Goal: Task Accomplishment & Management: Use online tool/utility

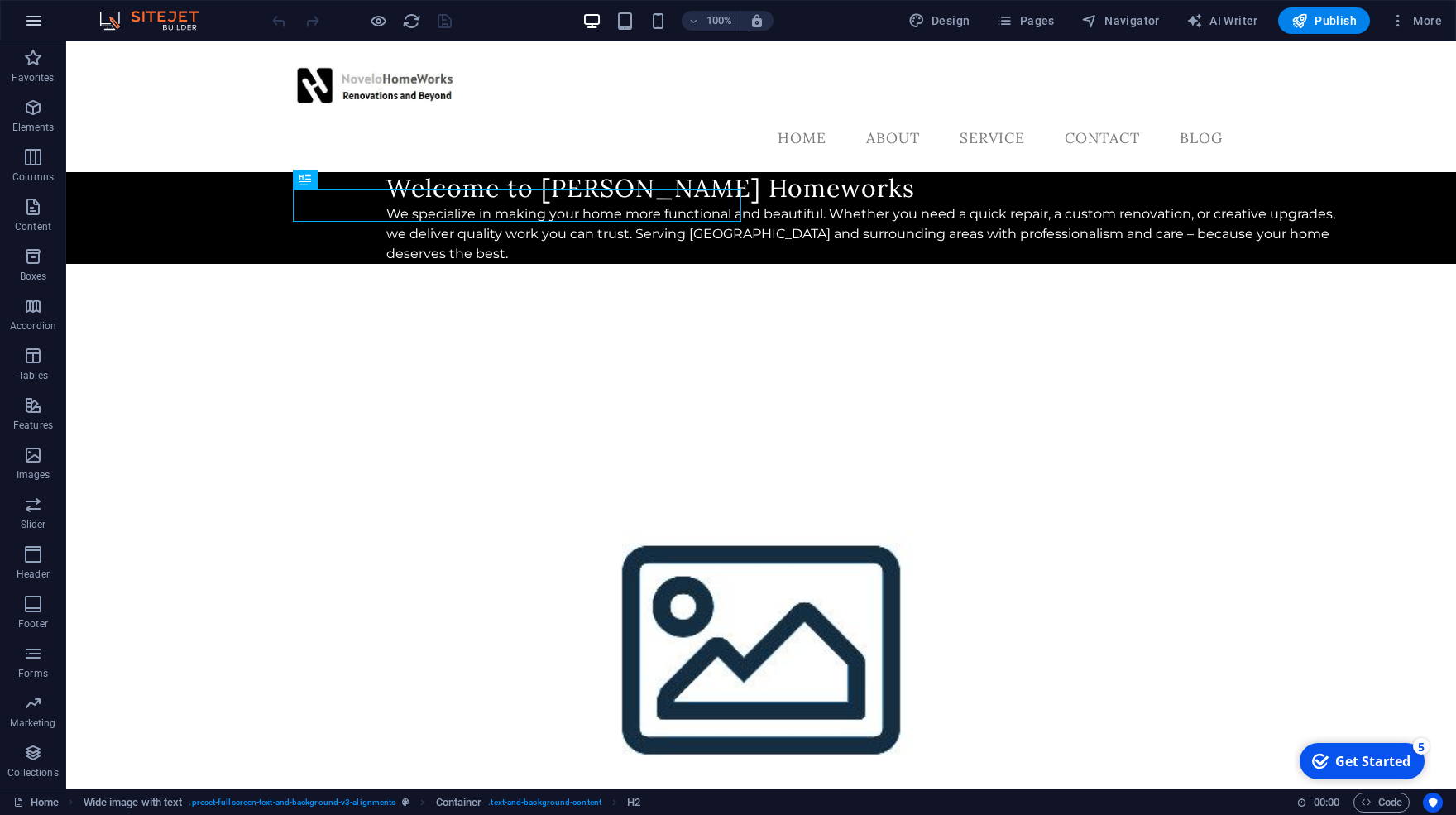
click at [49, 15] on button "button" at bounding box center [33, 21] width 39 height 39
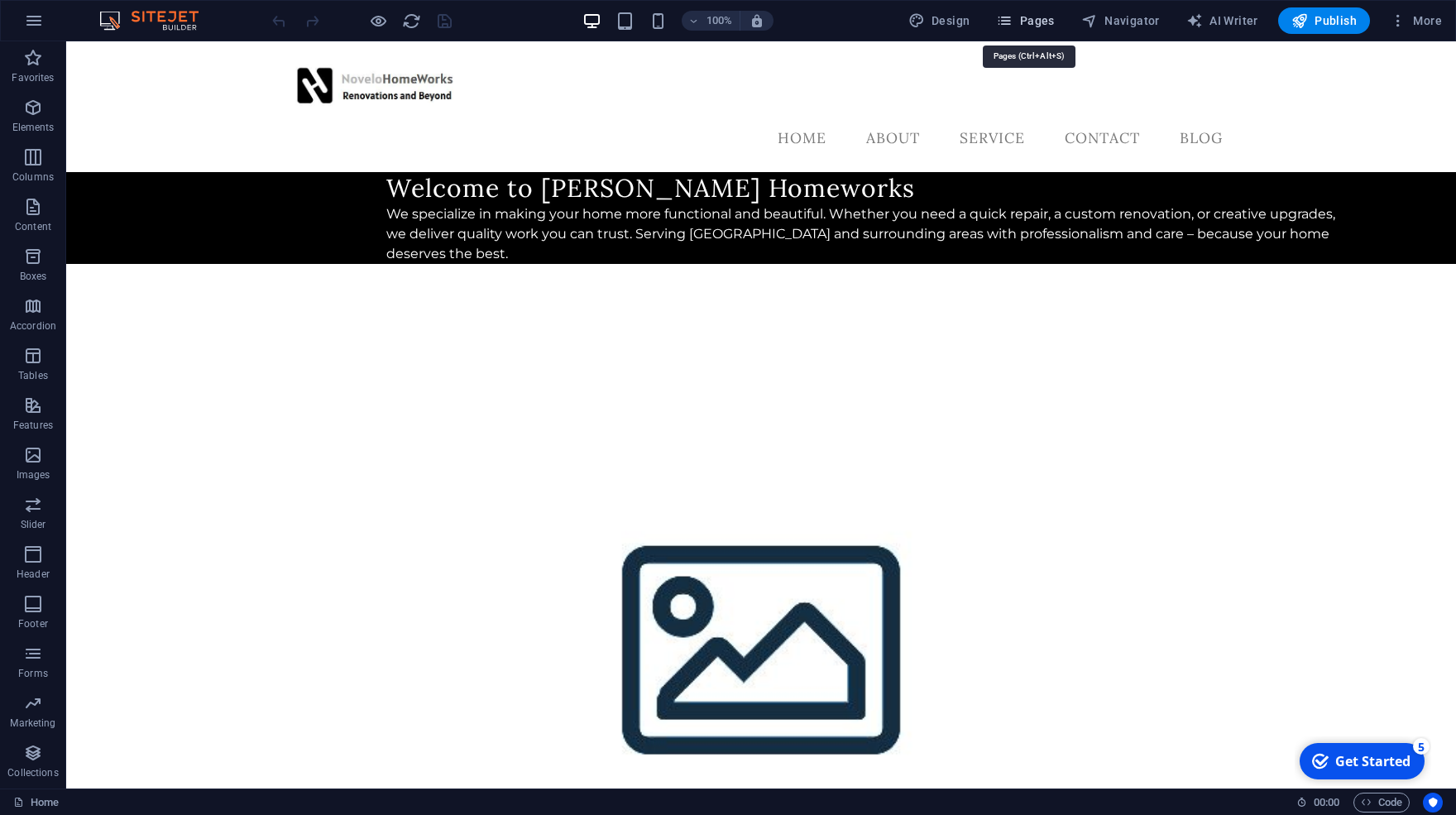
click at [1043, 22] on span "Pages" at bounding box center [1025, 21] width 58 height 16
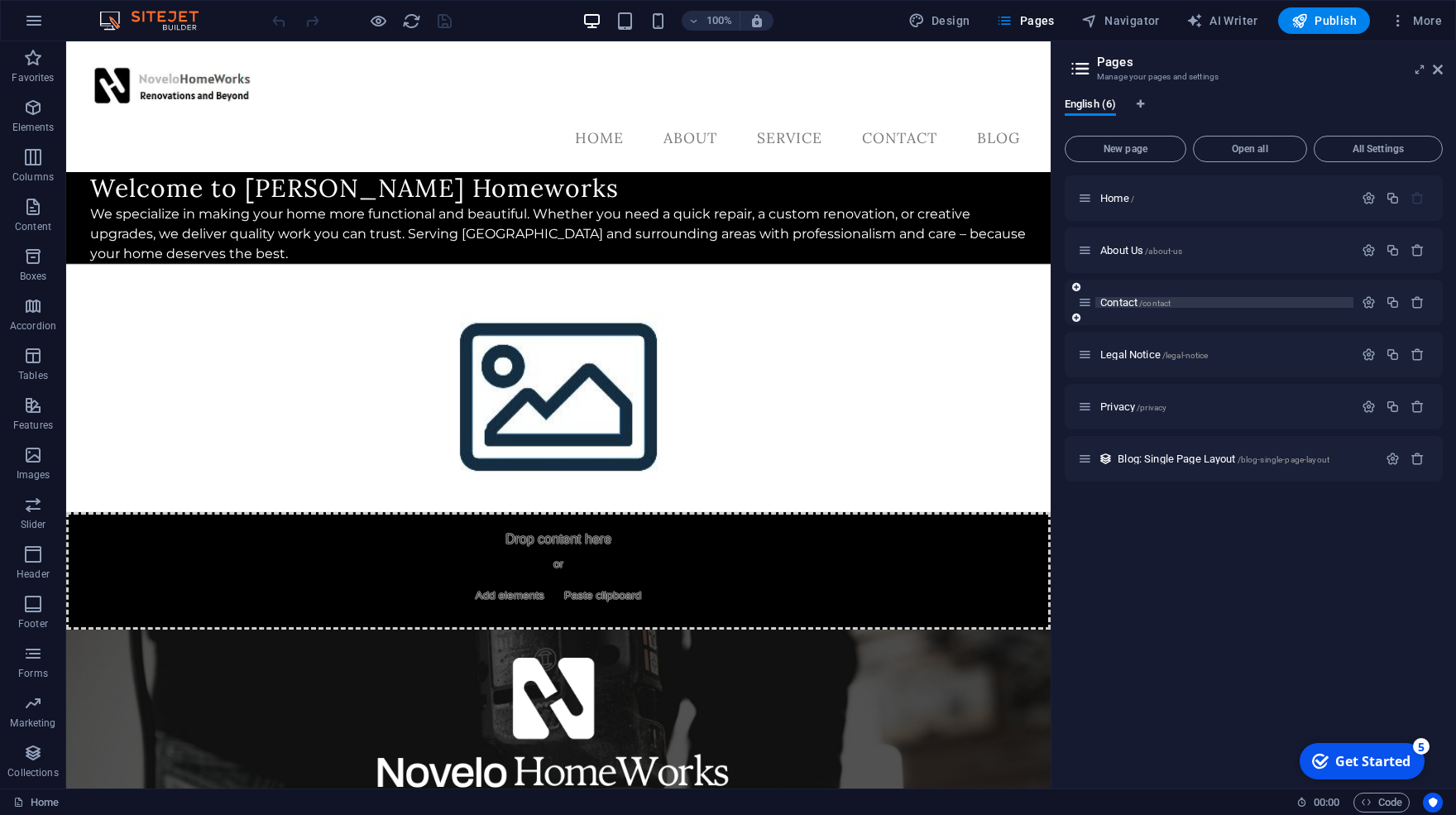
click at [1242, 302] on p "Contact /contact" at bounding box center [1224, 302] width 249 height 11
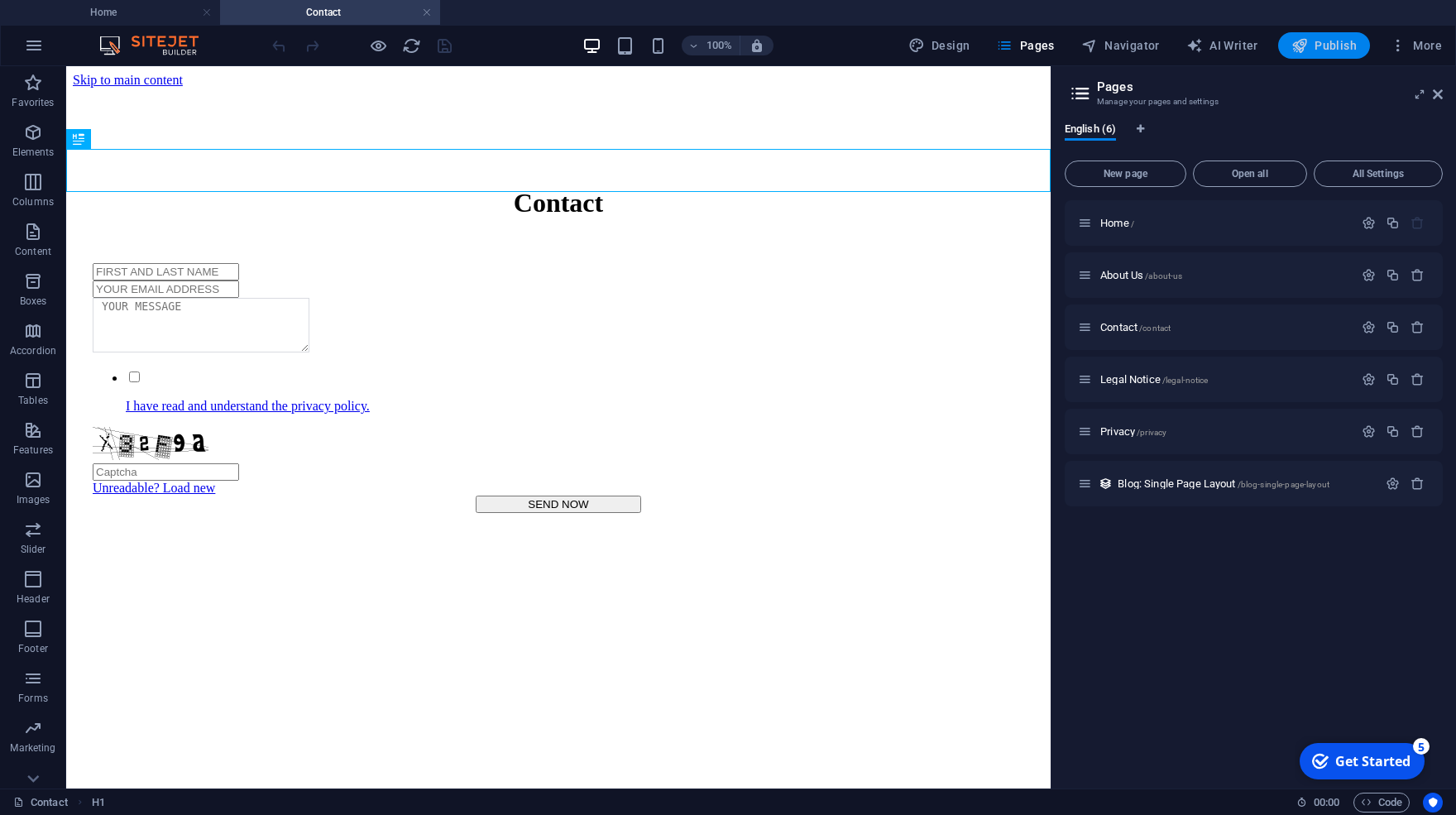
click at [1311, 48] on span "Publish" at bounding box center [1324, 45] width 66 height 16
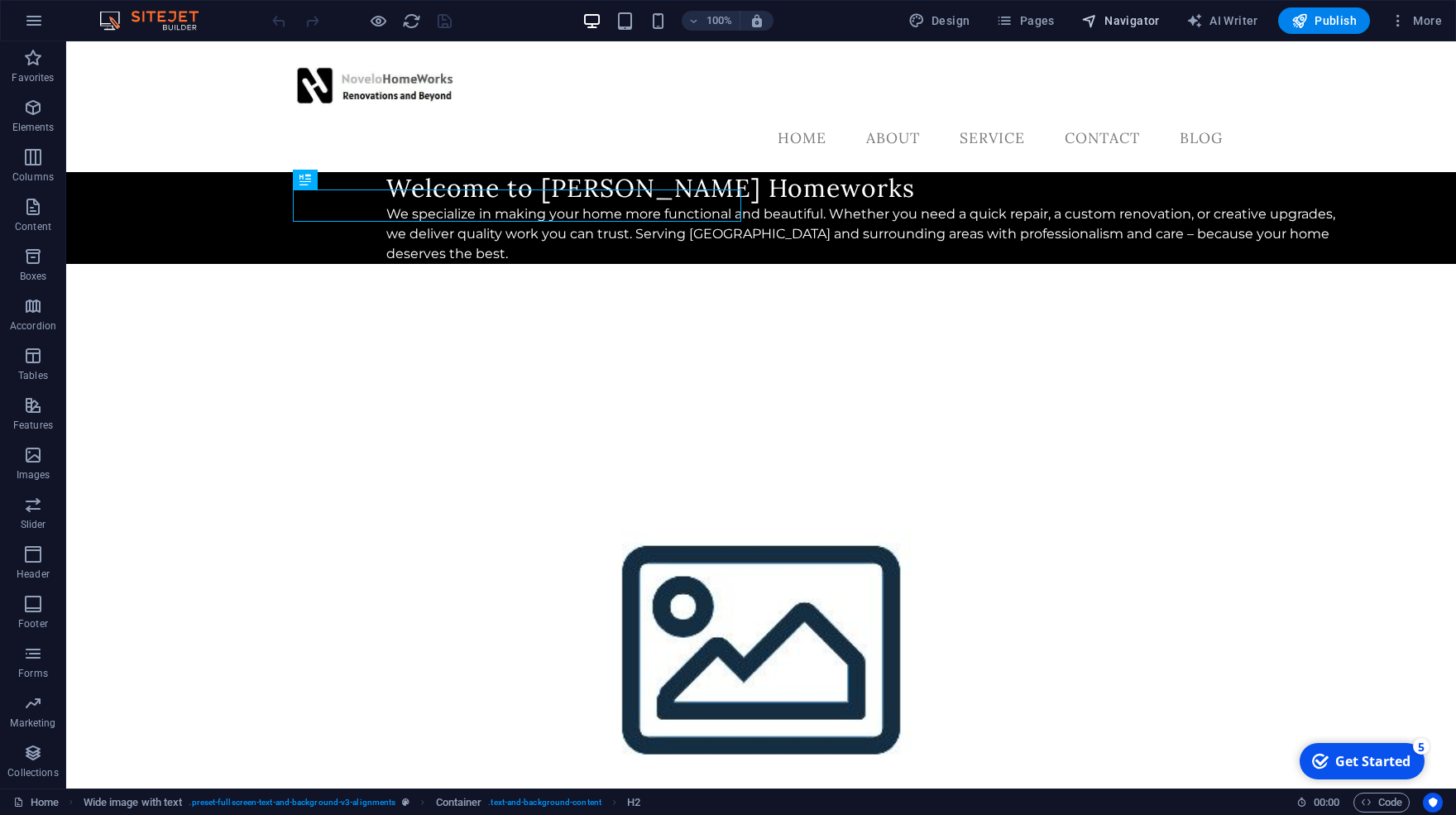
click at [1117, 20] on span "Navigator" at bounding box center [1120, 21] width 79 height 16
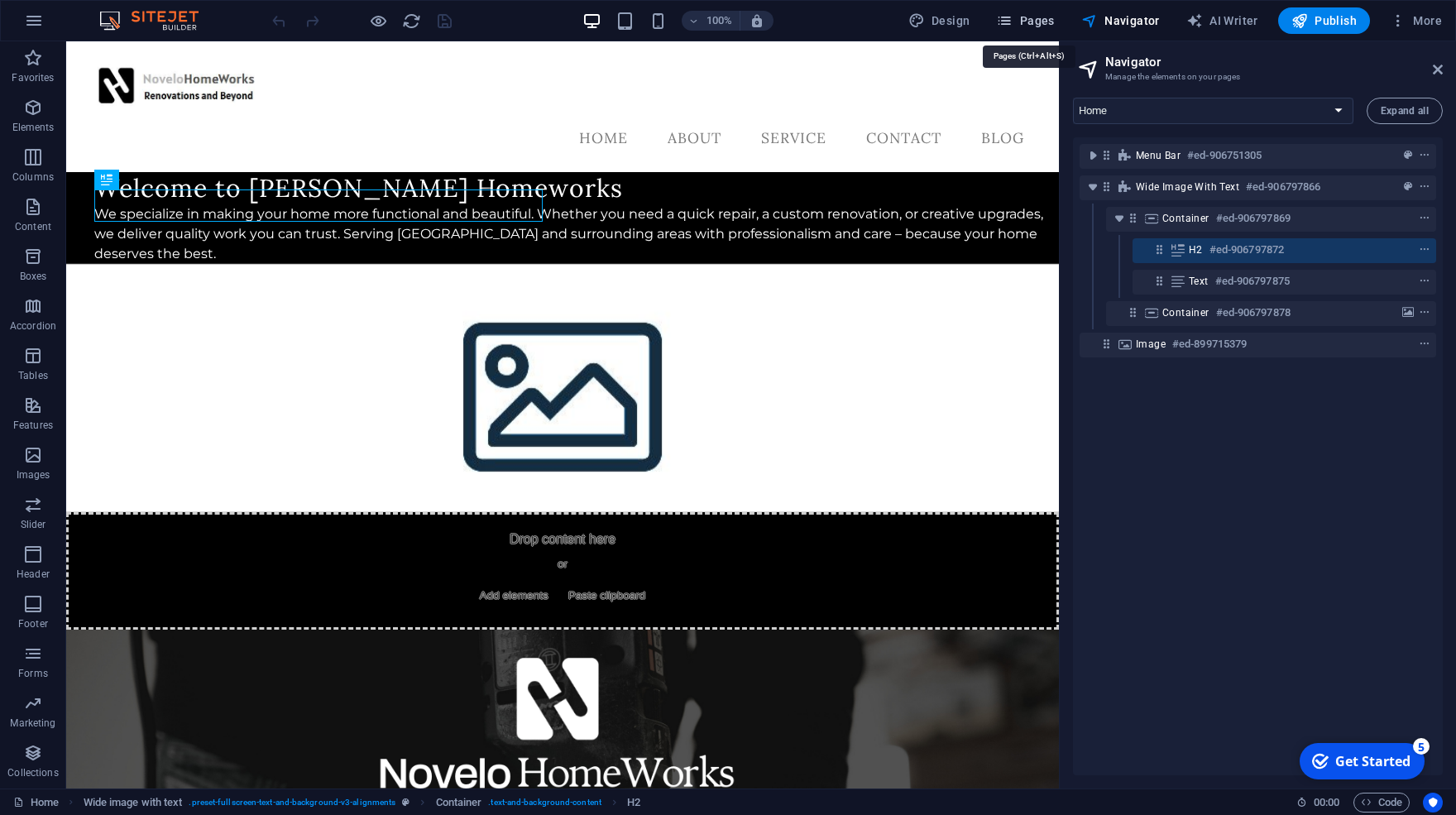
click at [1031, 21] on span "Pages" at bounding box center [1025, 21] width 58 height 16
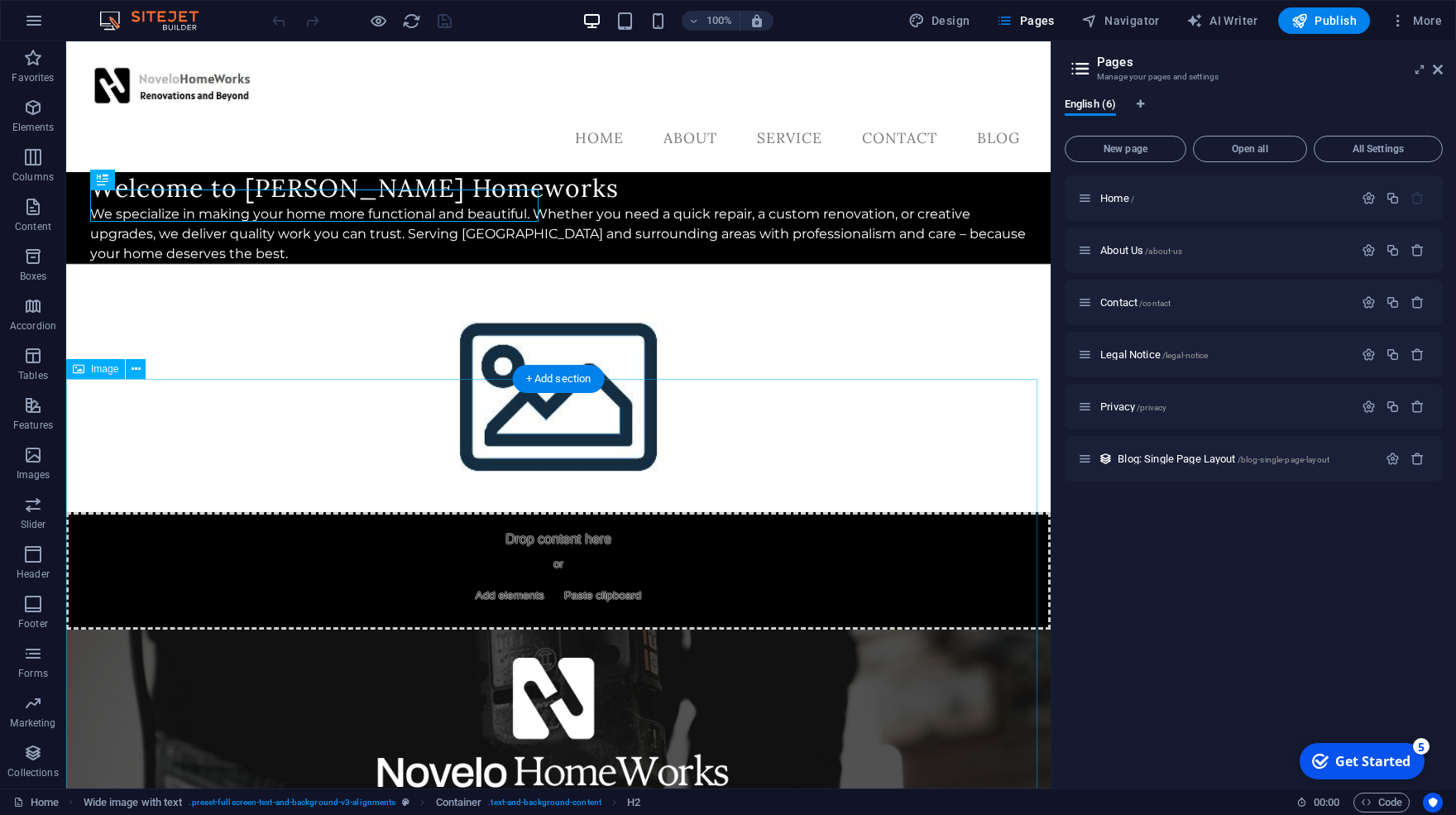
drag, startPoint x: 1014, startPoint y: 498, endPoint x: 305, endPoint y: 472, distance: 709.5
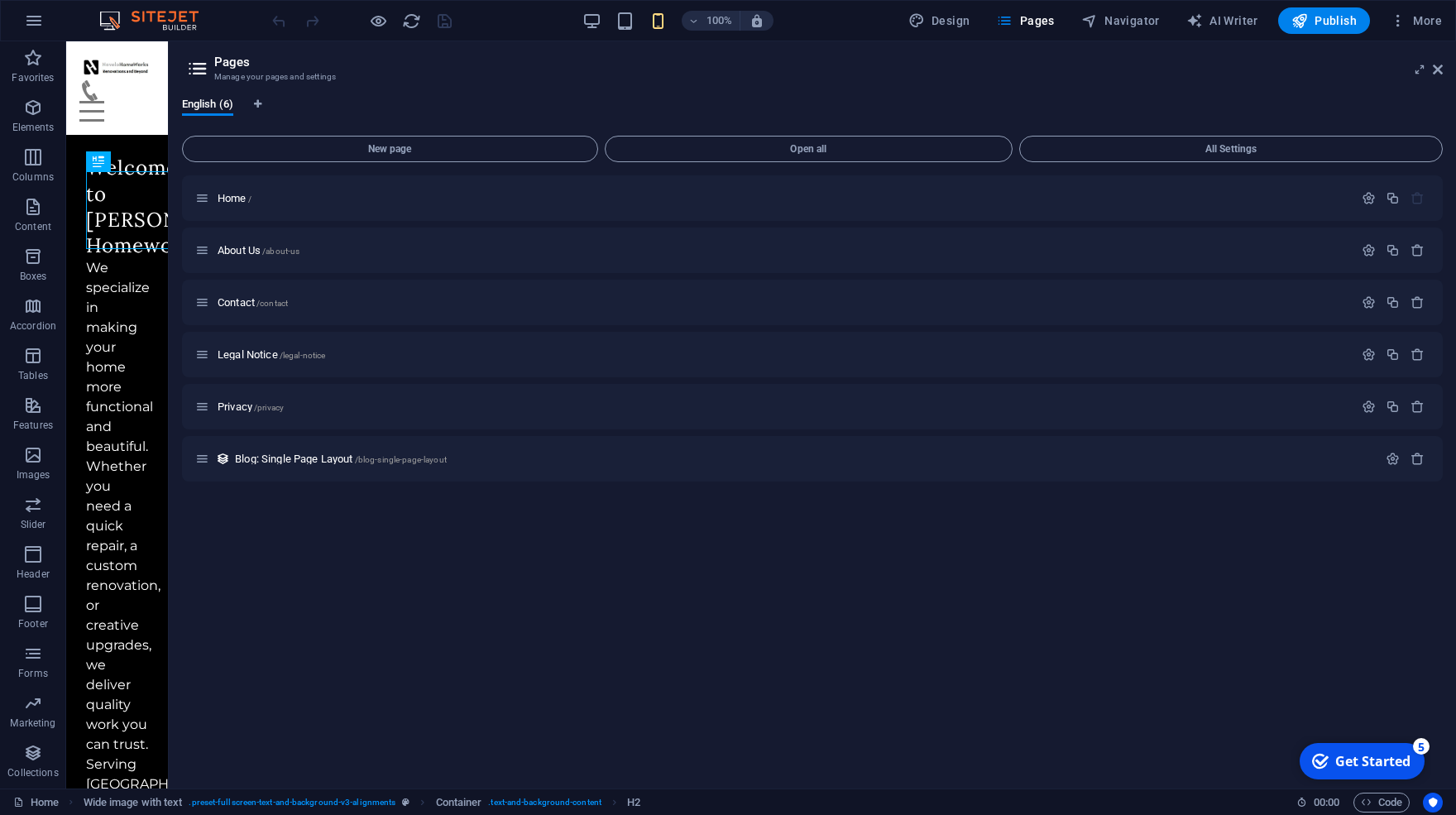
drag, startPoint x: 165, startPoint y: 430, endPoint x: 100, endPoint y: 386, distance: 78.5
click at [165, 430] on div "Drag here to replace the existing content. Press “Ctrl” if you want to create a…" at bounding box center [116, 414] width 102 height 748
click at [1370, 307] on icon "button" at bounding box center [1368, 302] width 14 height 14
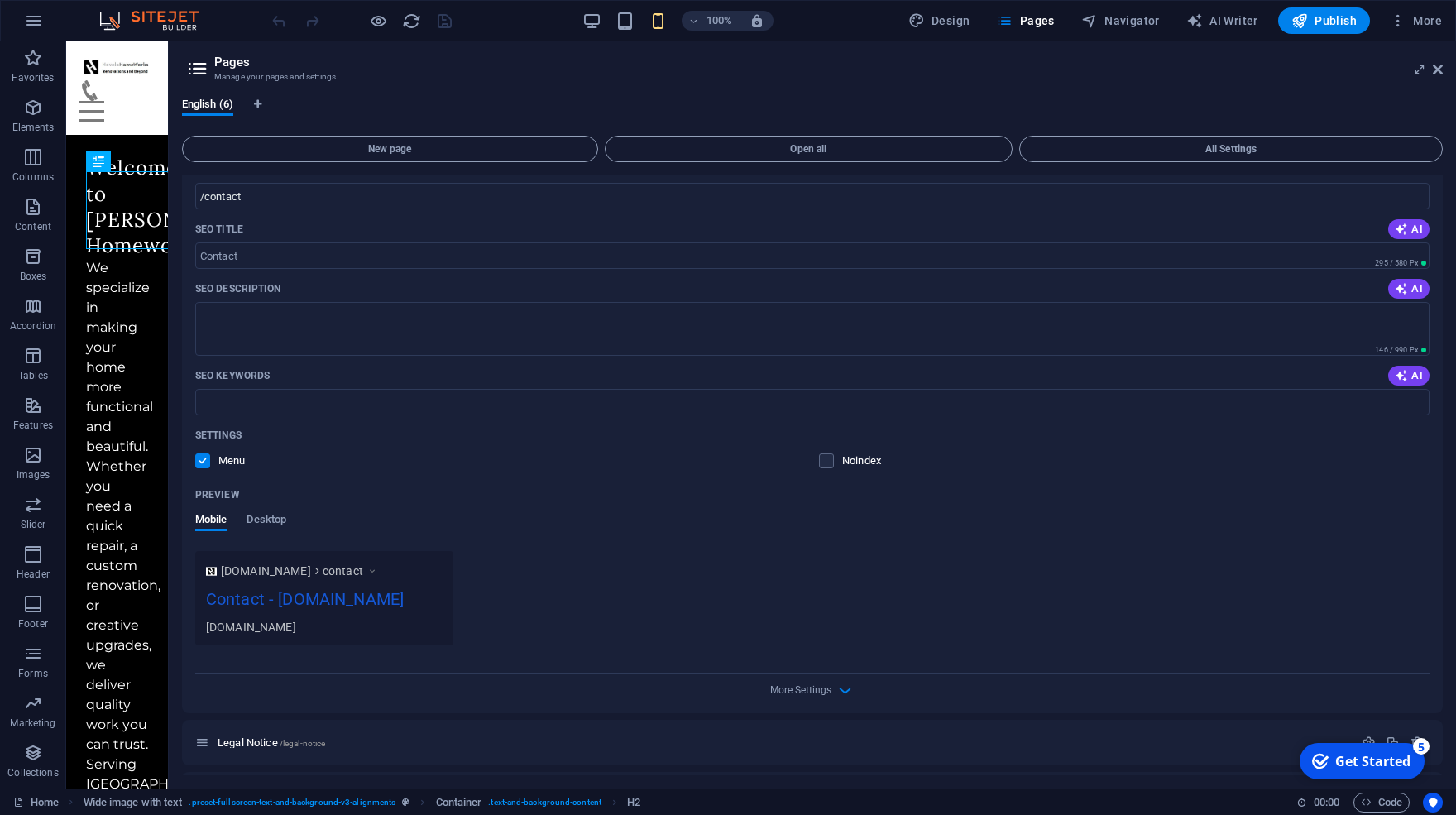
scroll to position [309, 0]
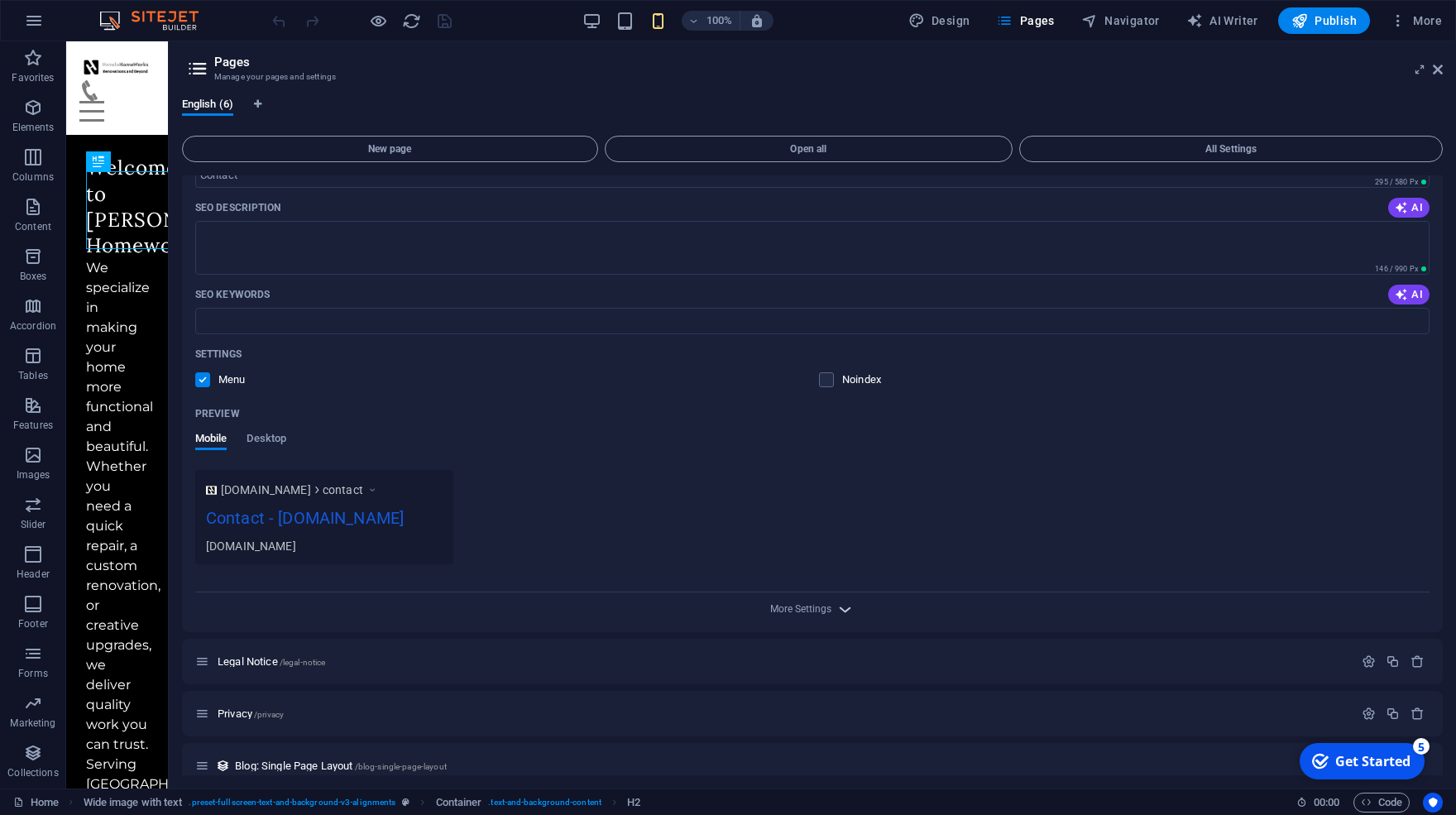
click at [815, 619] on span "More Settings" at bounding box center [812, 609] width 20 height 19
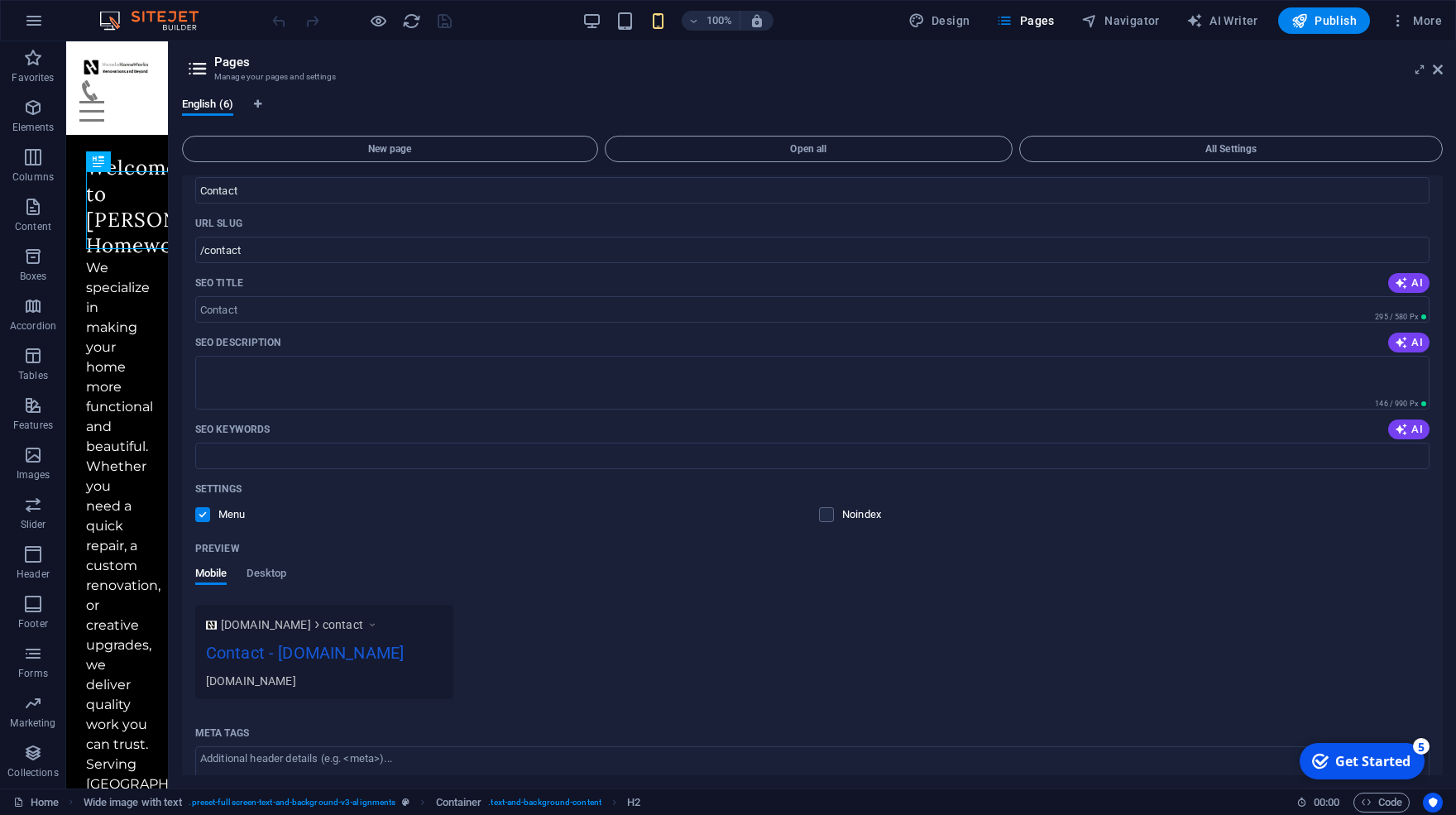
scroll to position [155, 0]
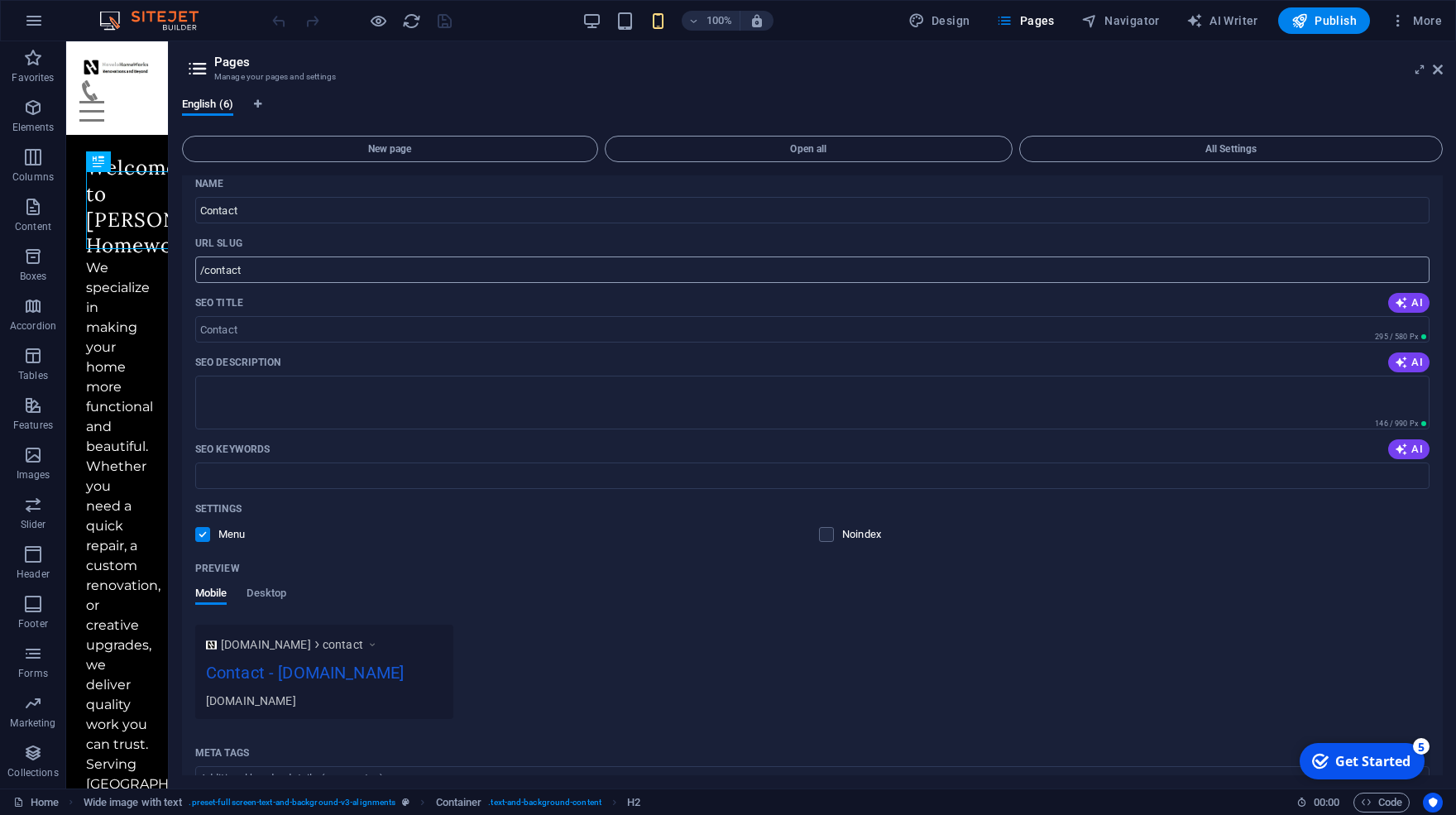
click at [261, 271] on input "/contact" at bounding box center [812, 269] width 1234 height 26
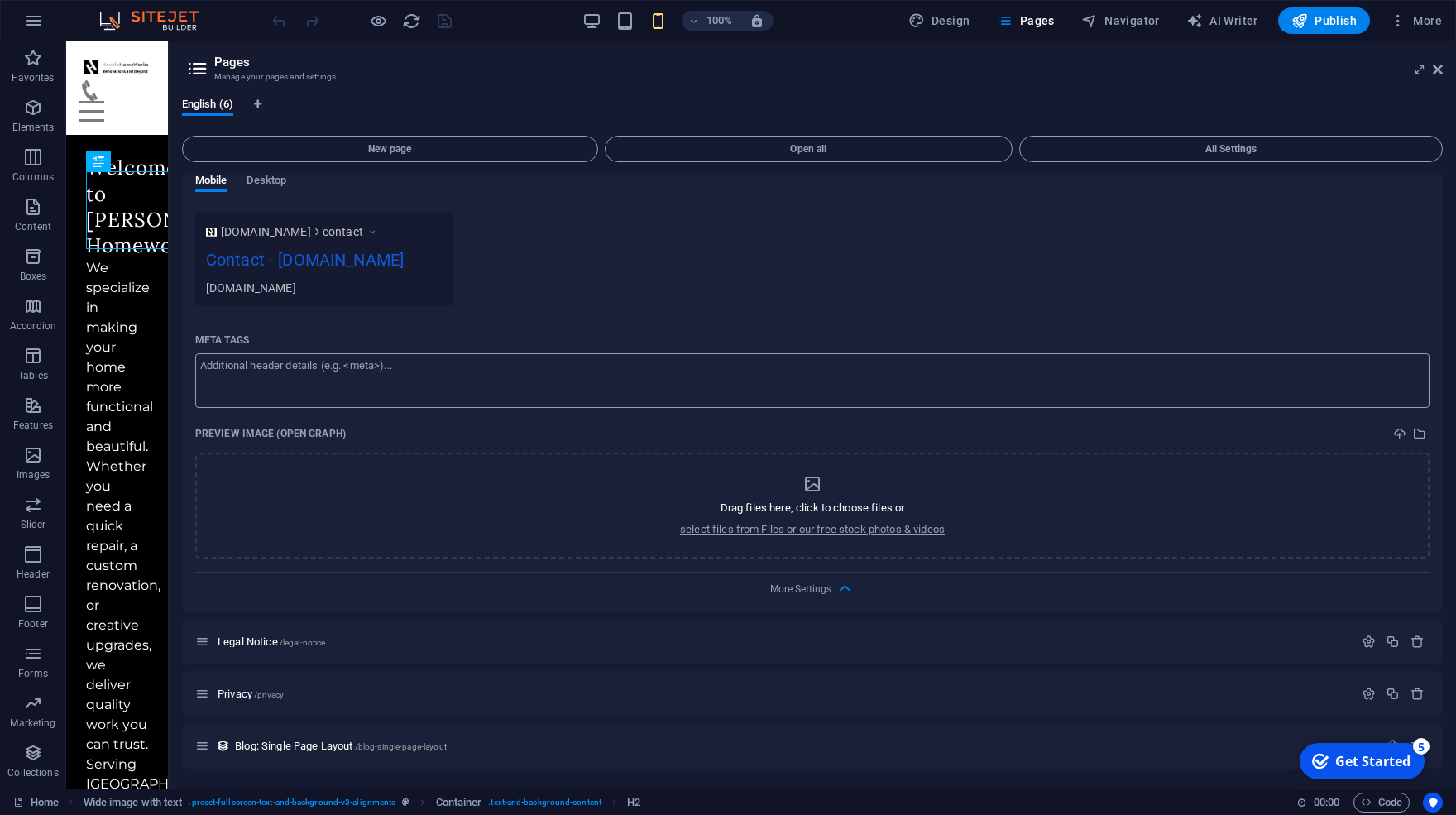
scroll to position [0, 0]
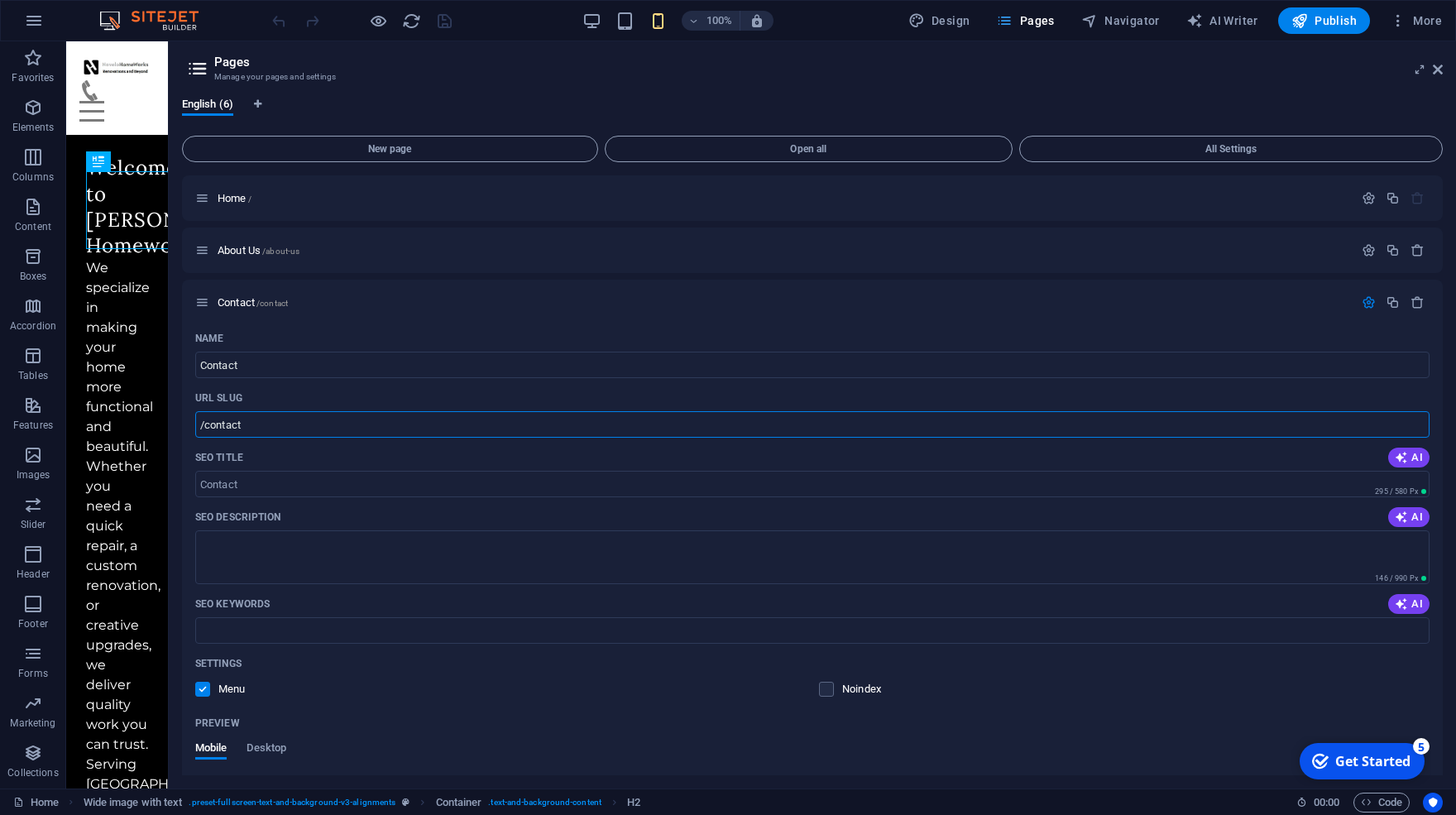
click at [1020, 21] on span "Pages" at bounding box center [1025, 21] width 58 height 16
click at [324, 299] on p "Contact /contact" at bounding box center [783, 302] width 1131 height 11
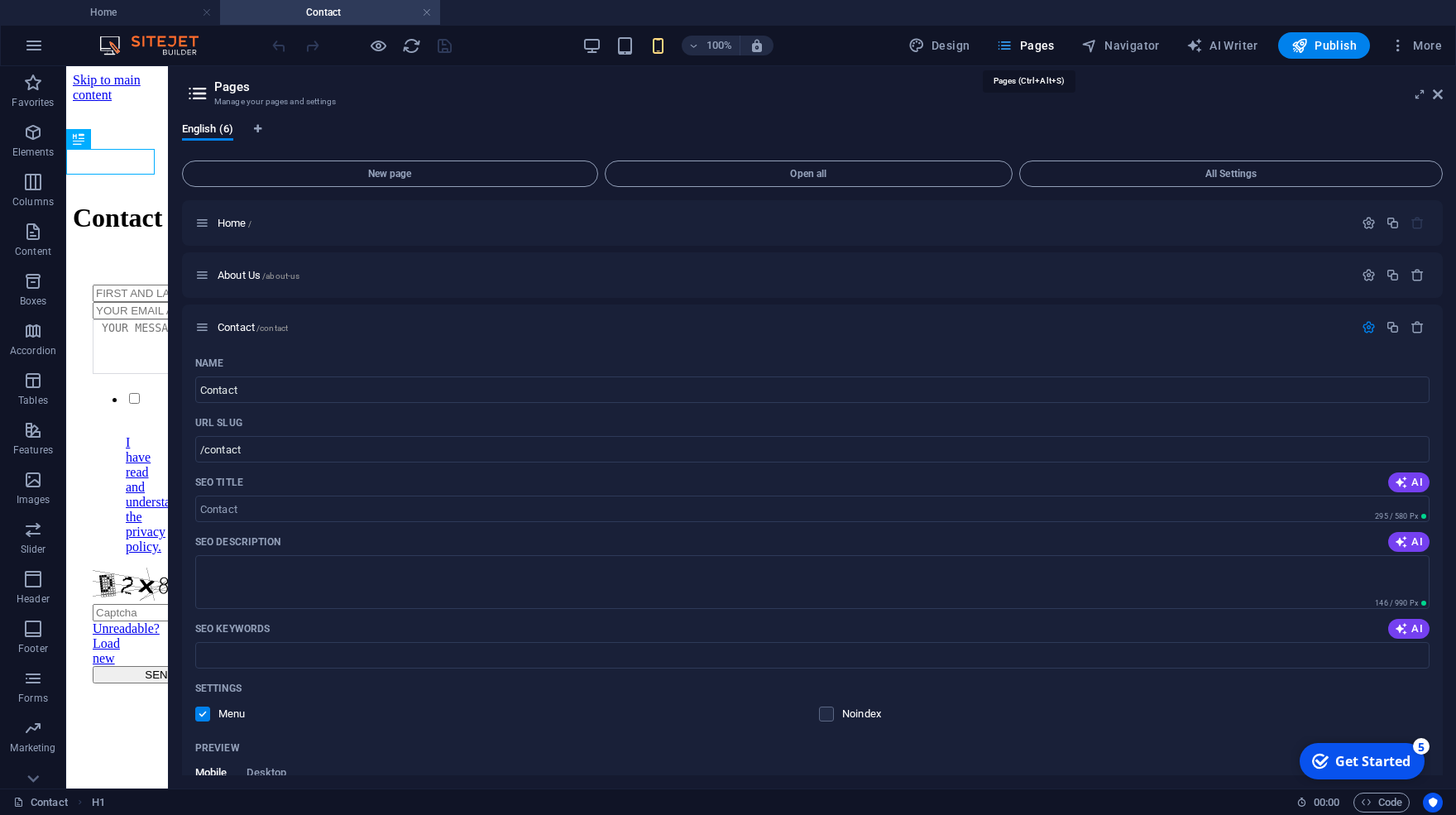
click at [1013, 50] on icon "button" at bounding box center [1003, 45] width 16 height 16
click at [1161, 54] on button "Navigator" at bounding box center [1120, 45] width 92 height 26
select select "16916678-en"
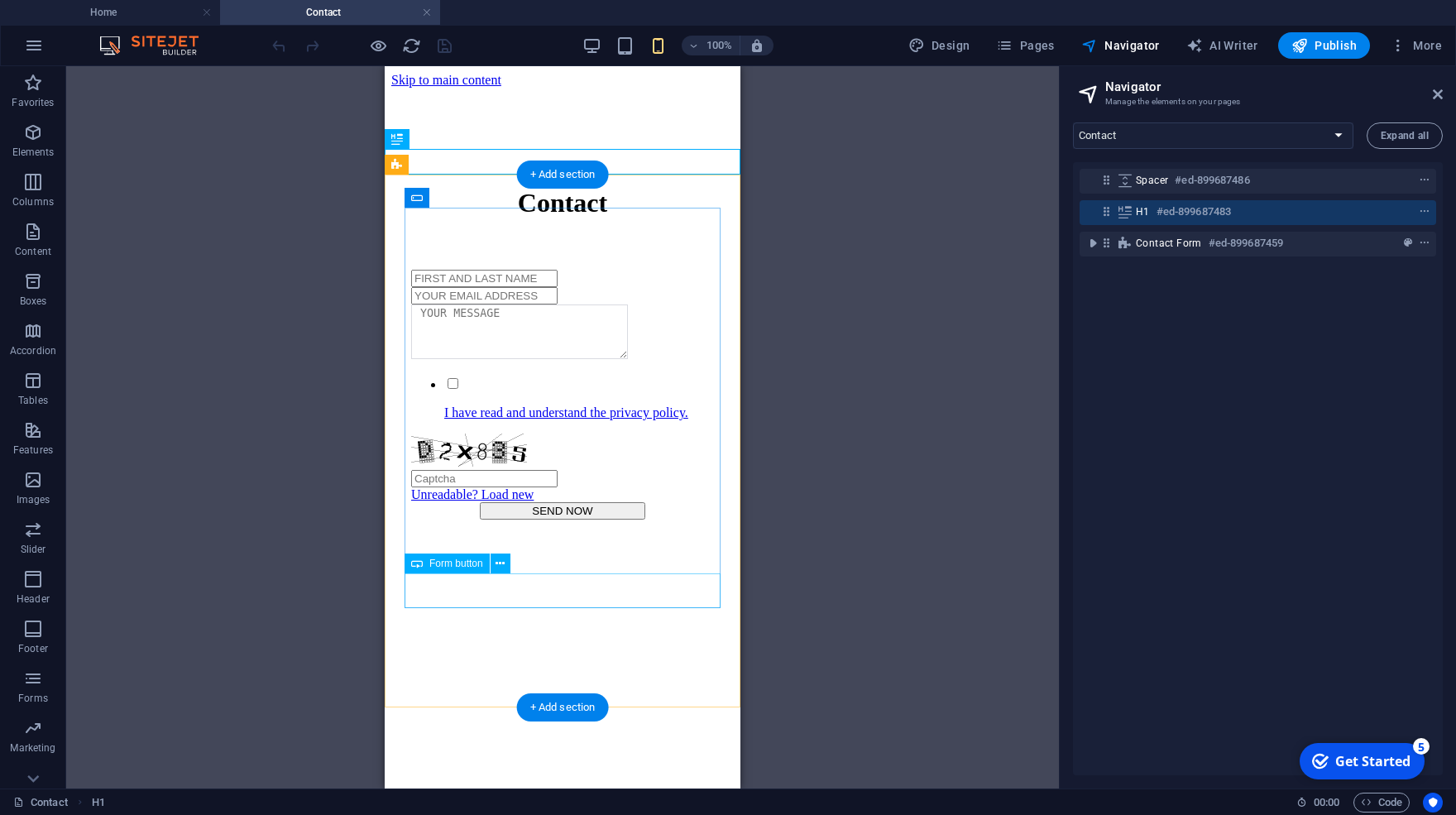
click at [575, 519] on div "SEND NOW" at bounding box center [562, 511] width 303 height 17
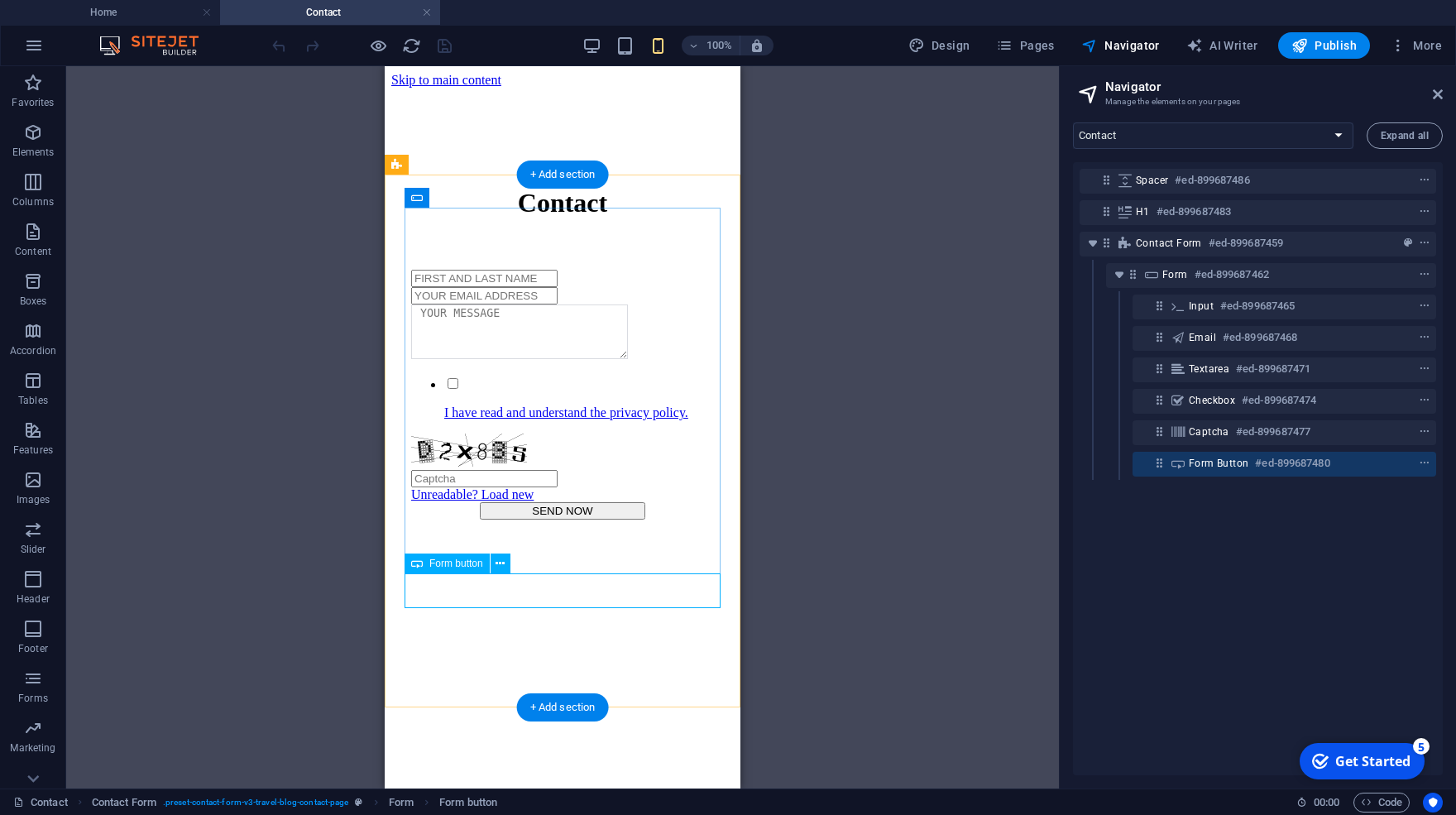
click at [1205, 466] on span "Form button" at bounding box center [1219, 463] width 60 height 13
click at [1158, 464] on icon at bounding box center [1159, 463] width 14 height 14
click at [1418, 462] on icon "context-menu" at bounding box center [1424, 464] width 12 height 12
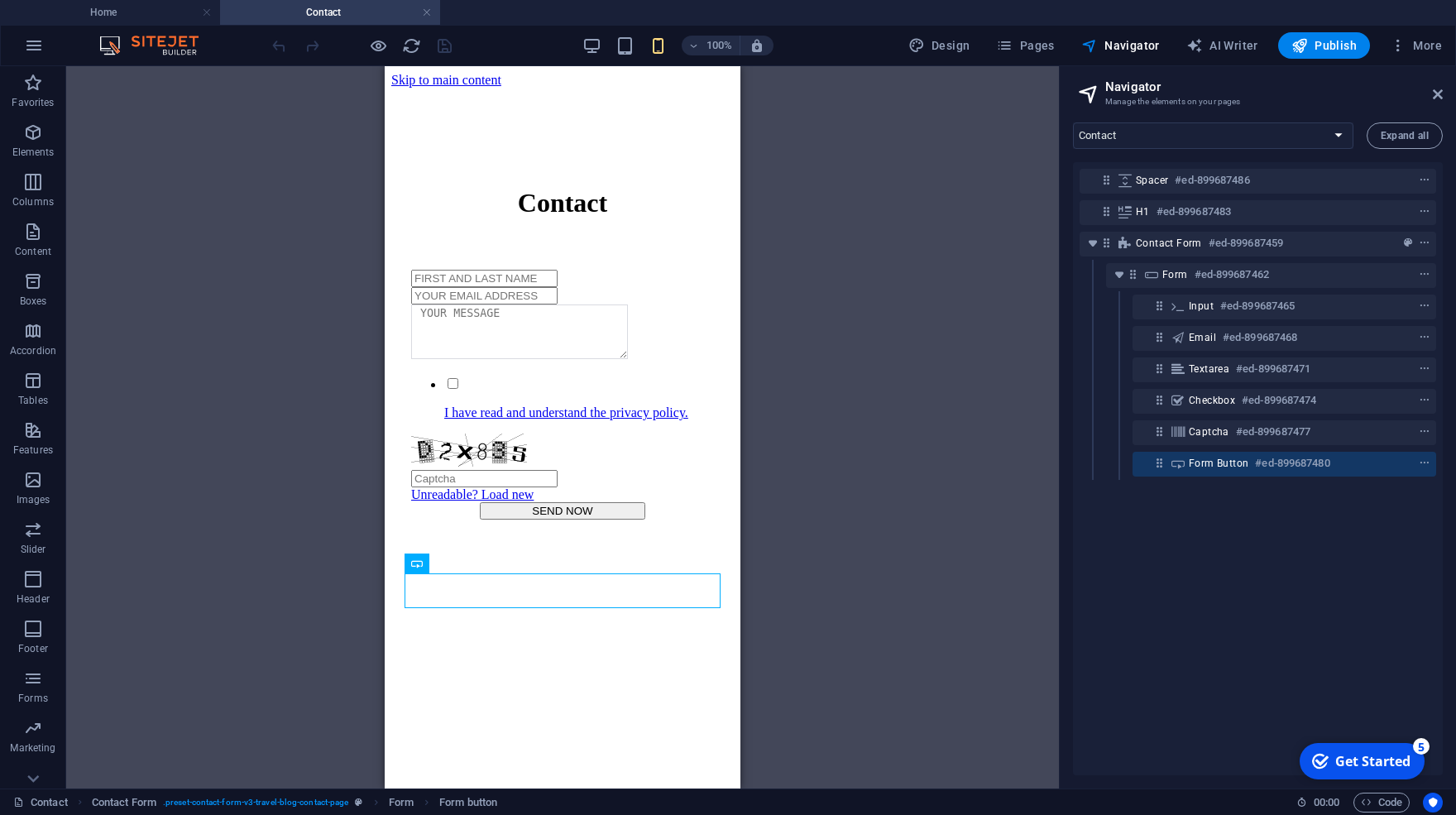
click at [1278, 601] on div "Spacer #ed-899687486 H1 #ed-899687483 Contact Form #ed-899687459 Form #ed-89968…" at bounding box center [1257, 469] width 370 height 613
click at [1073, 122] on select "Home About Us Contact Legal Notice Privacy Blog: Single Page Layout" at bounding box center [1213, 135] width 280 height 26
click at [1174, 138] on select "Home About Us Contact Legal Notice Privacy Blog: Single Page Layout" at bounding box center [1213, 135] width 280 height 26
click at [1393, 50] on icon "button" at bounding box center [1397, 45] width 16 height 16
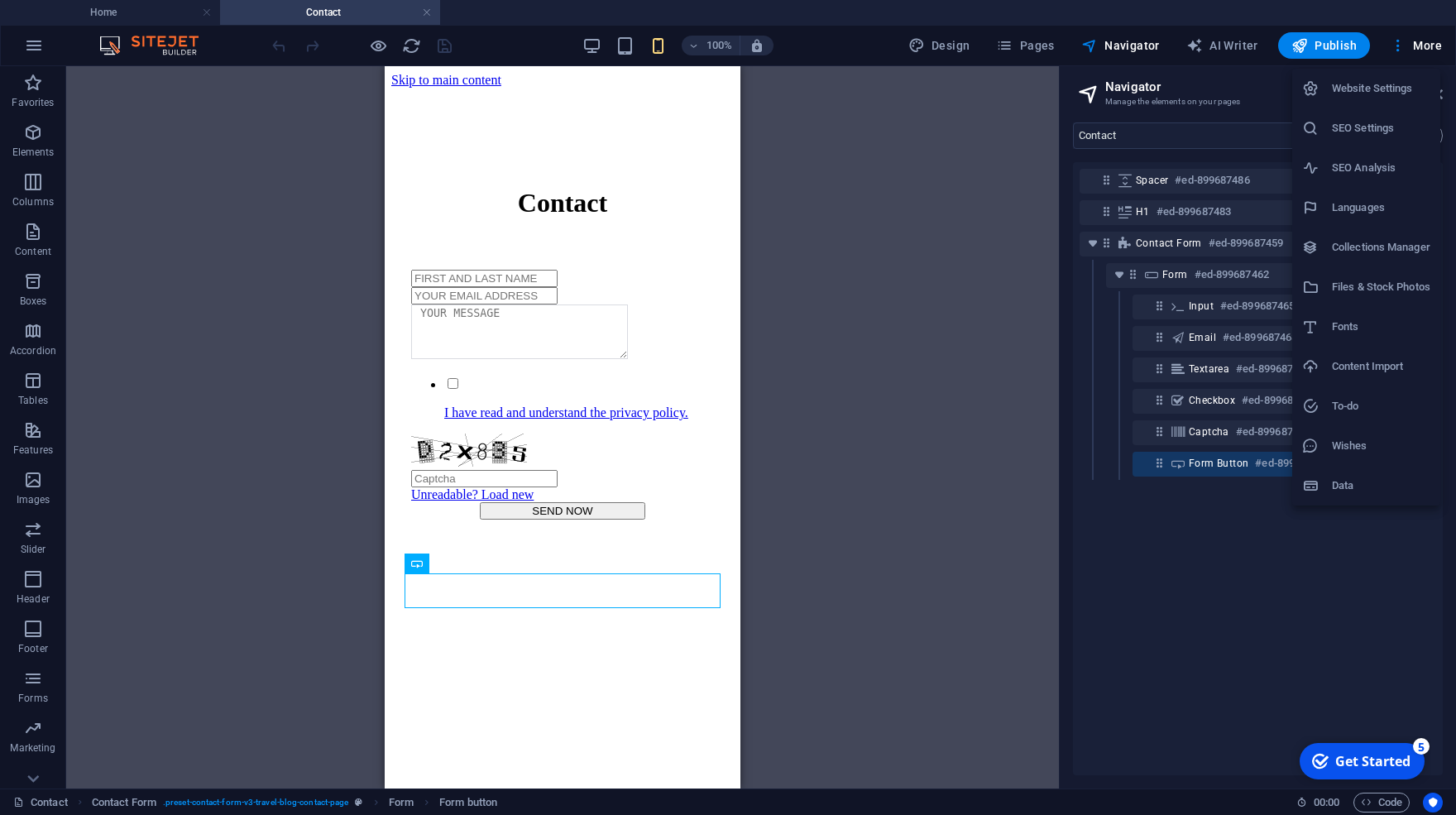
click at [1389, 95] on h6 "Website Settings" at bounding box center [1381, 88] width 98 height 20
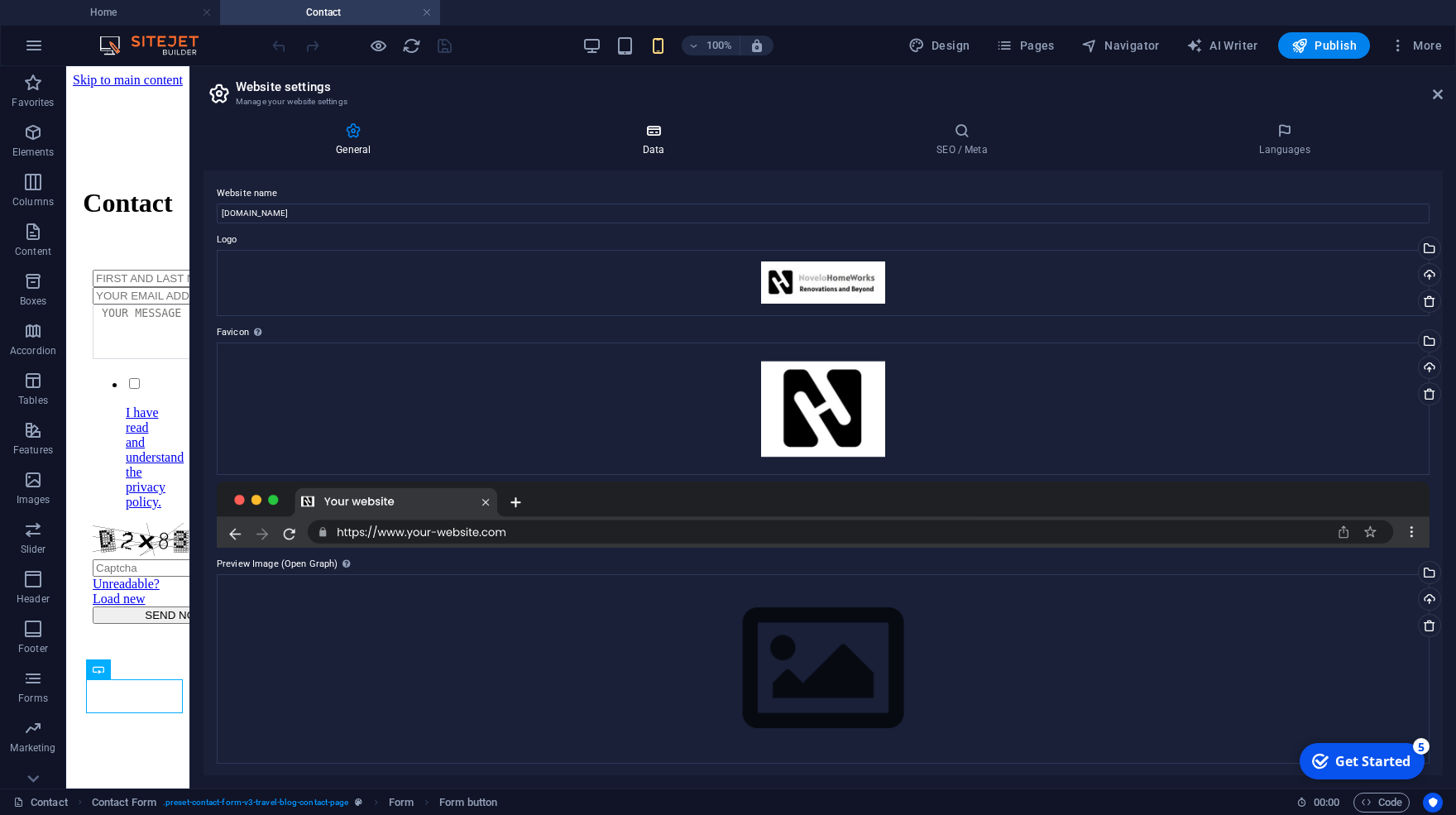
click at [654, 137] on icon at bounding box center [654, 130] width 287 height 16
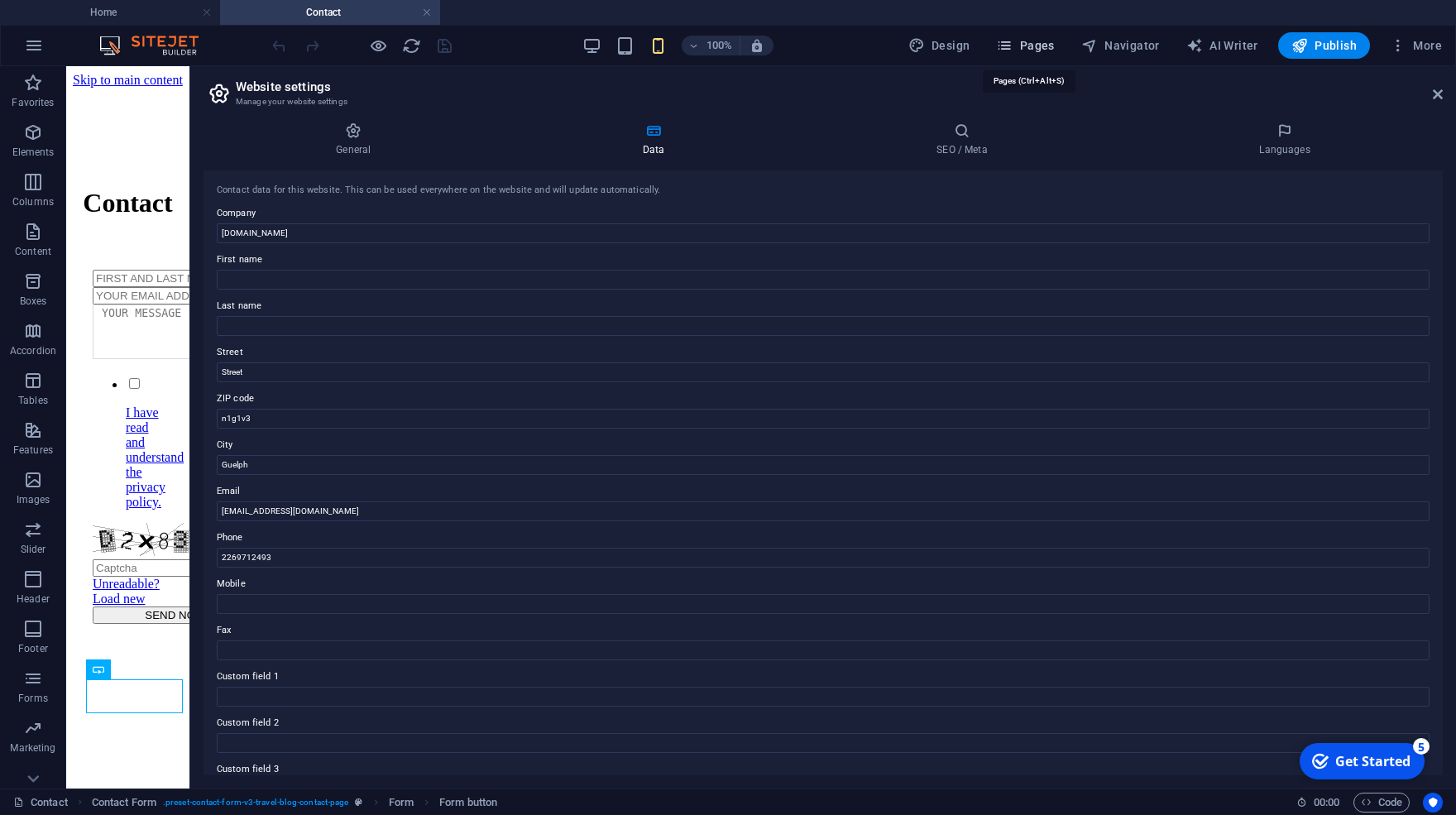
click at [1036, 47] on span "Pages" at bounding box center [1025, 45] width 58 height 16
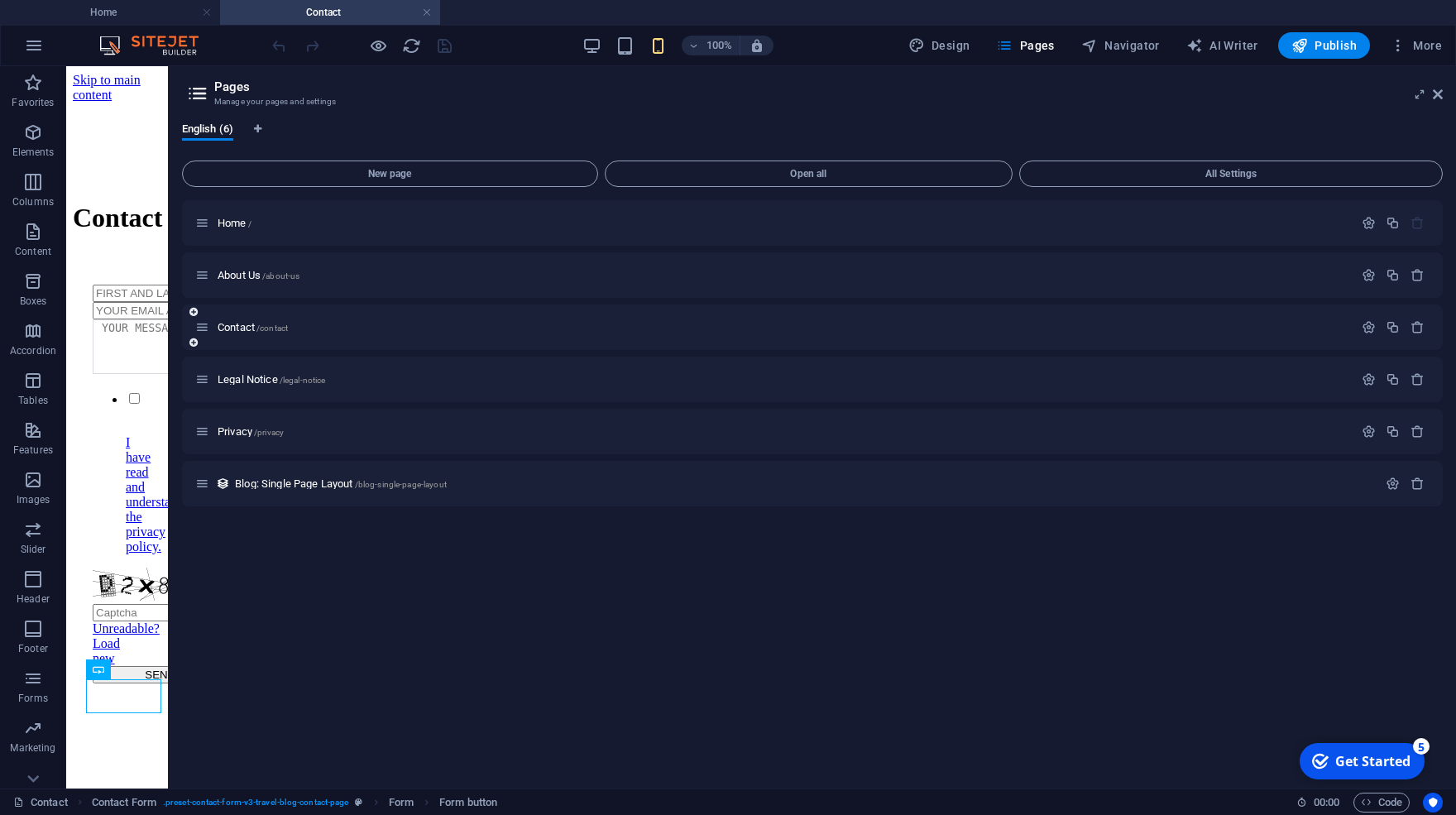
click at [202, 331] on icon at bounding box center [202, 327] width 14 height 14
click at [1366, 328] on icon "button" at bounding box center [1368, 327] width 14 height 14
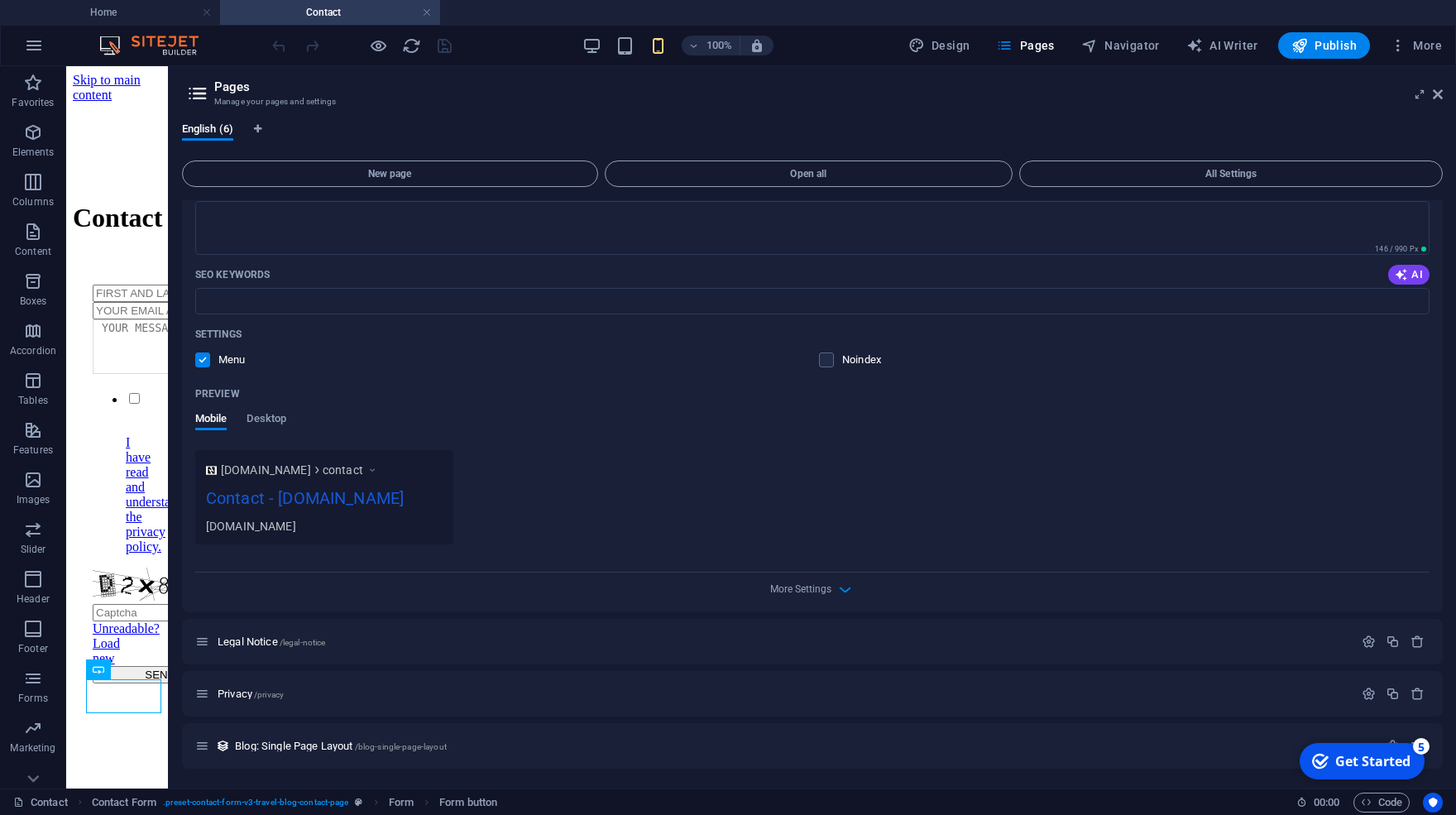
scroll to position [377, 0]
click at [788, 590] on span "More Settings" at bounding box center [801, 589] width 61 height 12
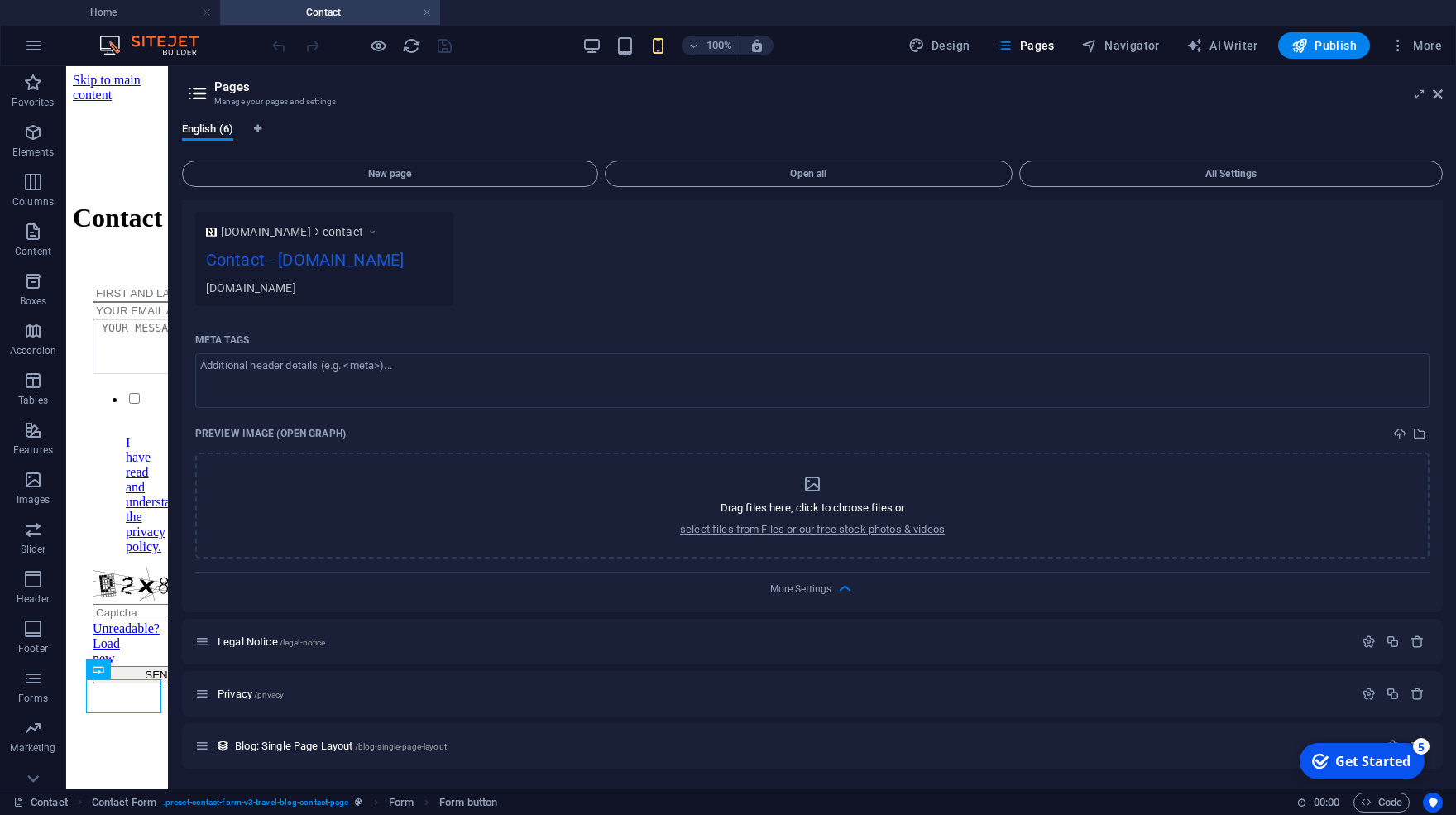
scroll to position [614, 0]
click at [410, 805] on span "Form" at bounding box center [401, 802] width 25 height 20
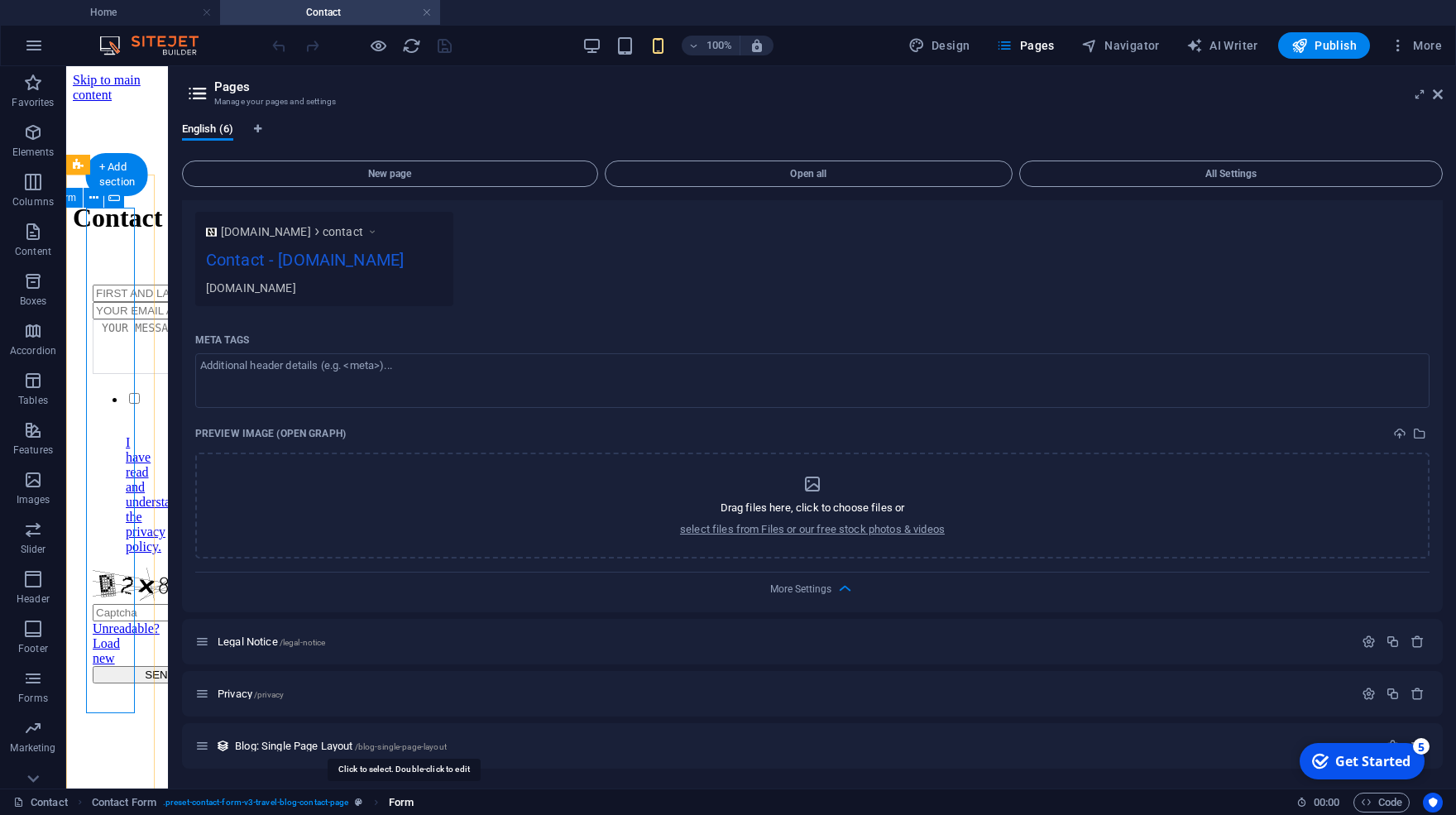
click at [412, 801] on span "Form" at bounding box center [401, 802] width 25 height 20
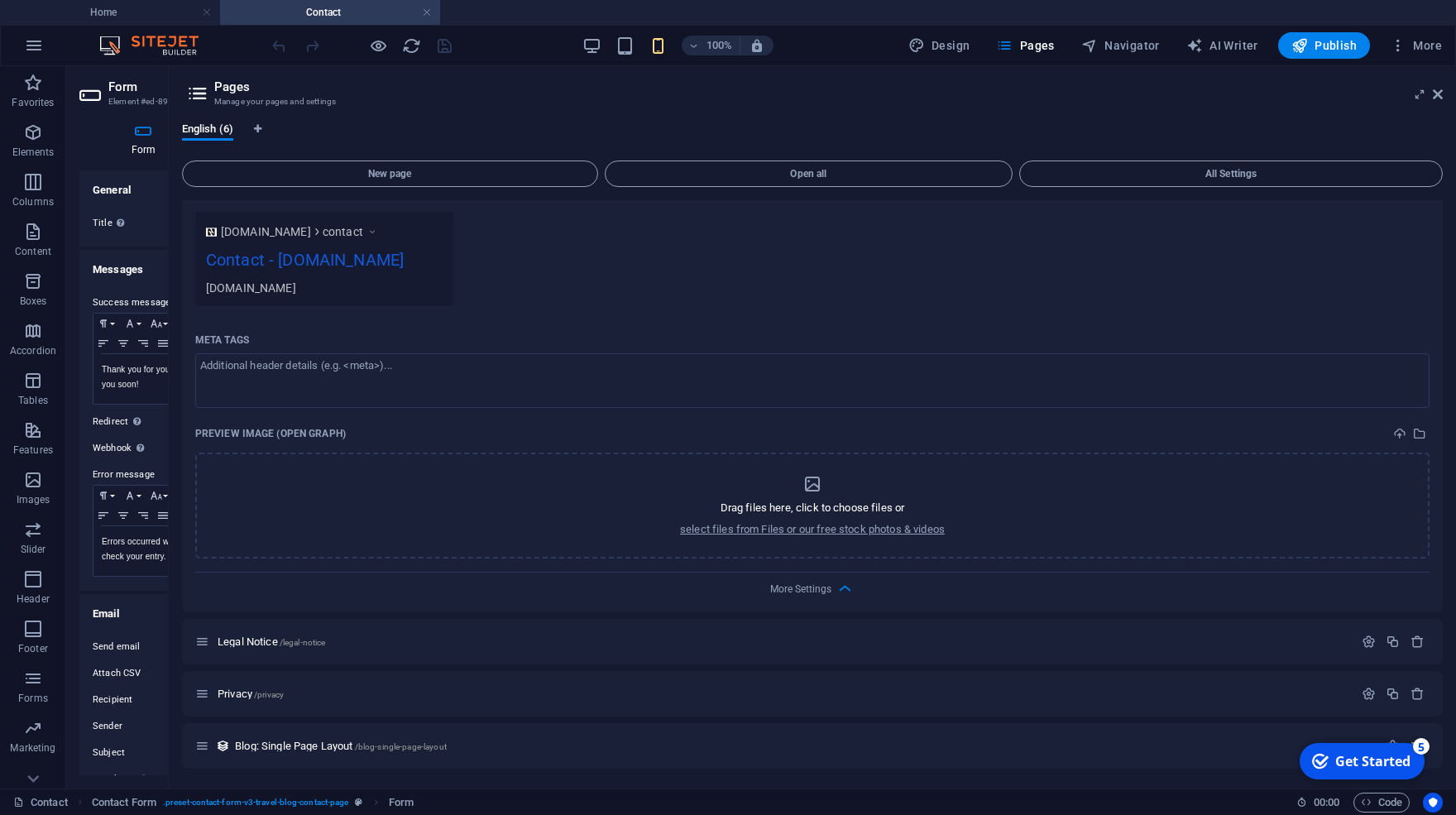
click at [167, 421] on label "Redirect Define a redirect target upon successful form submission; for example,…" at bounding box center [133, 421] width 83 height 20
click at [175, 421] on input "Redirect Define a redirect target upon successful form submission; for example,…" at bounding box center [250, 421] width 151 height 20
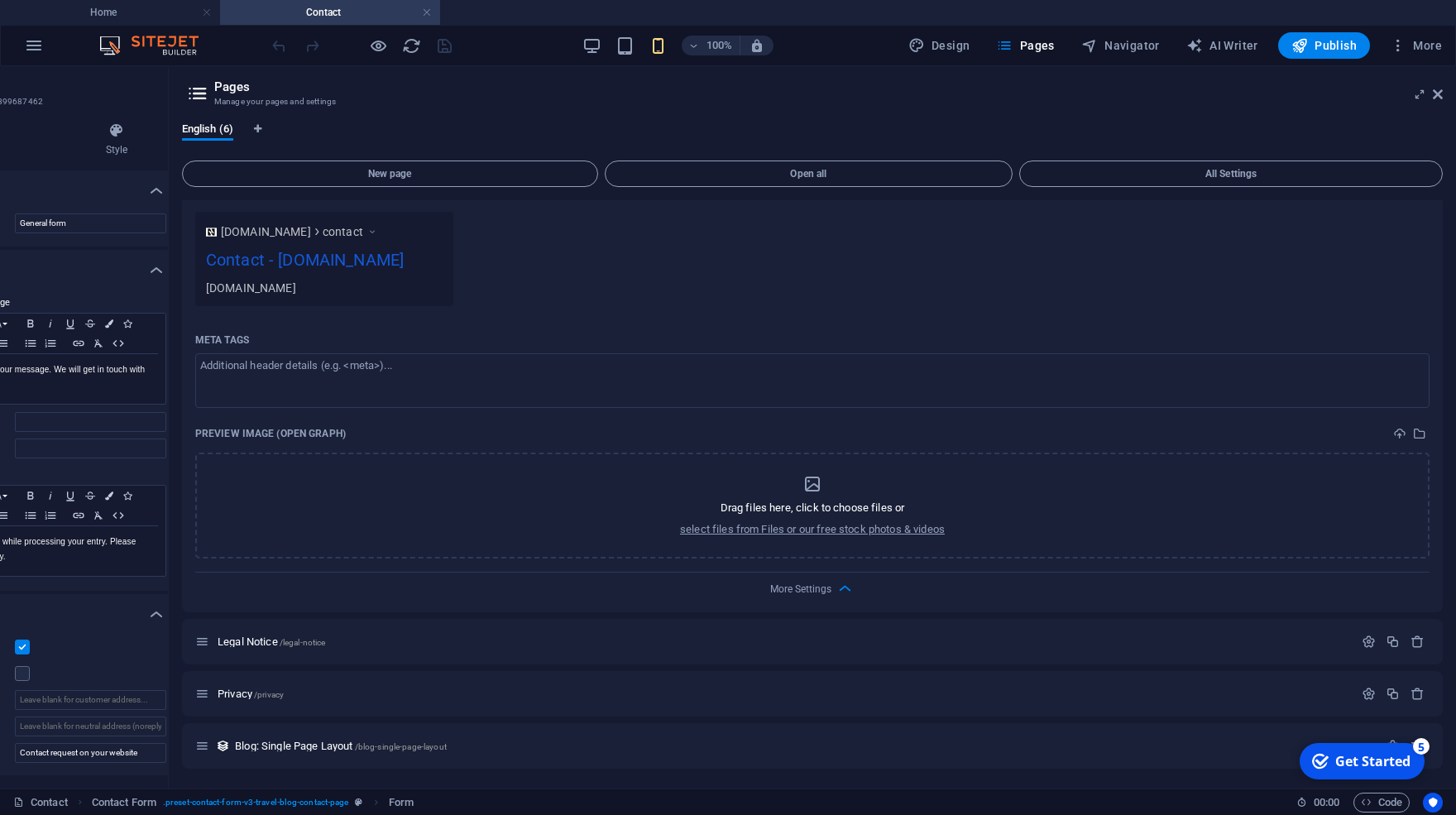
scroll to position [0, 0]
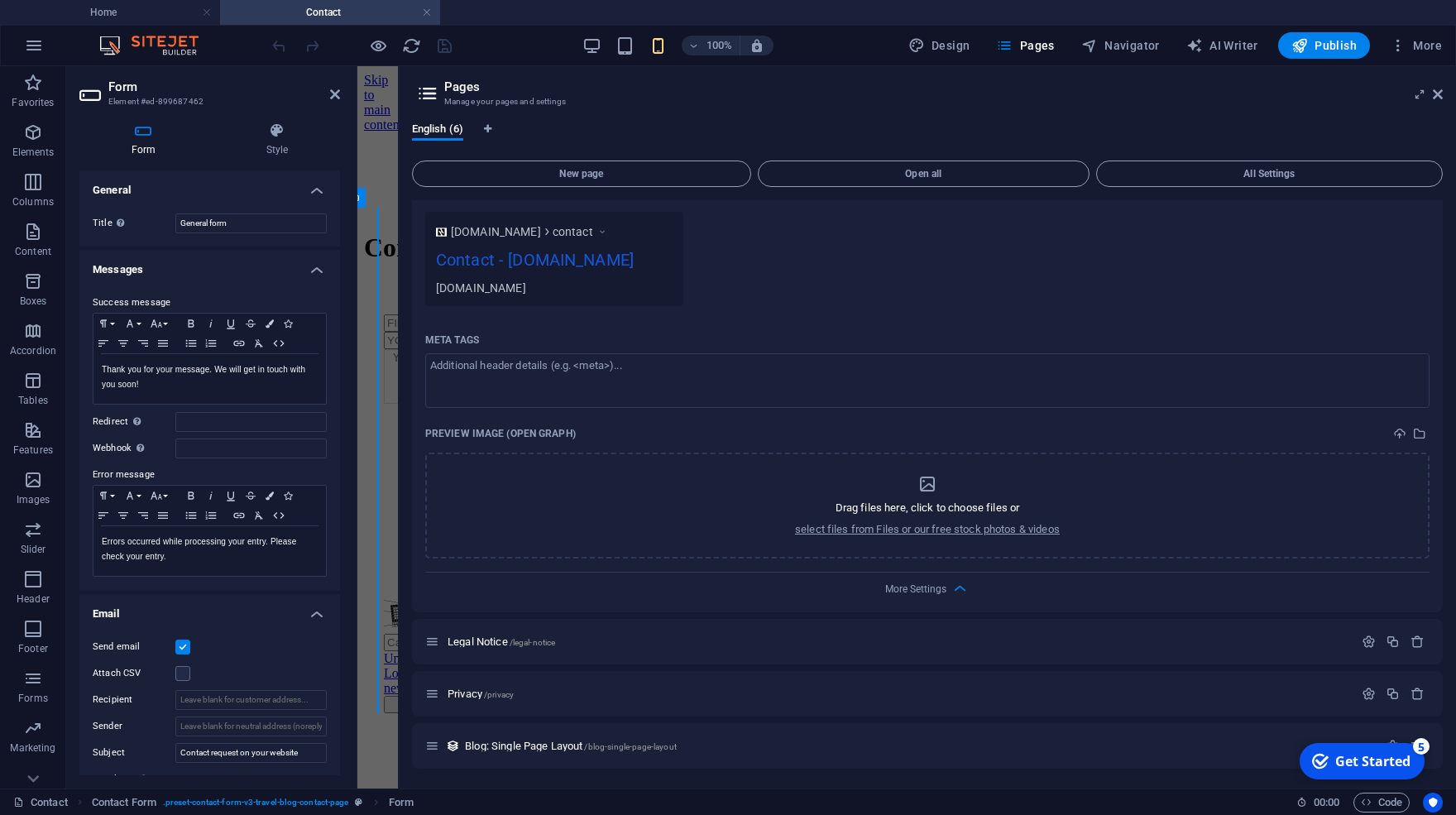
drag, startPoint x: 170, startPoint y: 421, endPoint x: 395, endPoint y: 431, distance: 225.2
click at [395, 431] on div "Home Contact Favorites Elements Columns Content Boxes Accordion Tables Features…" at bounding box center [728, 427] width 1456 height 723
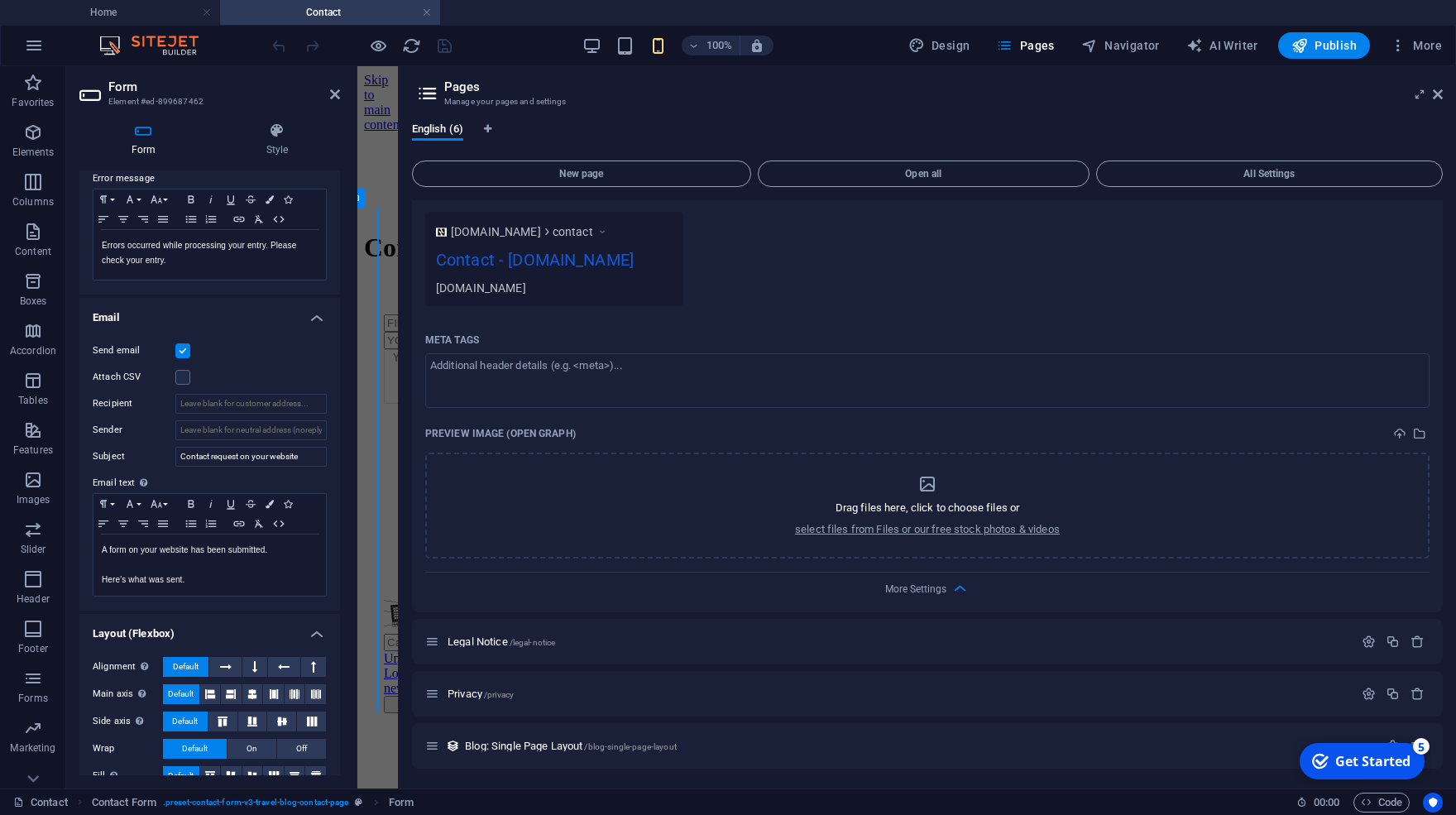
scroll to position [319, 0]
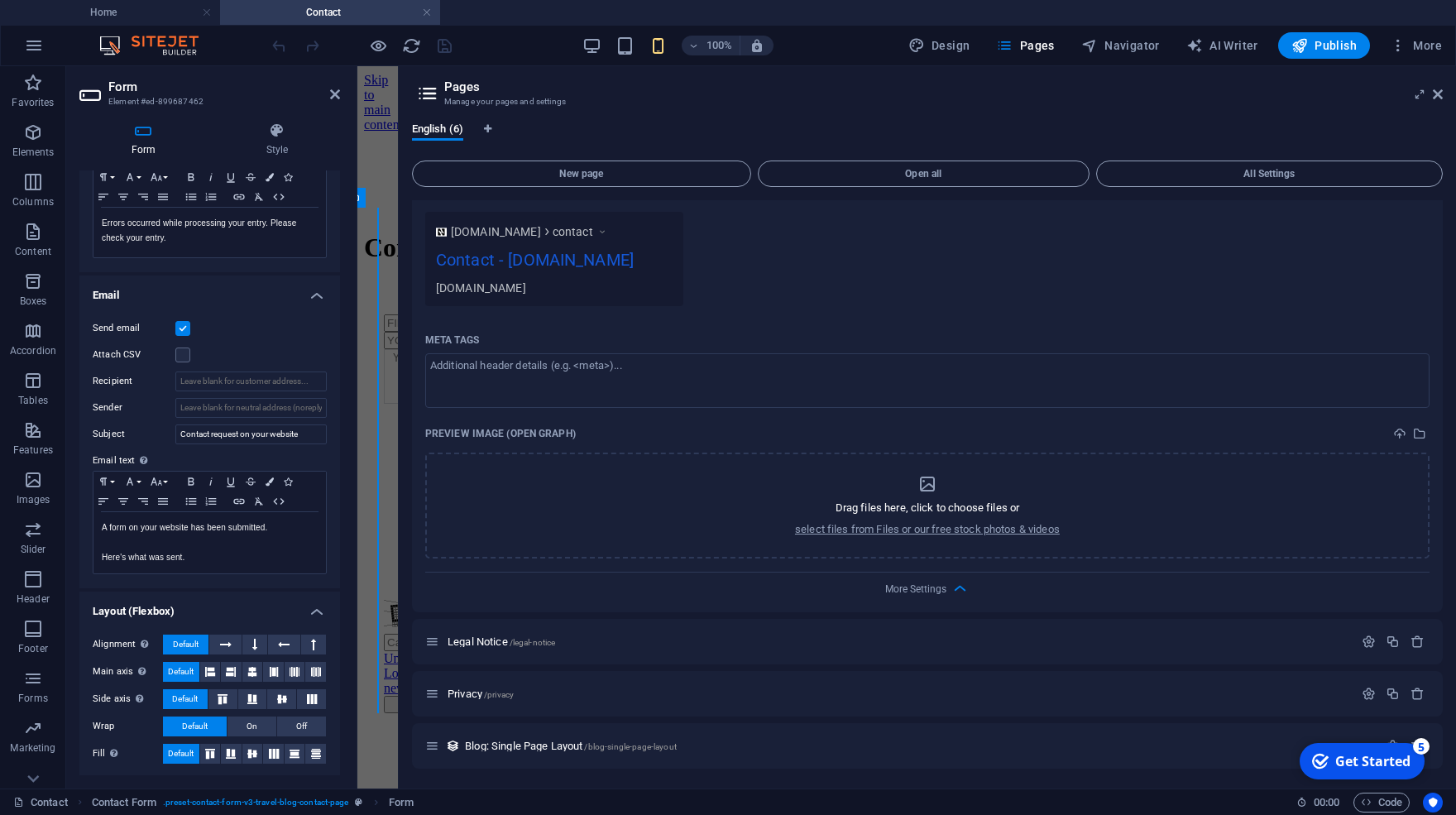
drag, startPoint x: 329, startPoint y: 314, endPoint x: 344, endPoint y: 578, distance: 264.4
click at [344, 578] on div "Form Style General Title Define a name for the form. General form Messages Succ…" at bounding box center [209, 449] width 287 height 679
click at [412, 802] on span "Form" at bounding box center [401, 802] width 25 height 20
click at [116, 803] on span "Contact Form" at bounding box center [125, 802] width 65 height 20
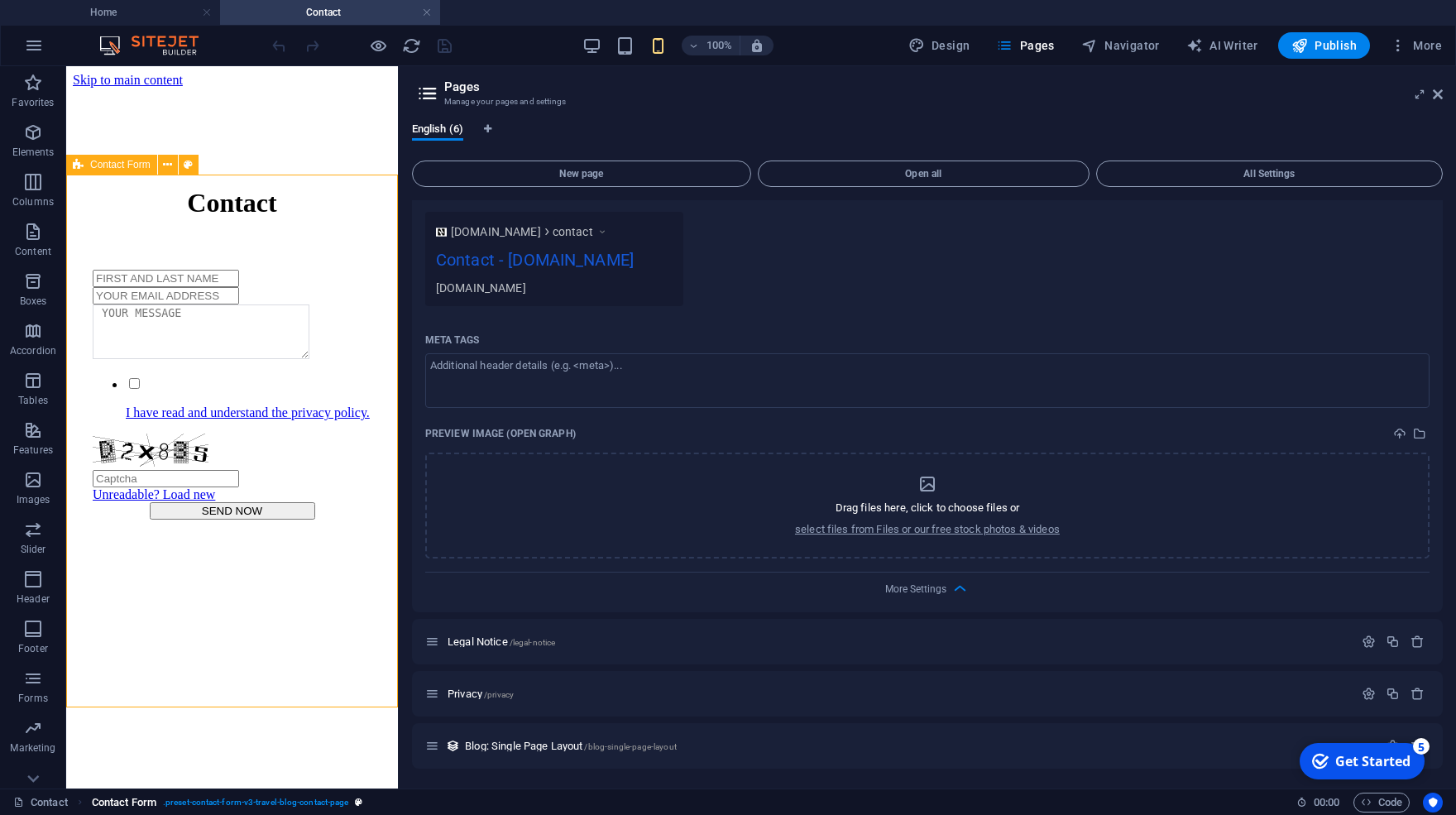
click at [210, 806] on span ". preset-contact-form-v3-travel-blog-contact-page" at bounding box center [255, 802] width 185 height 20
click at [108, 806] on span "Contact Form" at bounding box center [125, 802] width 65 height 20
click at [598, 780] on div "English (6) New page Open all All Settings Home / About Us /about-us Contact /c…" at bounding box center [927, 449] width 1057 height 679
click at [804, 331] on div "Meta tags" at bounding box center [927, 340] width 1004 height 26
click at [804, 354] on textarea "Meta tags ​" at bounding box center [927, 380] width 1004 height 54
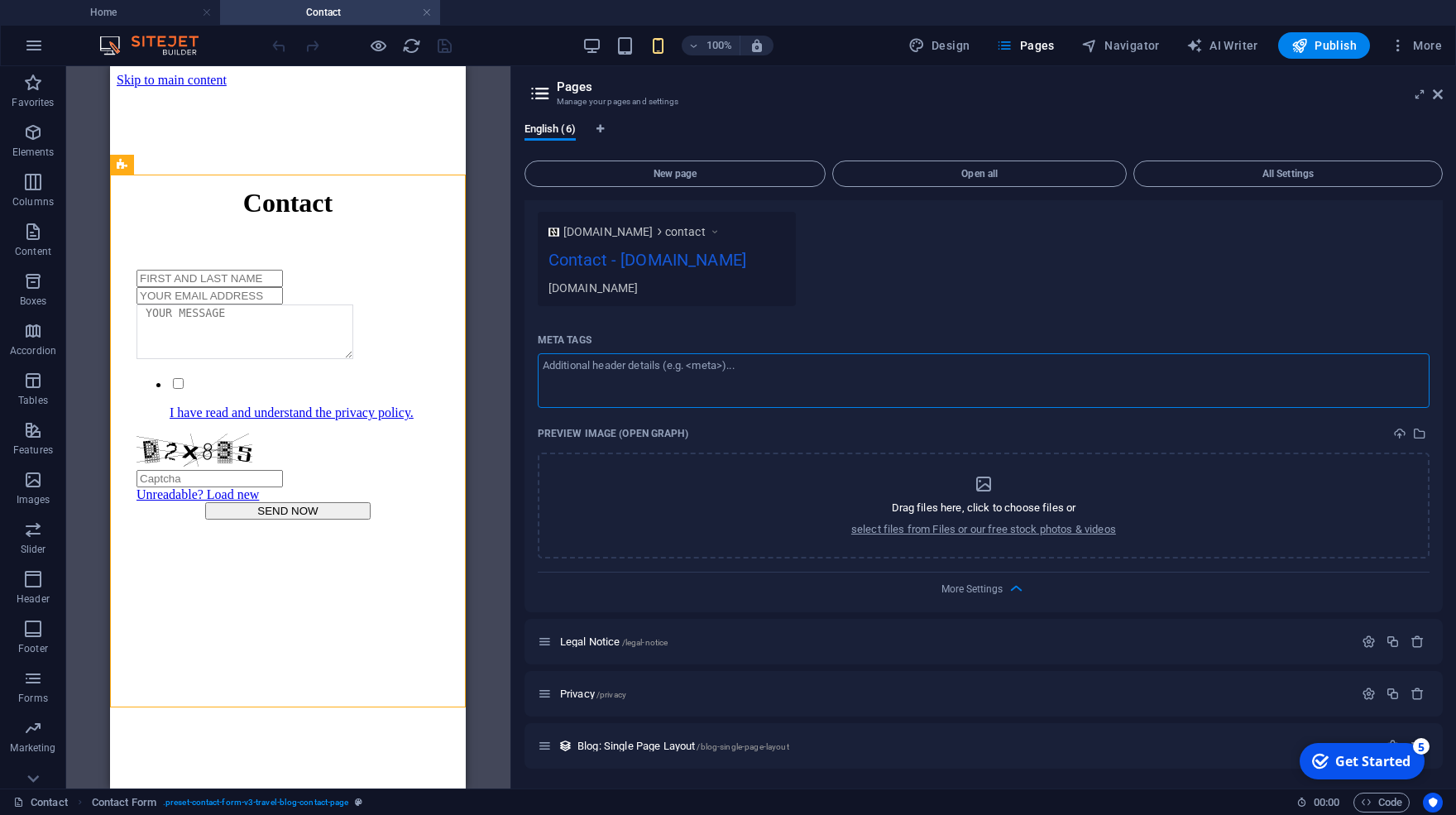
drag, startPoint x: 400, startPoint y: 408, endPoint x: 508, endPoint y: 419, distance: 108.6
click at [508, 419] on div "Home Contact Favorites Elements Columns Content Boxes Accordion Tables Features…" at bounding box center [728, 427] width 1456 height 723
click at [251, 800] on span ". preset-contact-form-v3-travel-blog-contact-page" at bounding box center [255, 802] width 185 height 20
click at [417, 625] on html "Skip to main content Contact I have read and understand the privacy policy. Unr…" at bounding box center [288, 345] width 356 height 560
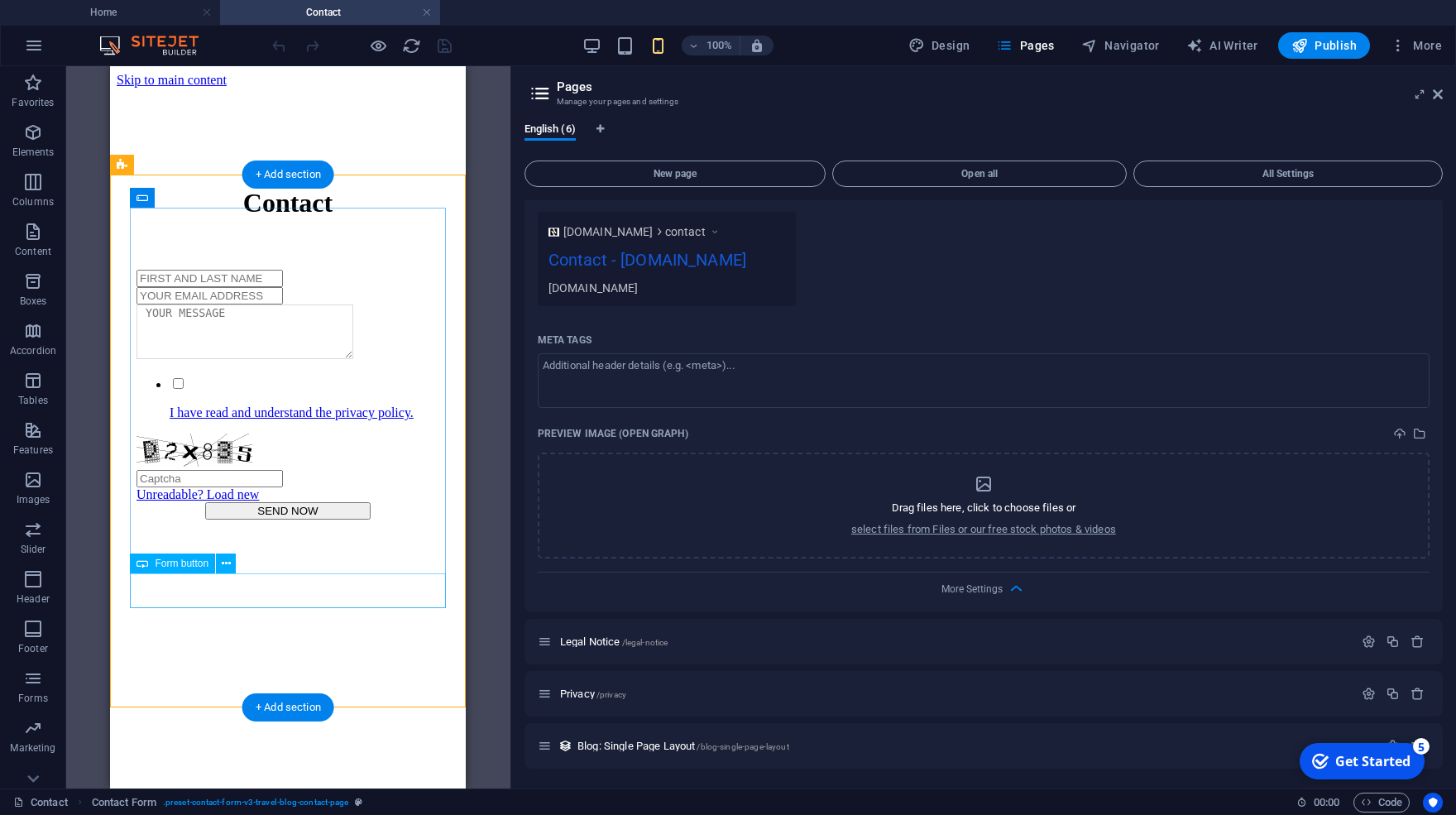
click at [318, 519] on div "SEND NOW" at bounding box center [288, 511] width 303 height 17
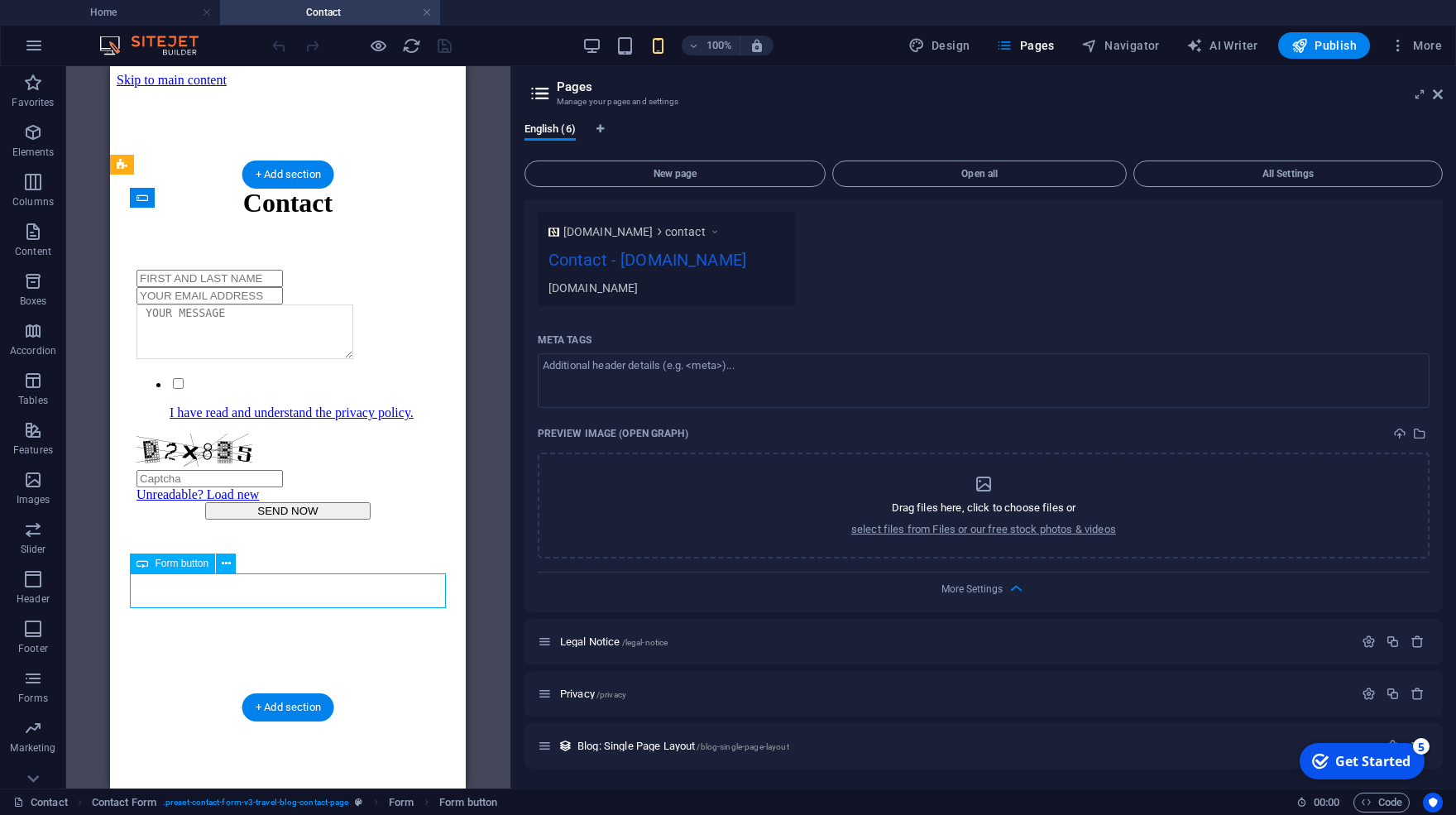
click at [325, 519] on div "SEND NOW" at bounding box center [288, 511] width 303 height 17
click at [467, 800] on span "Form button" at bounding box center [468, 802] width 58 height 20
select select "px"
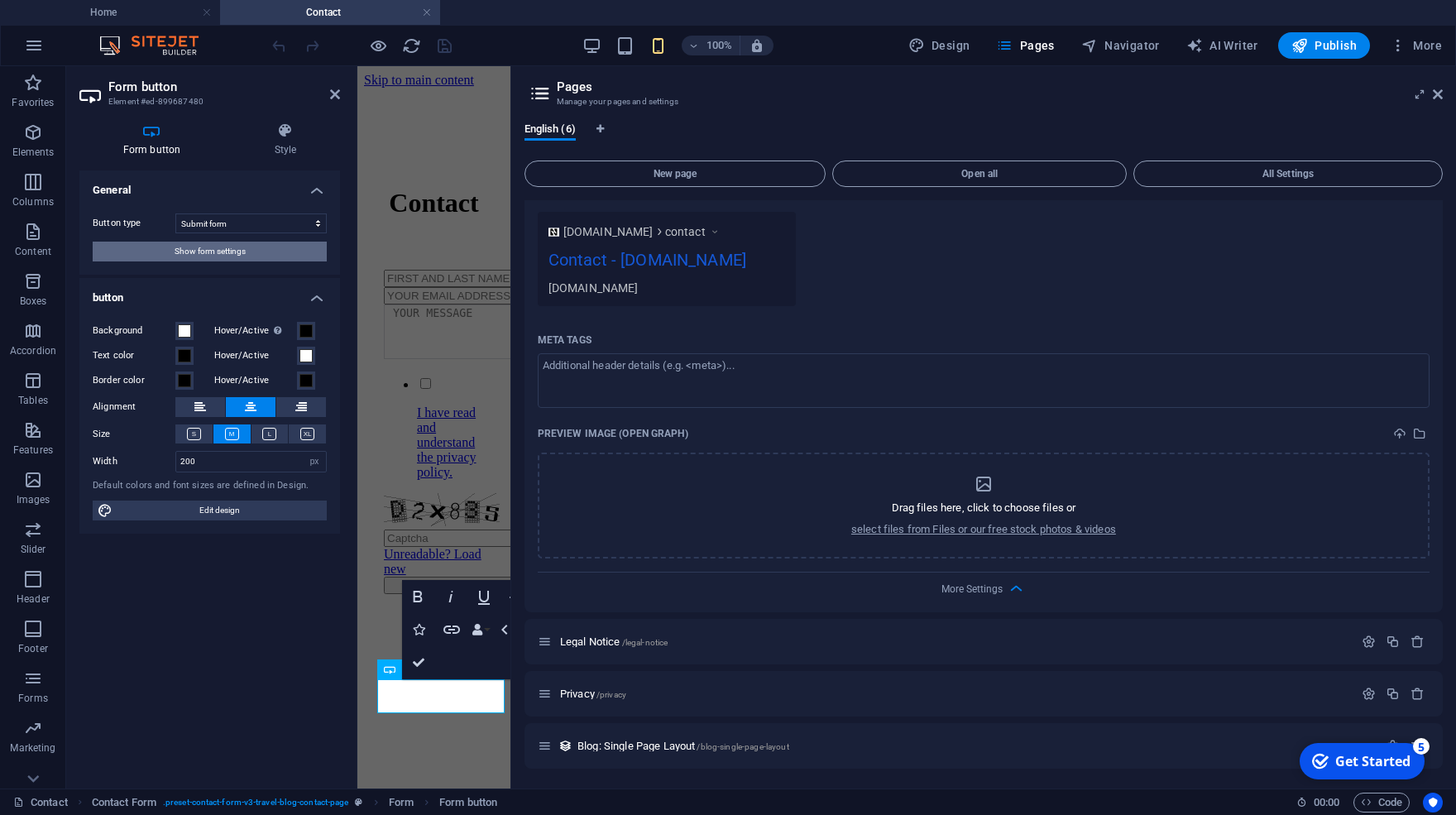
click at [276, 250] on button "Show form settings" at bounding box center [209, 251] width 234 height 20
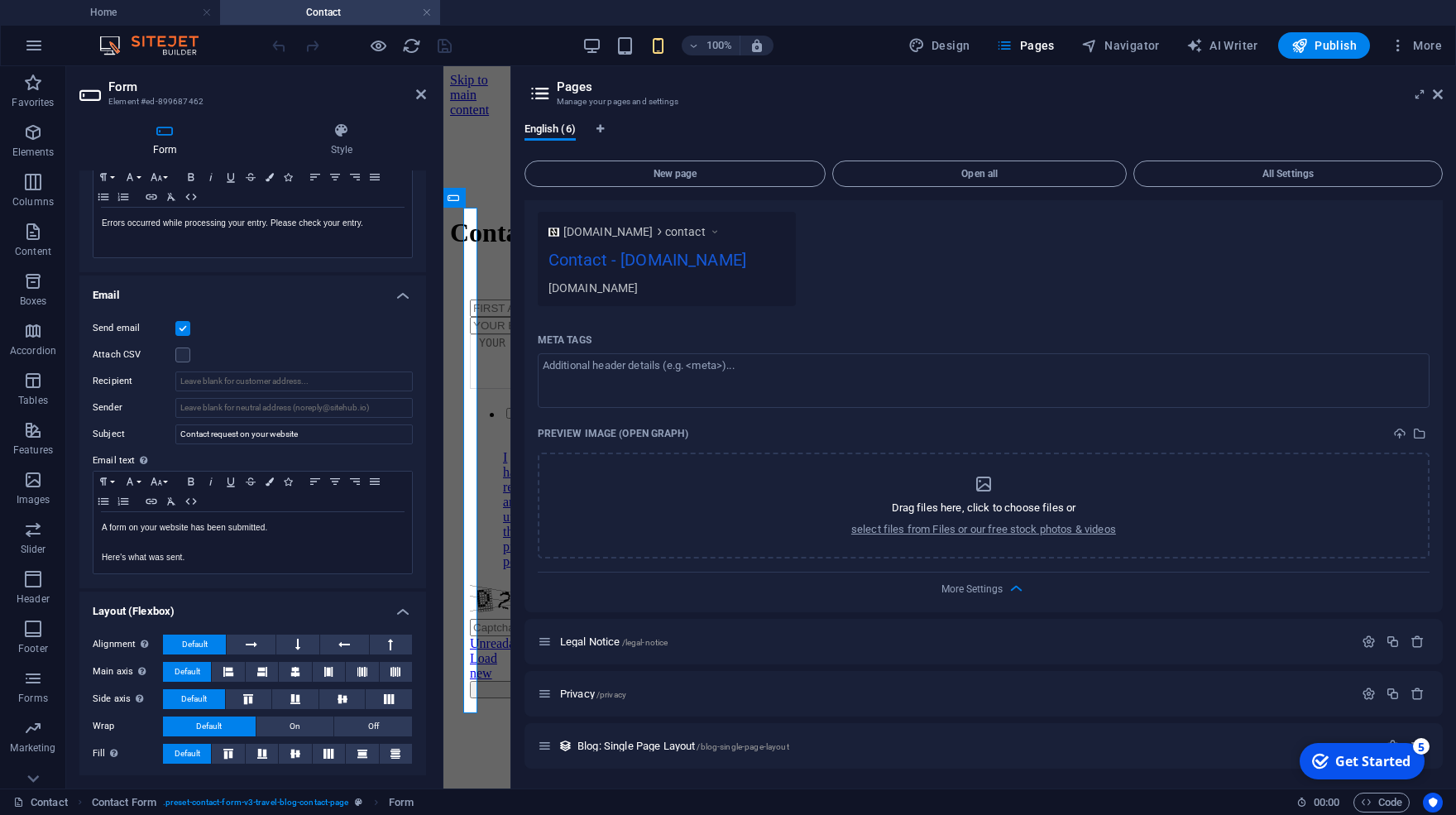
drag, startPoint x: 355, startPoint y: 399, endPoint x: 445, endPoint y: 397, distance: 90.0
click at [445, 397] on div "Form Element #ed-899687462 Form Style General Title Define a name for the form.…" at bounding box center [288, 427] width 444 height 723
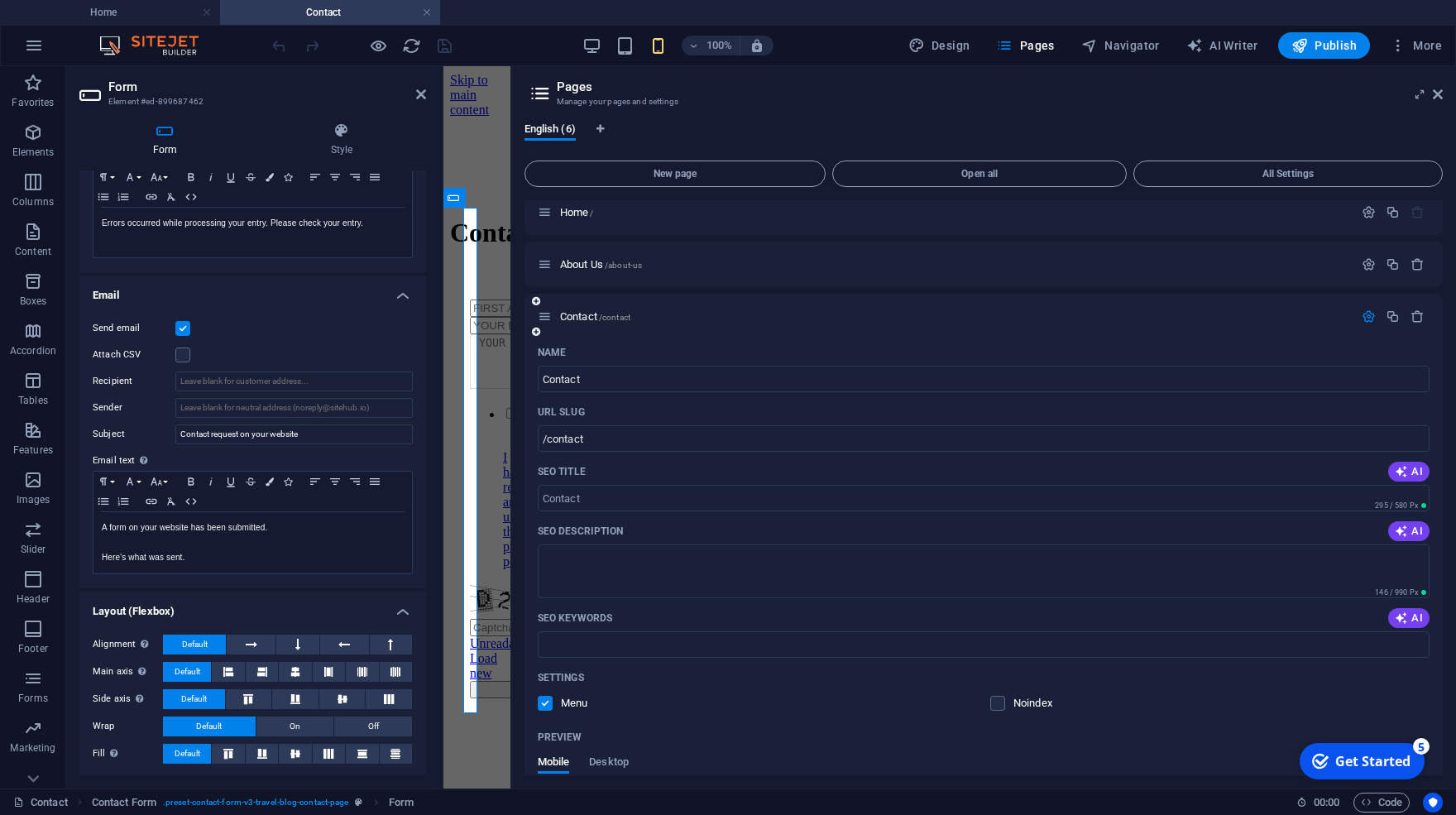
scroll to position [0, 0]
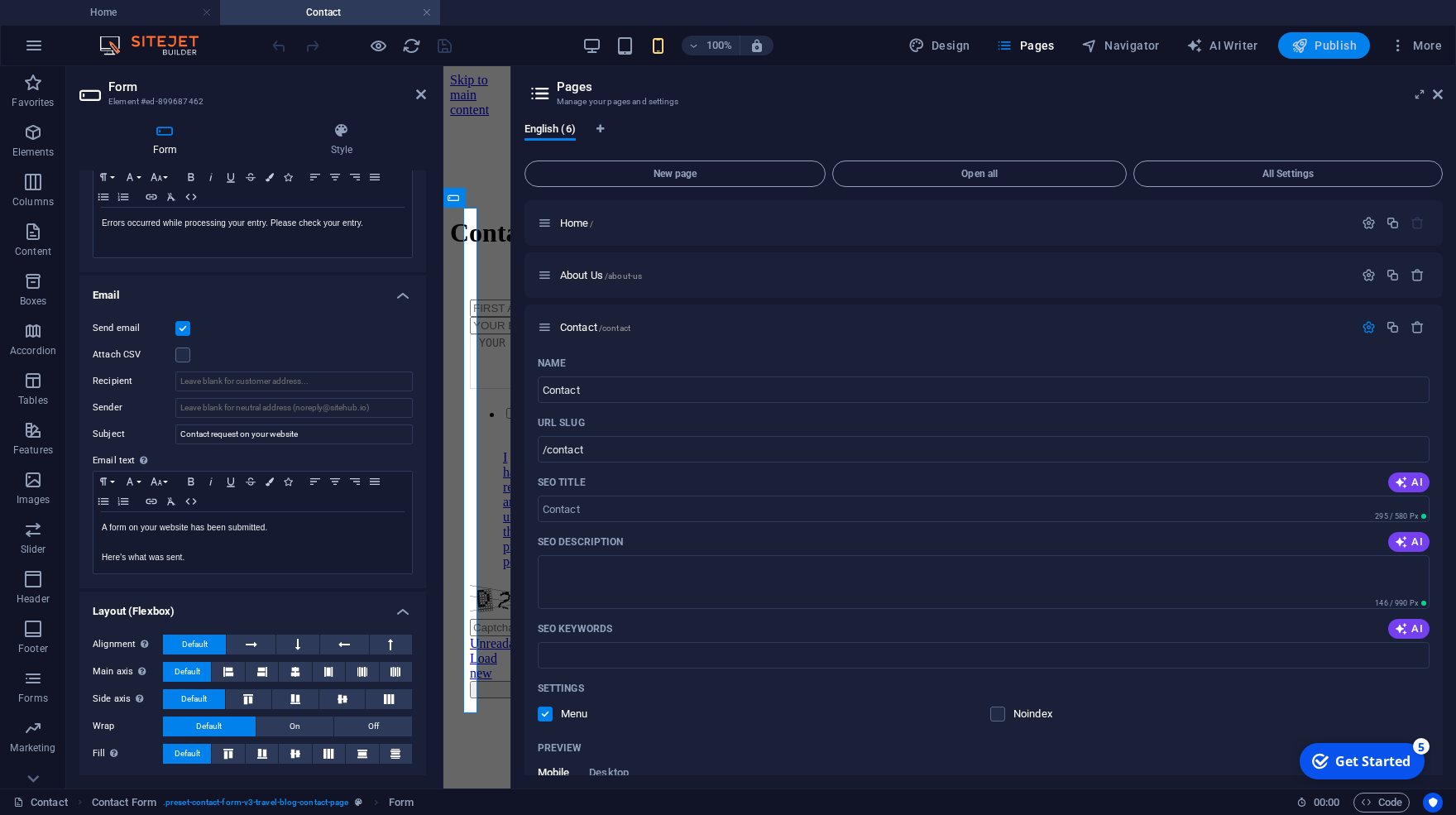
click at [1324, 52] on span "Publish" at bounding box center [1324, 45] width 66 height 16
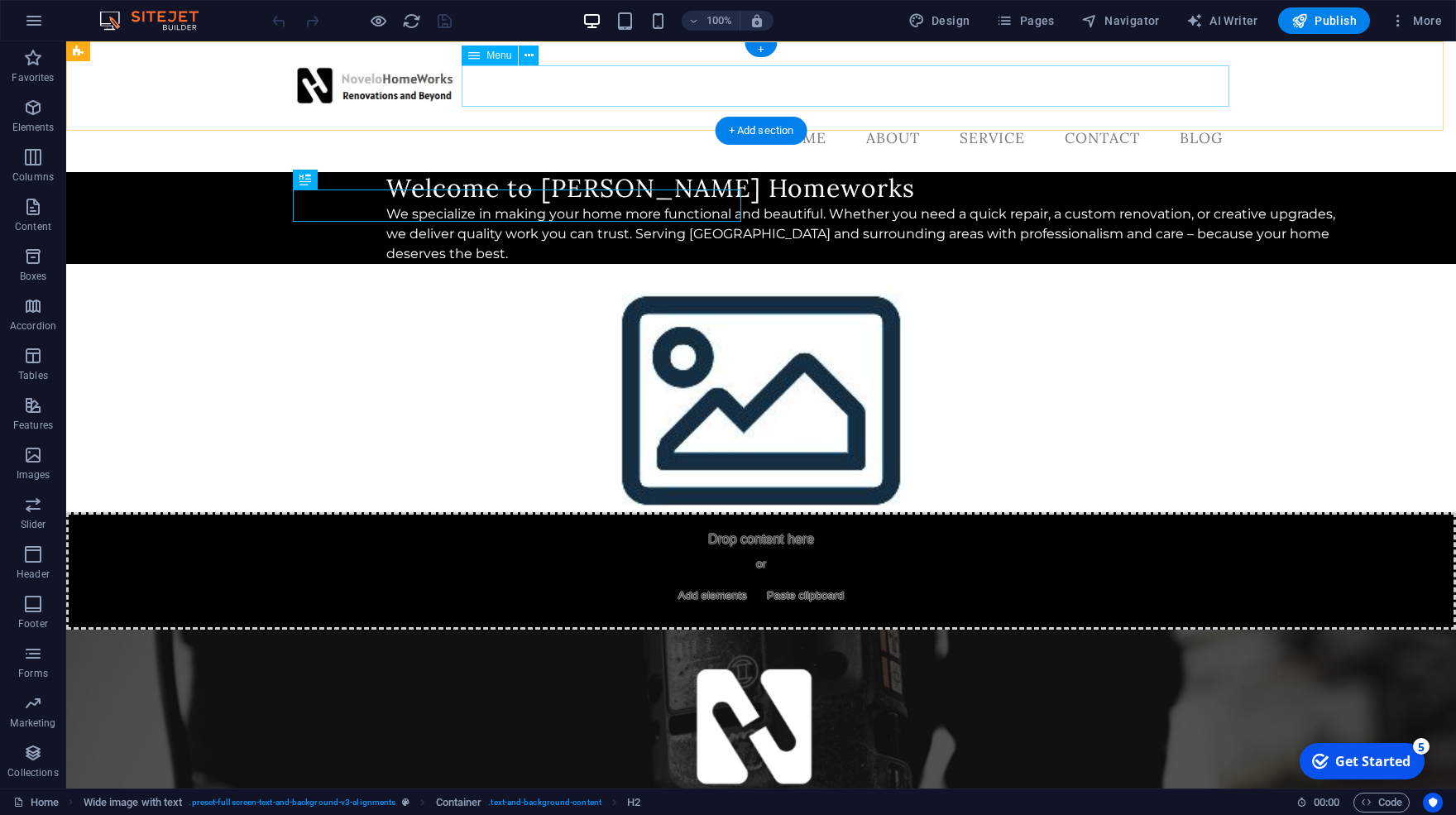
click at [1110, 118] on nav "Home About Service Contact Blog" at bounding box center [761, 138] width 950 height 41
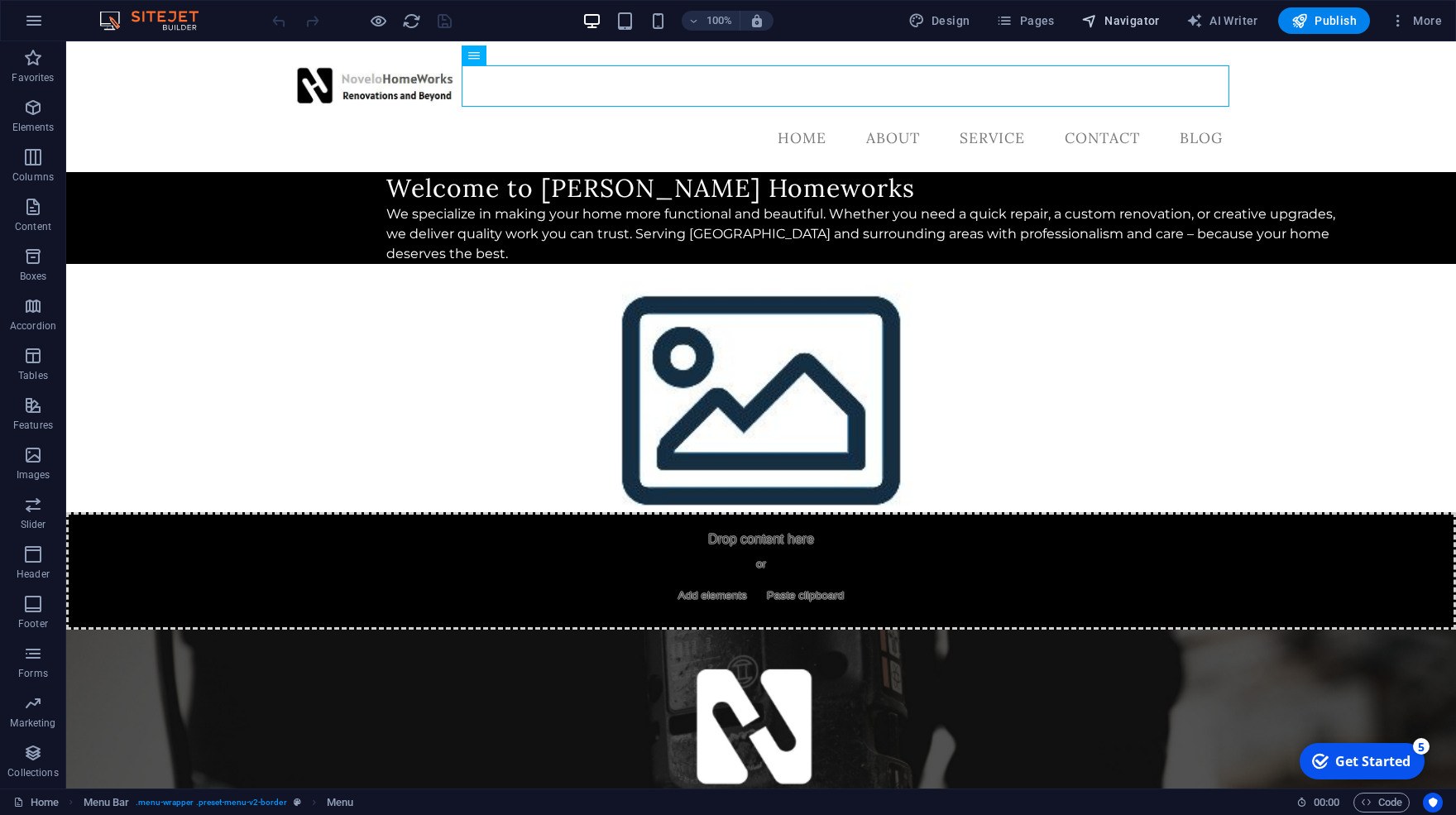
click at [1107, 26] on span "Navigator" at bounding box center [1120, 21] width 79 height 16
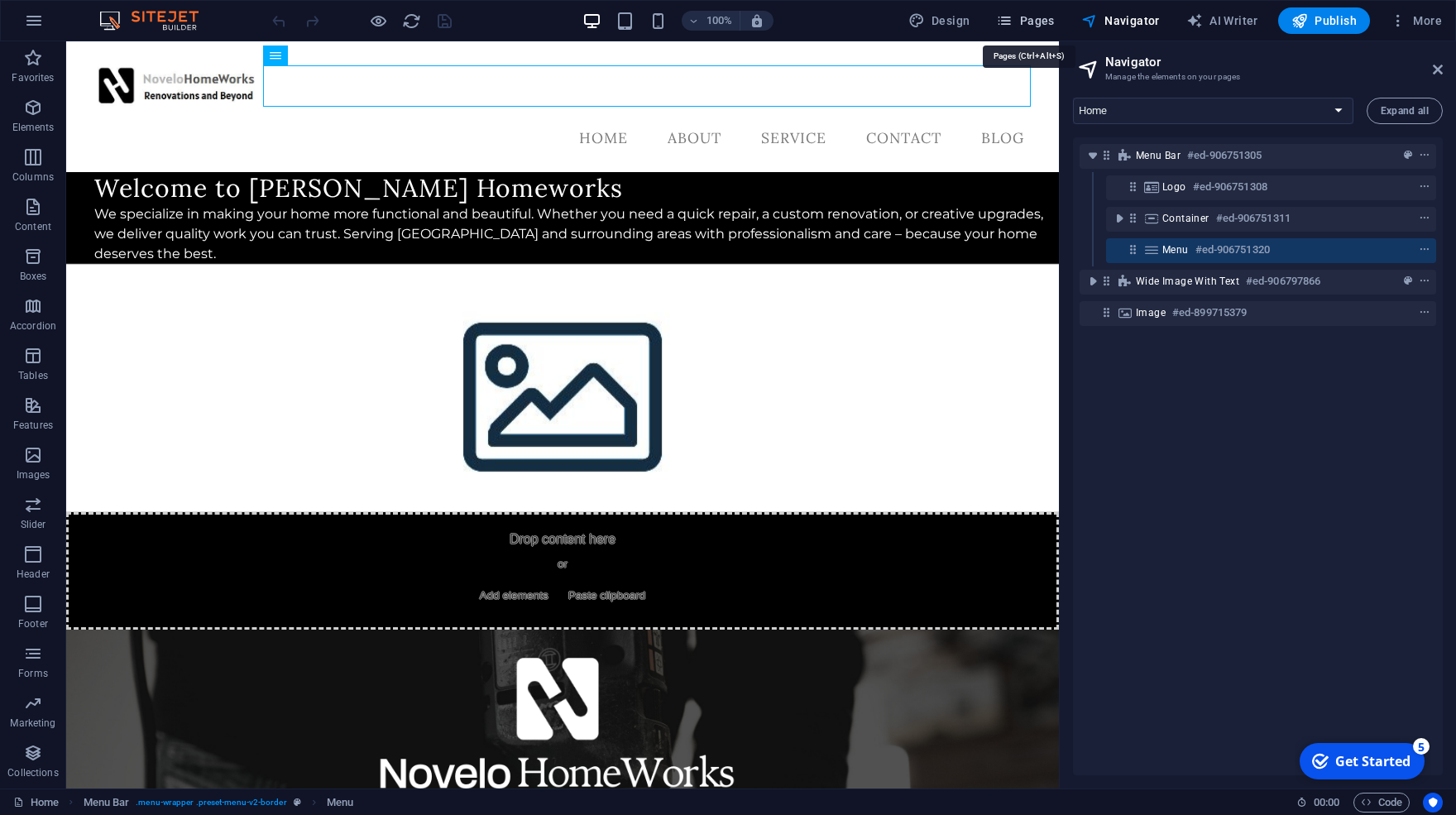
click at [1031, 16] on span "Pages" at bounding box center [1025, 21] width 58 height 16
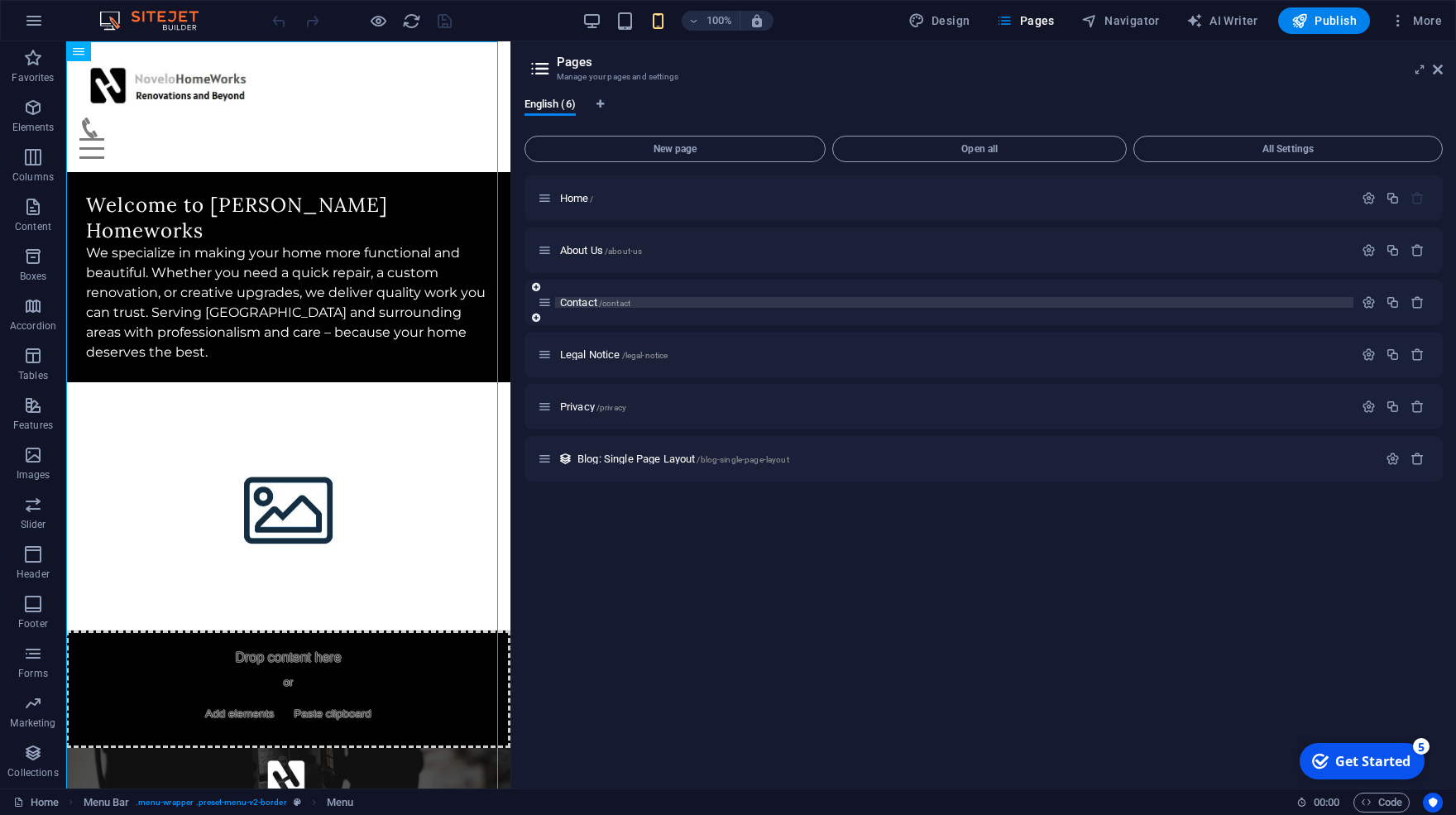
click at [642, 298] on p "Contact /contact" at bounding box center [954, 302] width 788 height 11
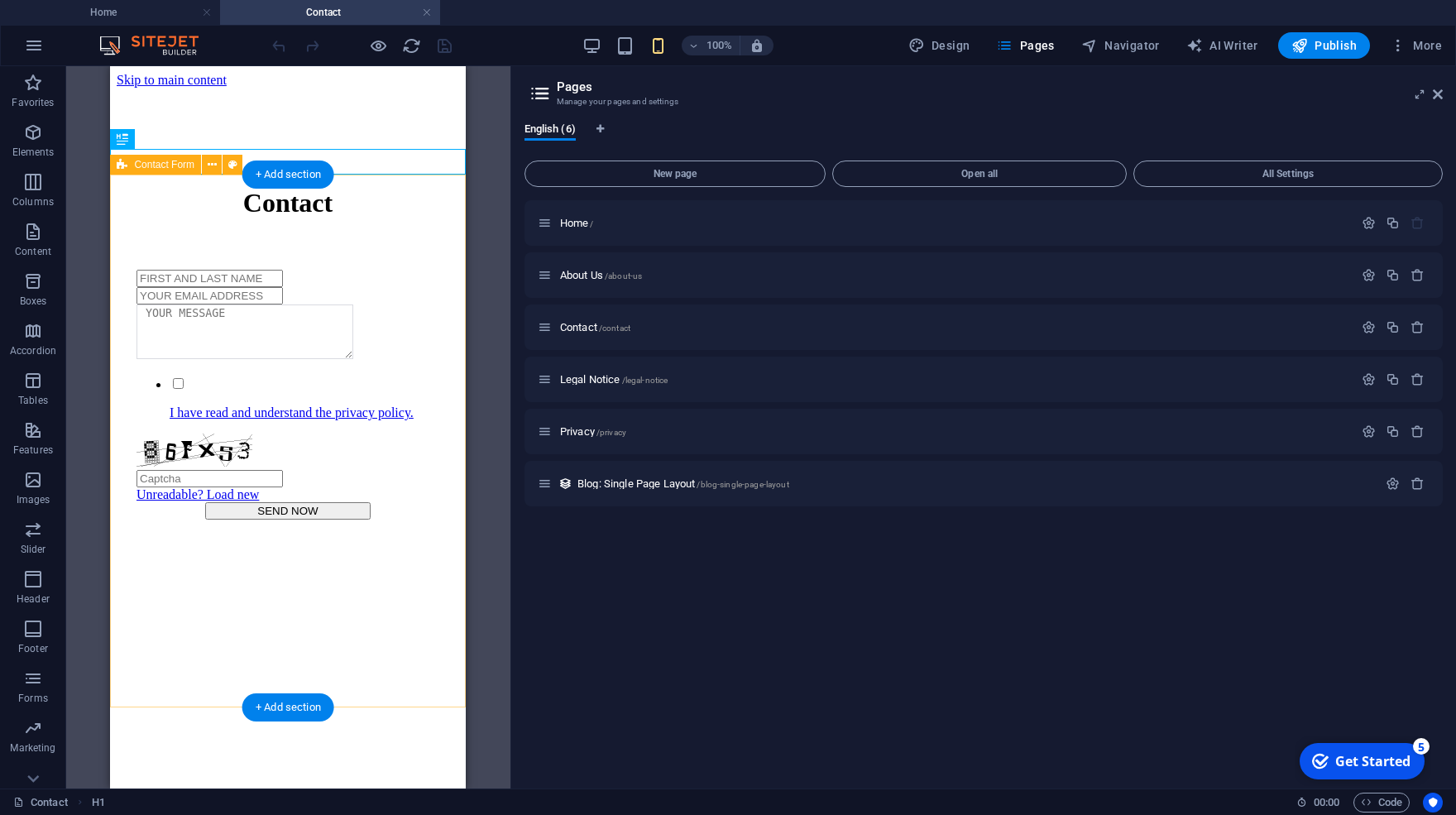
click at [355, 619] on div "I have read and understand the privacy policy. Unreadable? Load new SEND NOW" at bounding box center [288, 428] width 342 height 383
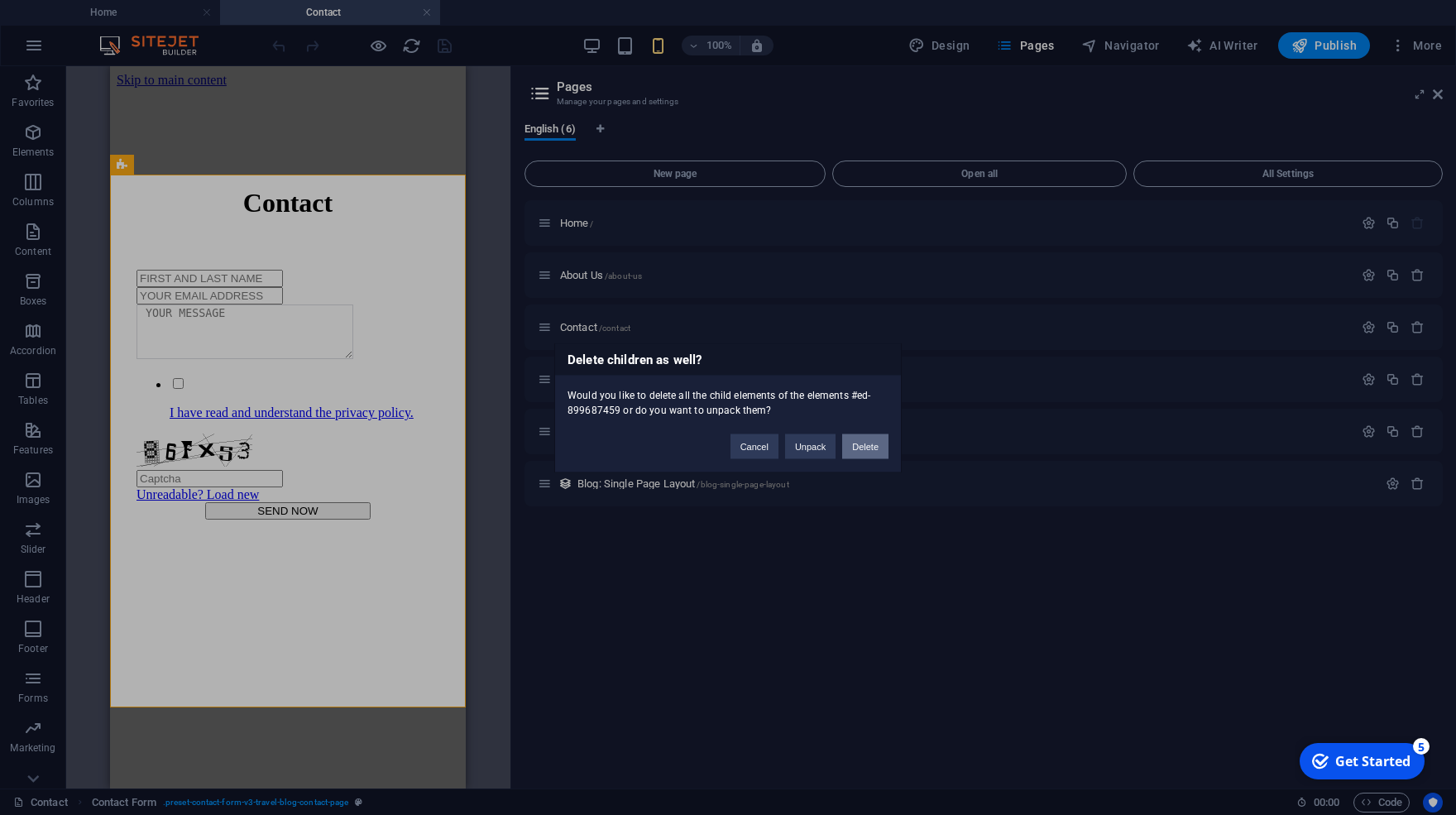
click at [882, 441] on button "Delete" at bounding box center [865, 446] width 46 height 25
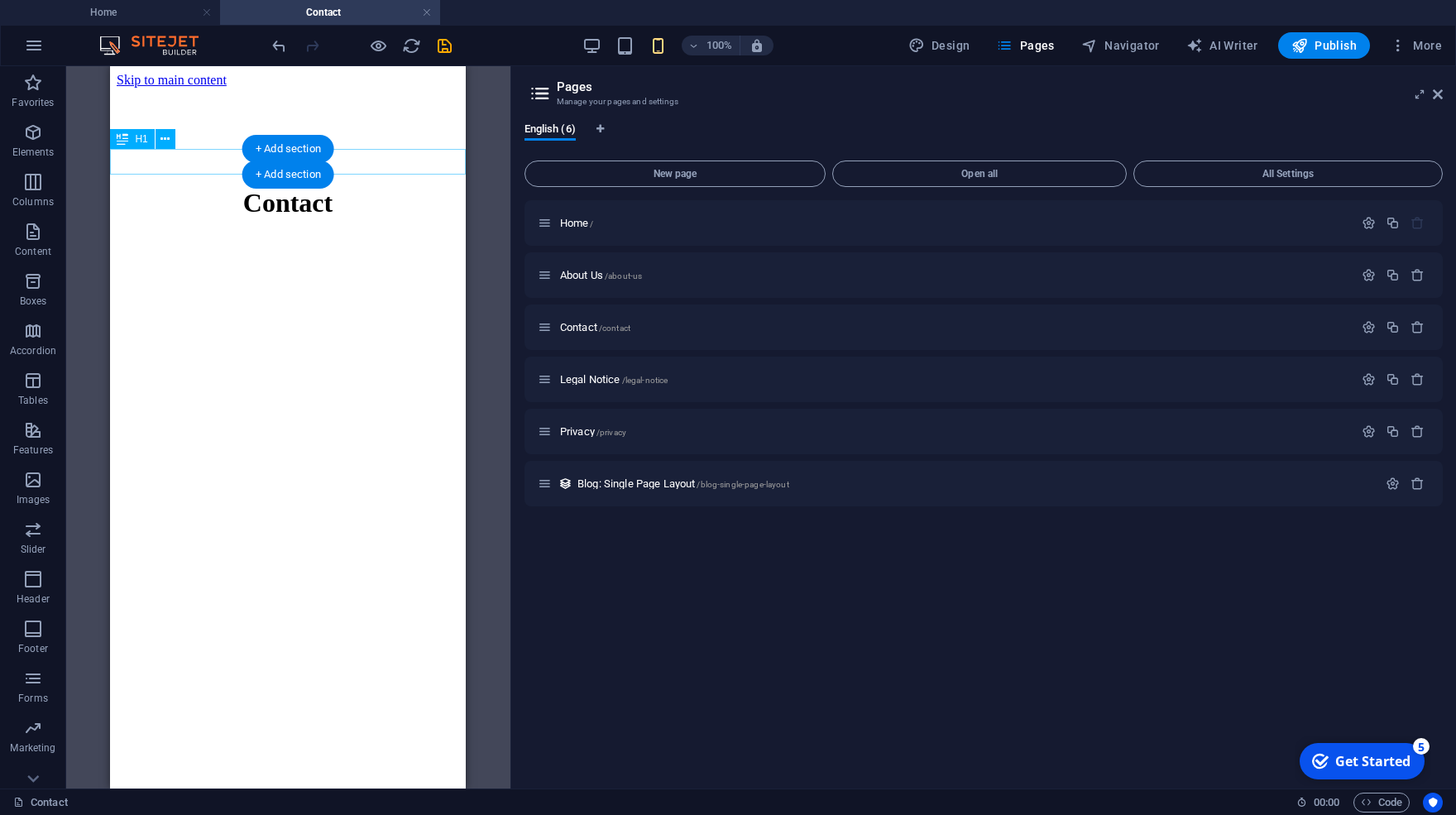
click at [362, 188] on div "Contact" at bounding box center [288, 203] width 342 height 31
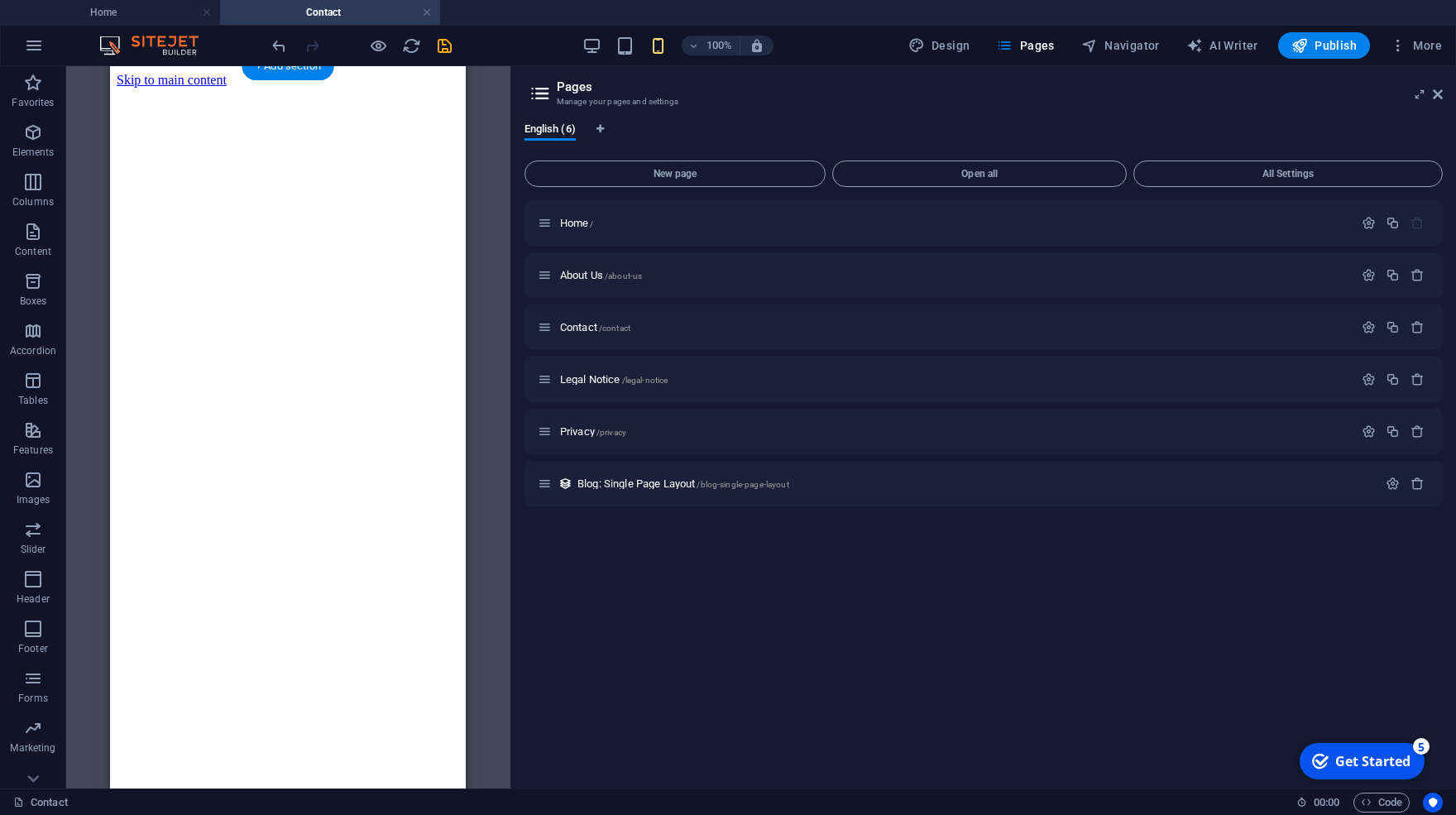
click at [267, 171] on html "Skip to main content" at bounding box center [288, 121] width 356 height 111
click at [281, 145] on div "+ Add section" at bounding box center [289, 149] width 92 height 28
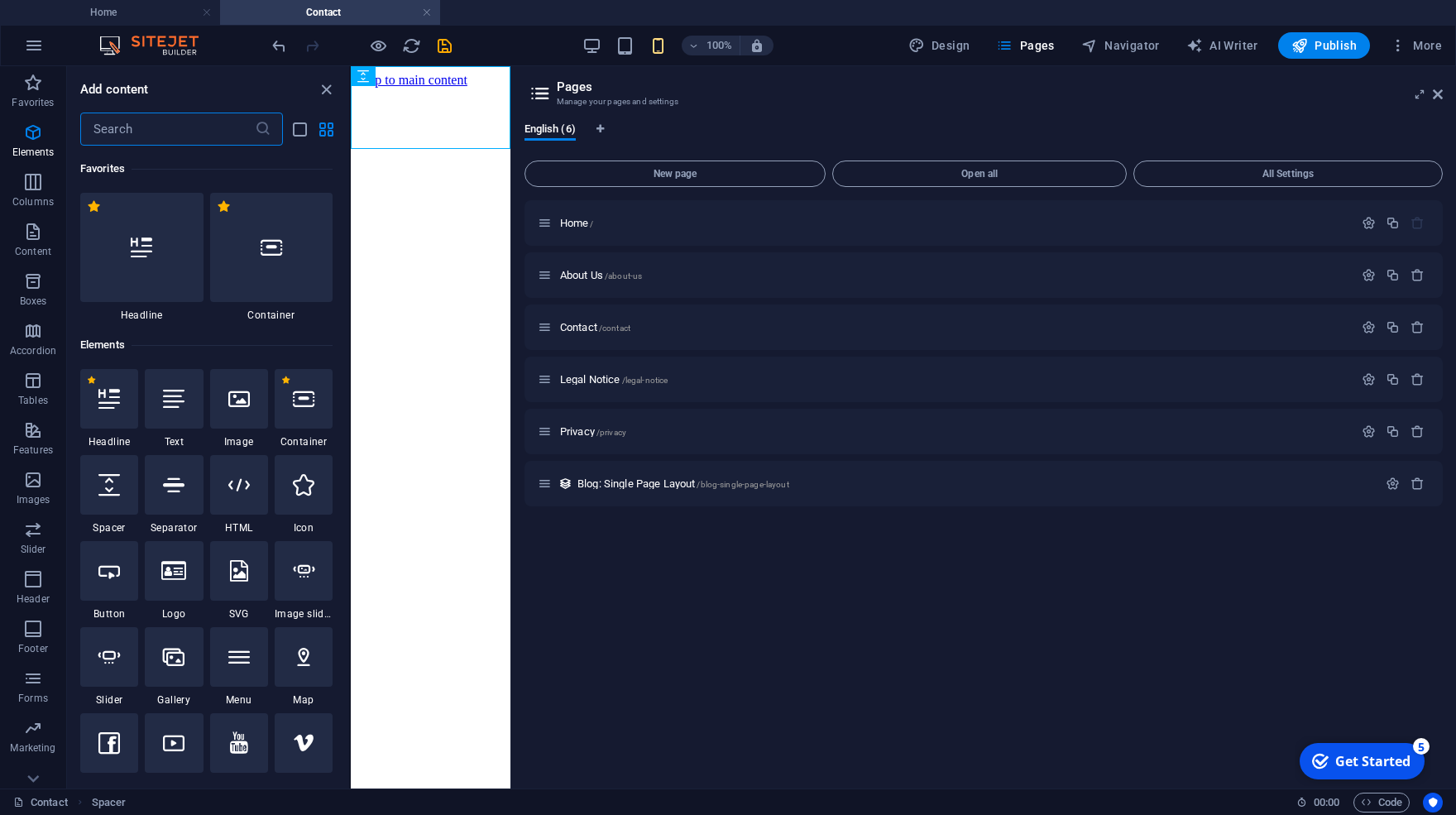
scroll to position [2894, 0]
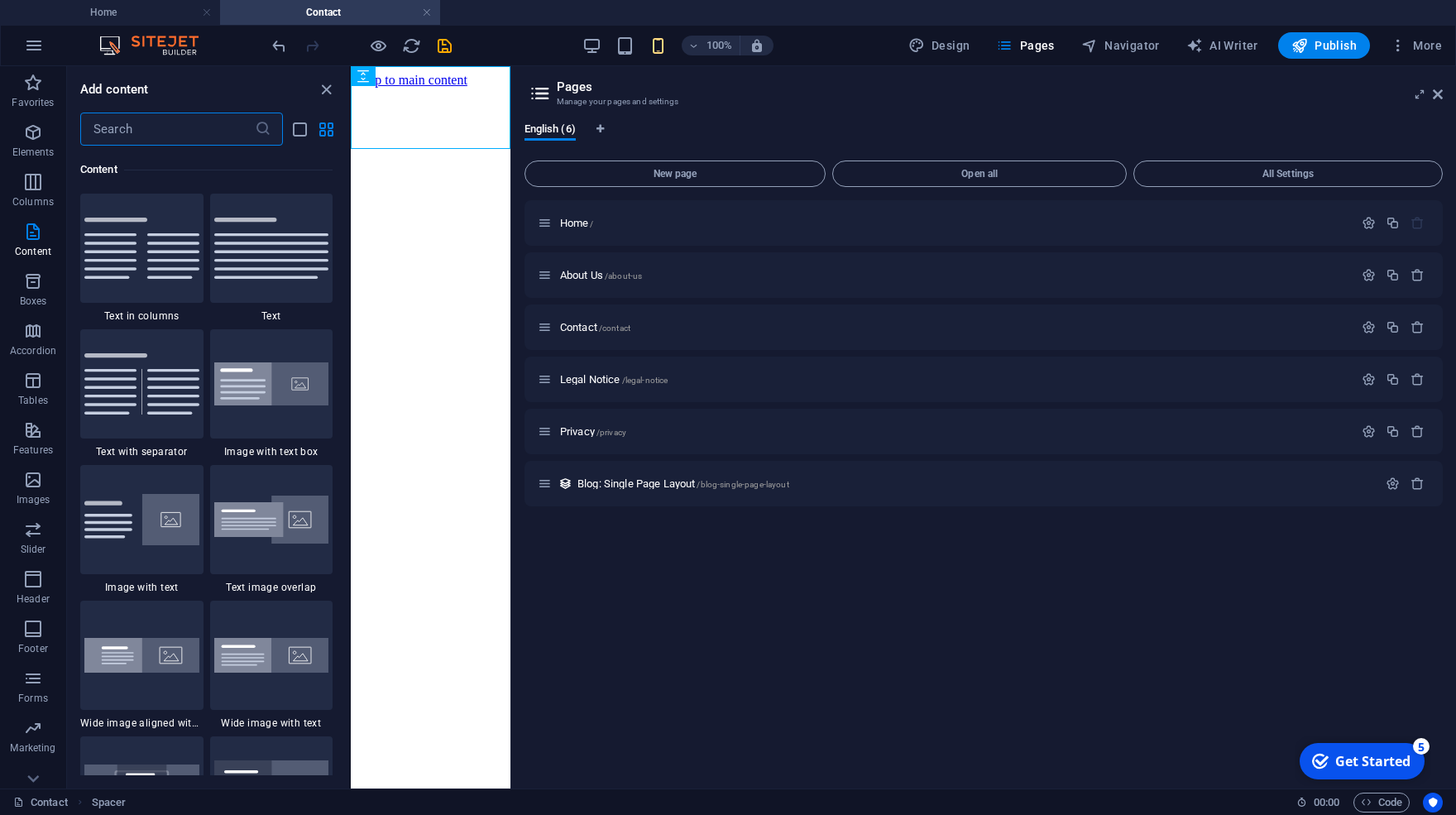
click at [202, 132] on input "text" at bounding box center [167, 129] width 174 height 33
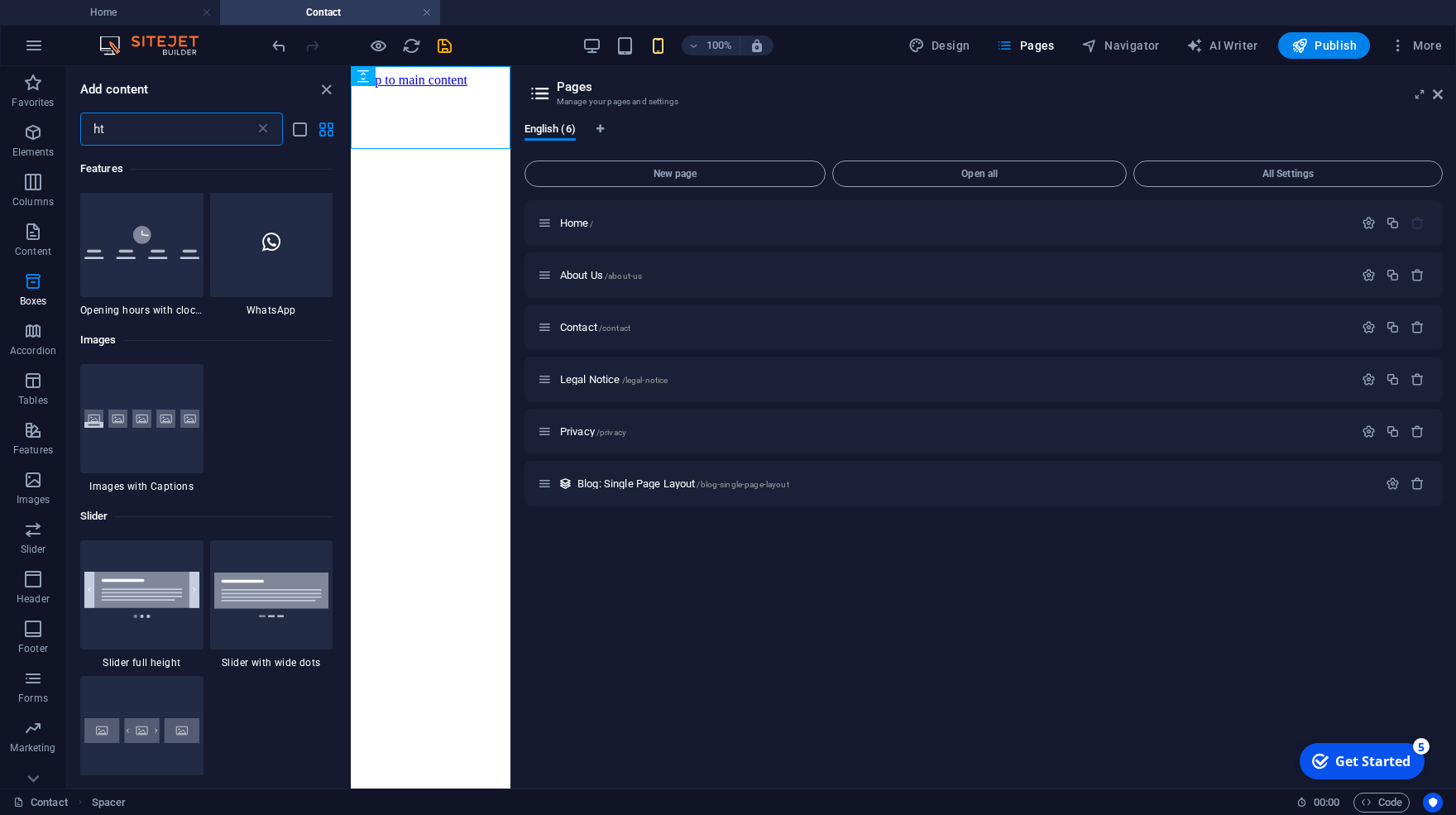
scroll to position [0, 0]
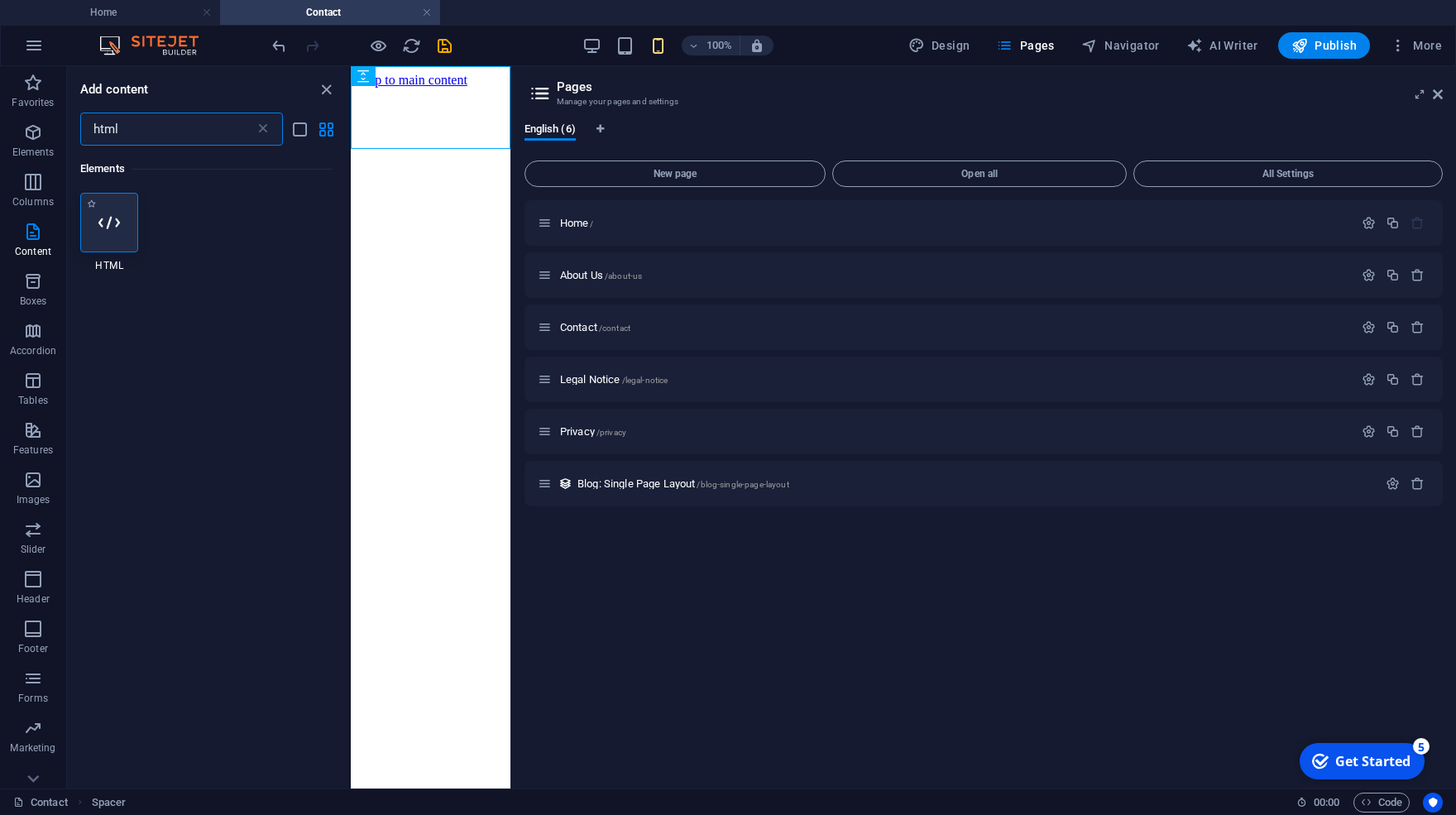
type input "html"
click at [112, 224] on icon at bounding box center [108, 222] width 21 height 21
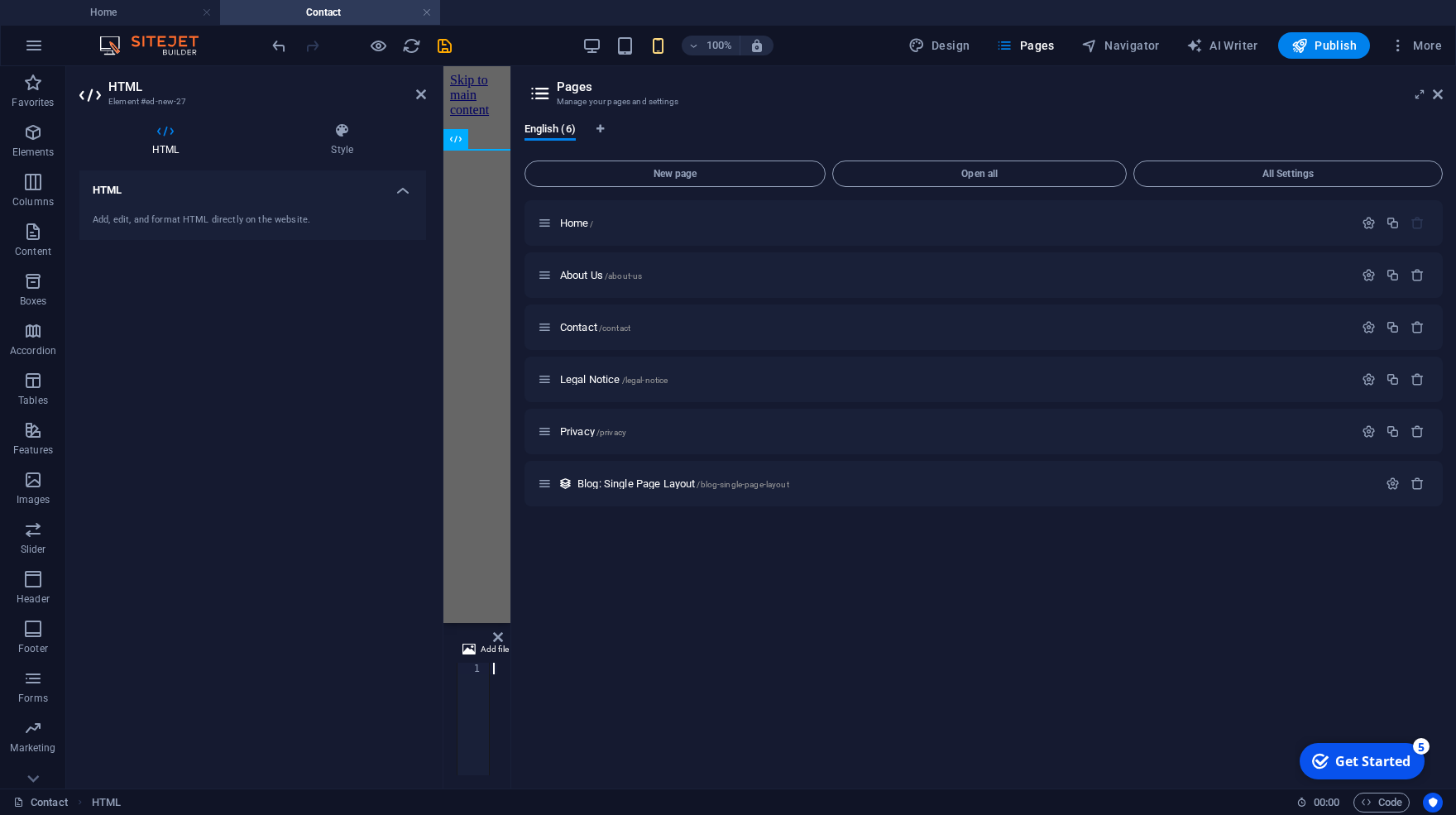
click at [196, 232] on div "Add, edit, and format HTML directly on the website." at bounding box center [253, 220] width 347 height 40
click at [481, 188] on html "Skip to main content" at bounding box center [477, 136] width 67 height 141
click at [196, 198] on h4 "HTML" at bounding box center [253, 185] width 347 height 30
click at [196, 198] on h4 "HTML" at bounding box center [253, 191] width 347 height 39
click at [195, 237] on div "Add, edit, and format HTML directly on the website." at bounding box center [253, 220] width 347 height 40
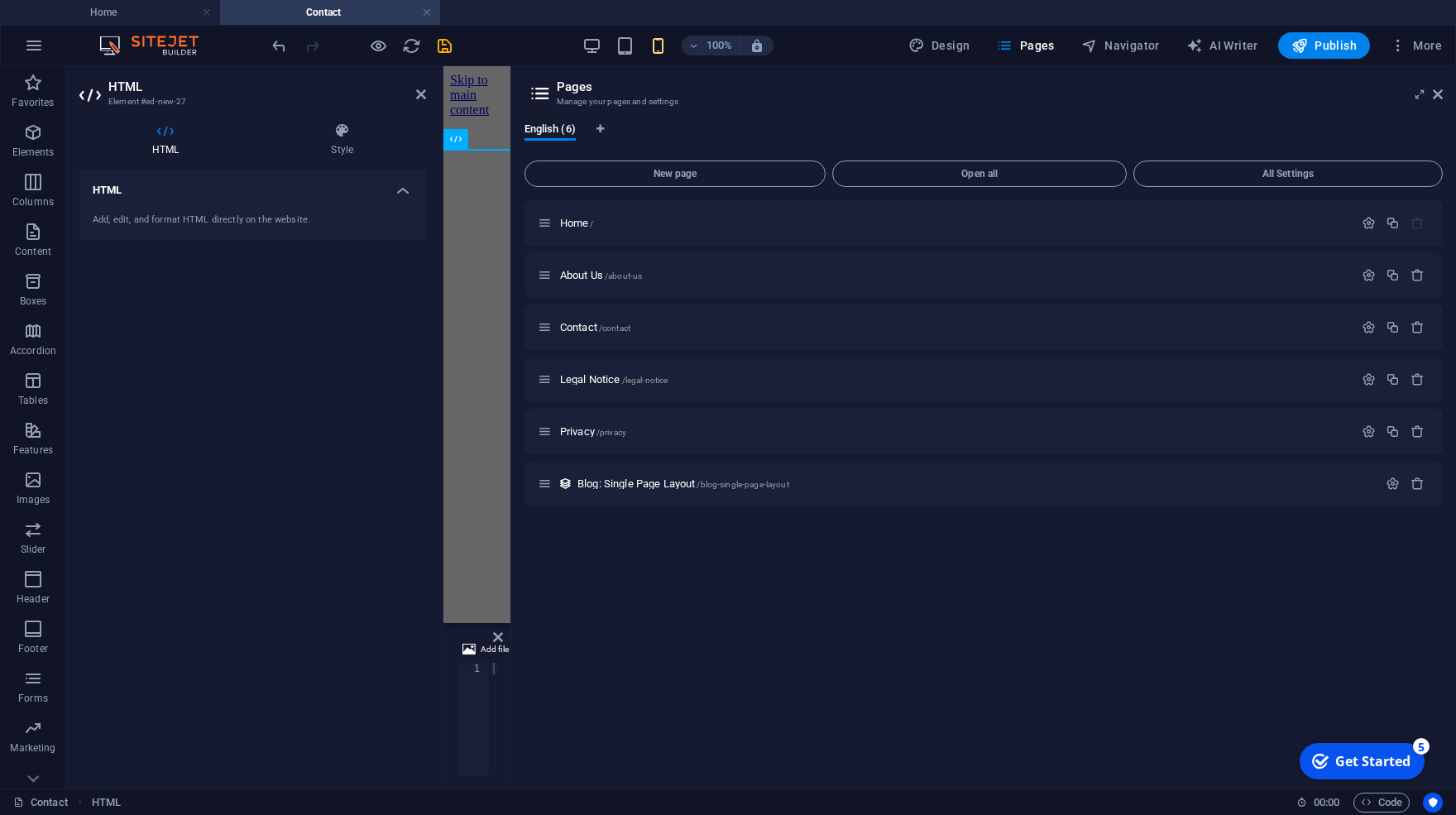
click at [170, 134] on icon at bounding box center [165, 130] width 172 height 16
click at [127, 150] on h4 "HTML" at bounding box center [168, 139] width 178 height 35
click at [394, 346] on div "HTML Add, edit, and format HTML directly on the website." at bounding box center [253, 473] width 347 height 605
click at [468, 207] on html "Skip to main content" at bounding box center [477, 136] width 67 height 141
click at [479, 188] on html "Skip to main content" at bounding box center [477, 136] width 67 height 141
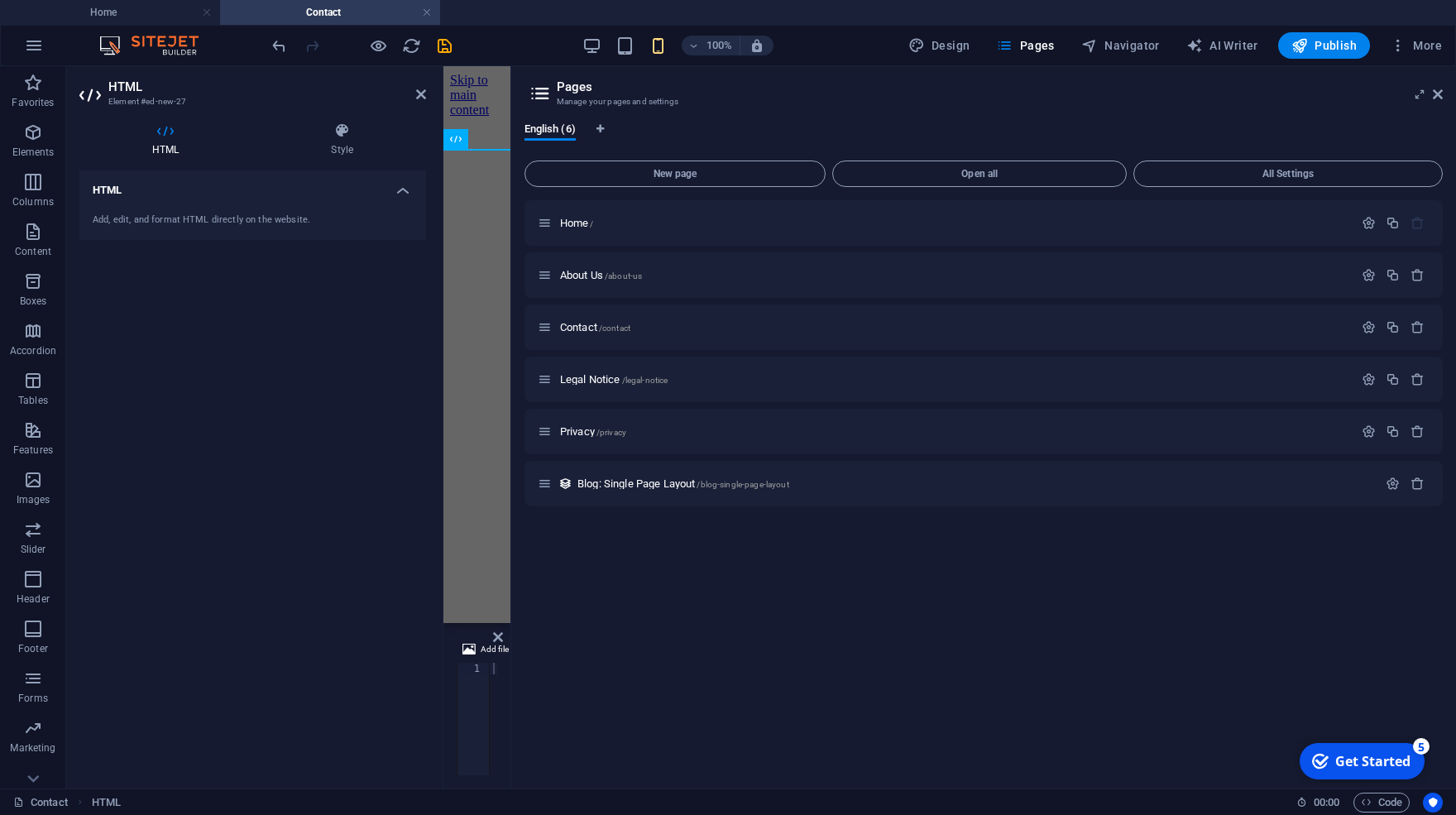
click at [479, 188] on html "Skip to main content" at bounding box center [477, 136] width 67 height 141
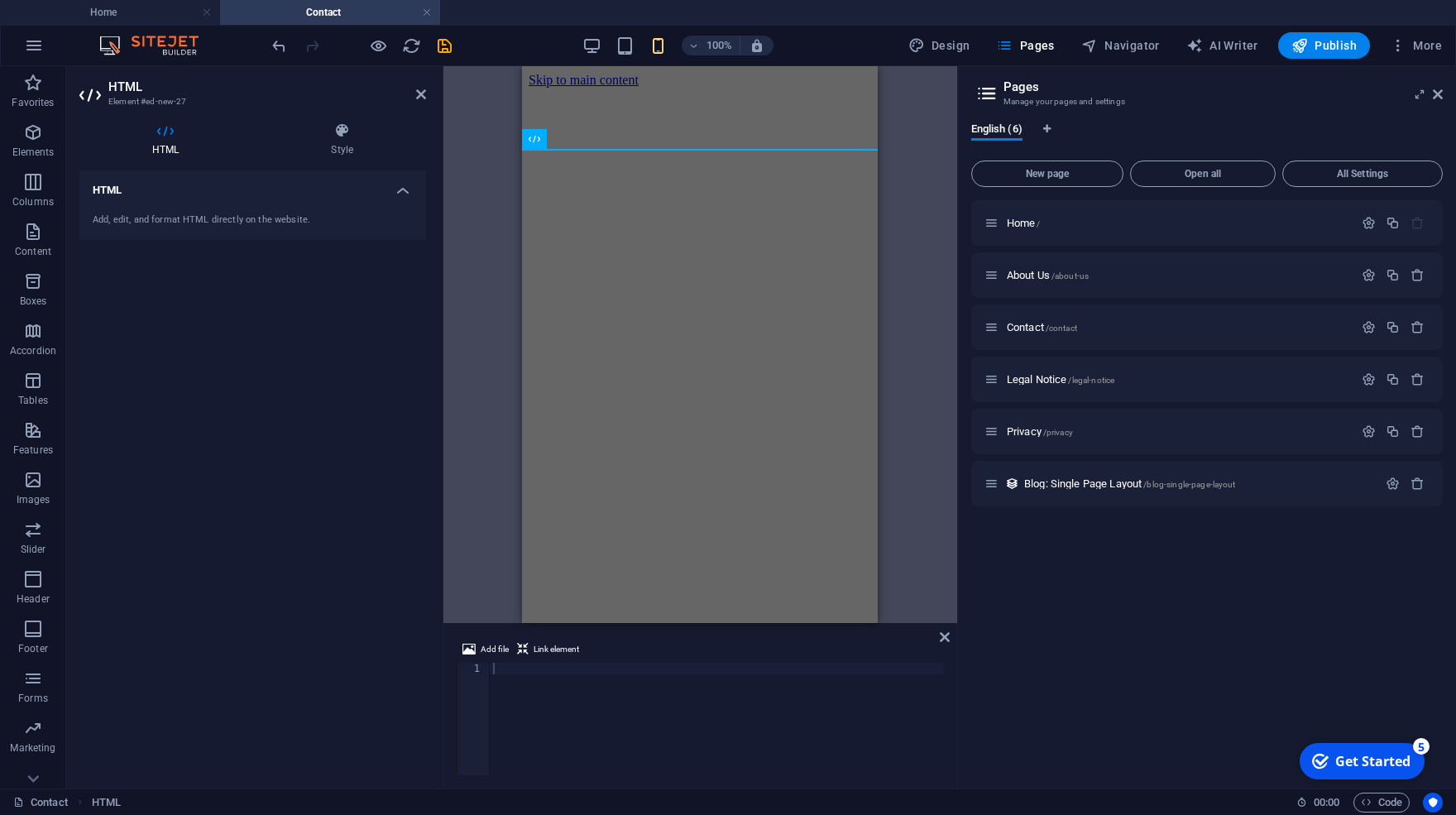
drag, startPoint x: 513, startPoint y: 189, endPoint x: 1020, endPoint y: 184, distance: 507.0
click at [1020, 184] on div "Home Contact Favorites Elements Columns Content Boxes Accordion Tables Features…" at bounding box center [728, 427] width 1456 height 723
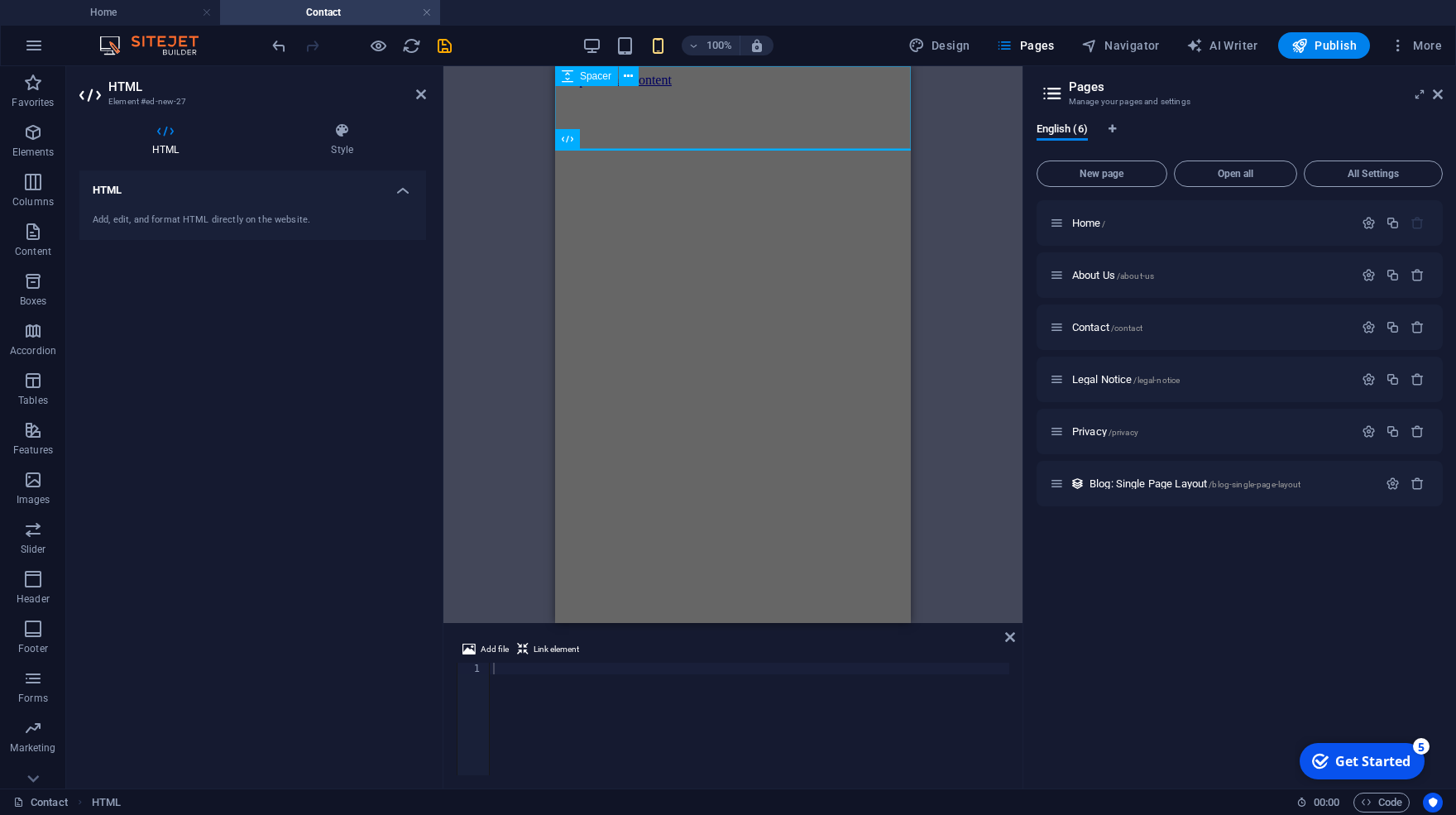
click at [603, 142] on div at bounding box center [732, 129] width 342 height 83
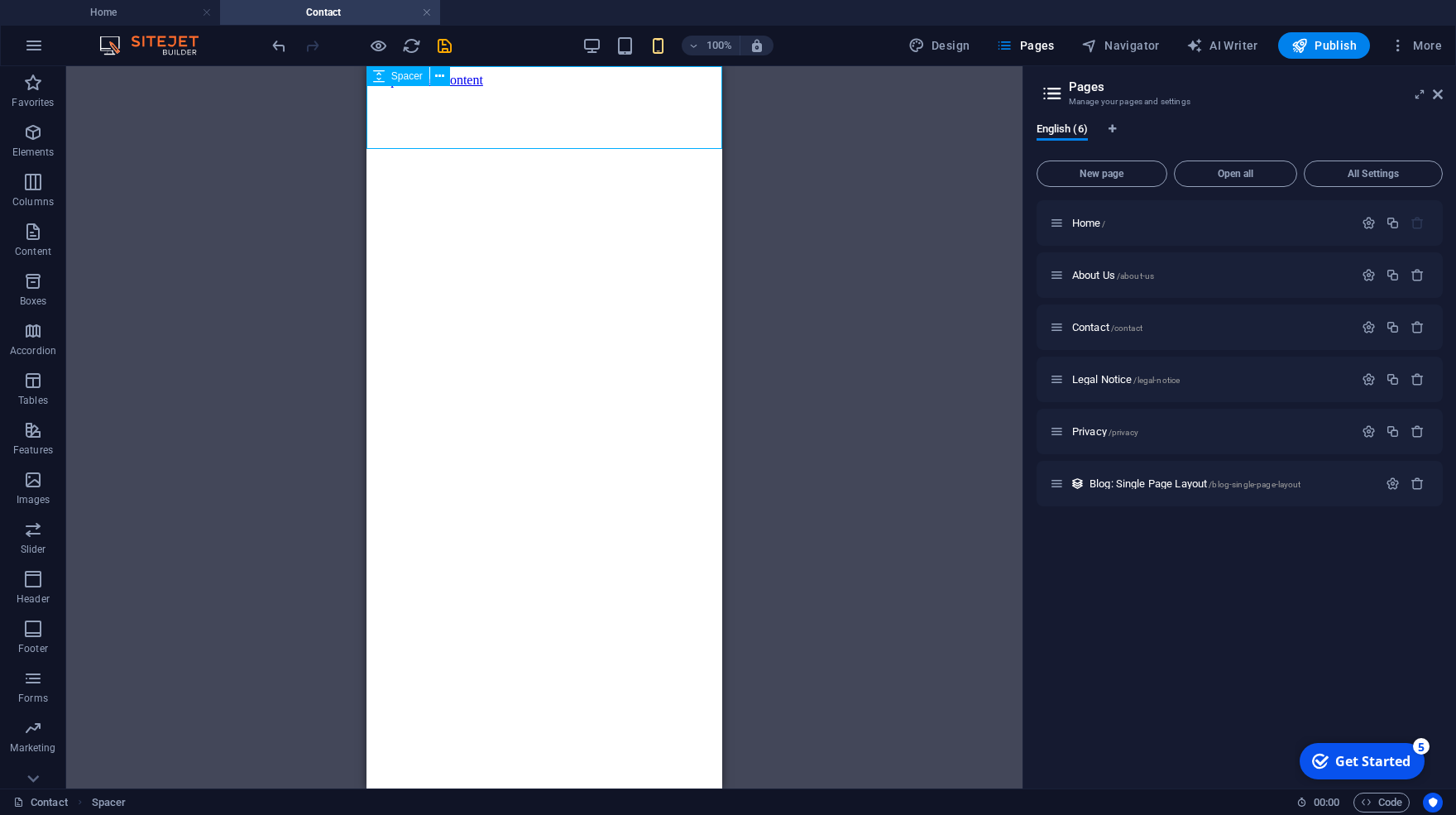
click at [624, 101] on div at bounding box center [543, 129] width 342 height 83
click at [524, 128] on div at bounding box center [543, 129] width 342 height 83
click at [539, 150] on div "+ Add section" at bounding box center [544, 149] width 92 height 28
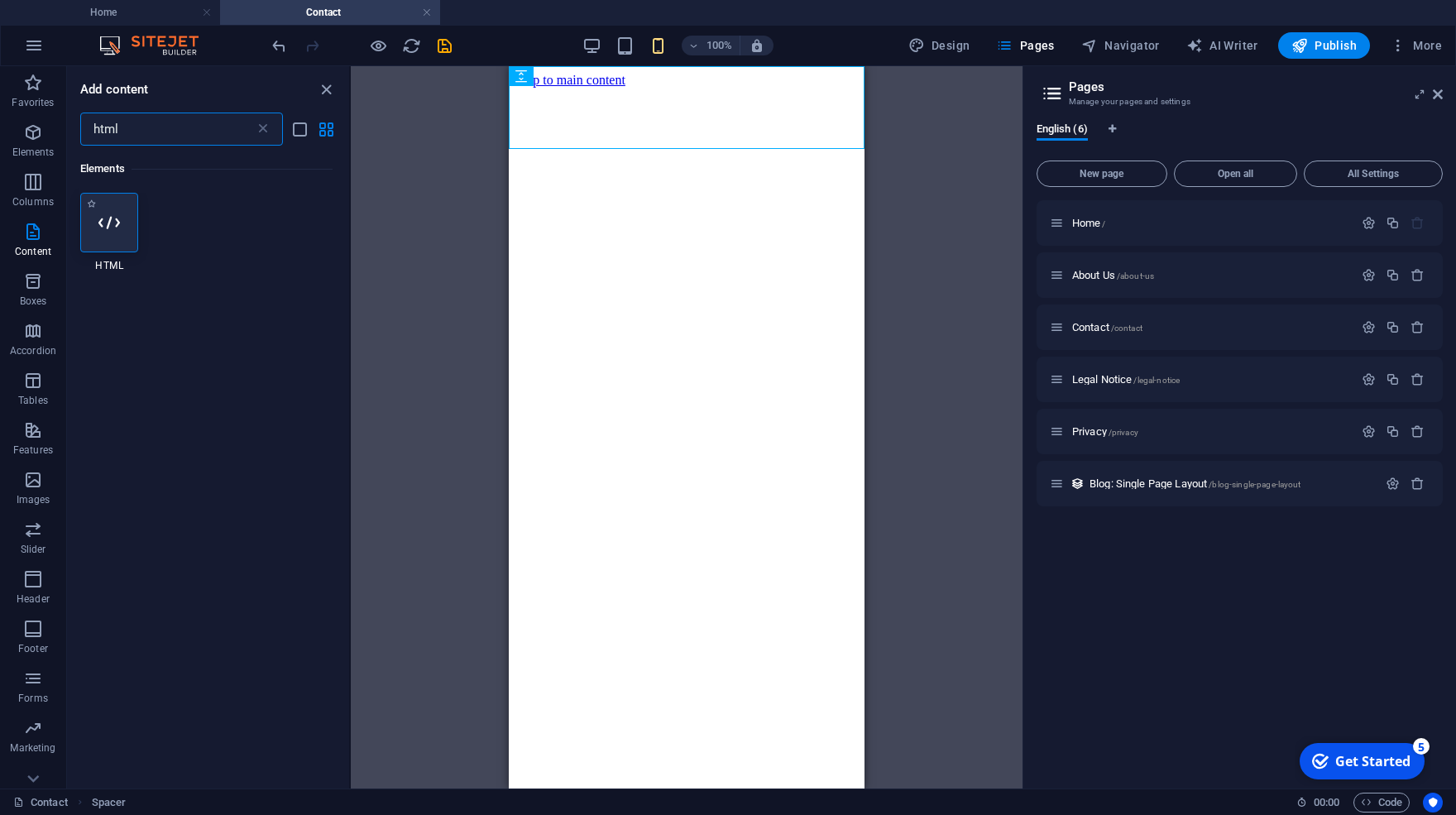
click at [99, 212] on icon at bounding box center [108, 222] width 21 height 21
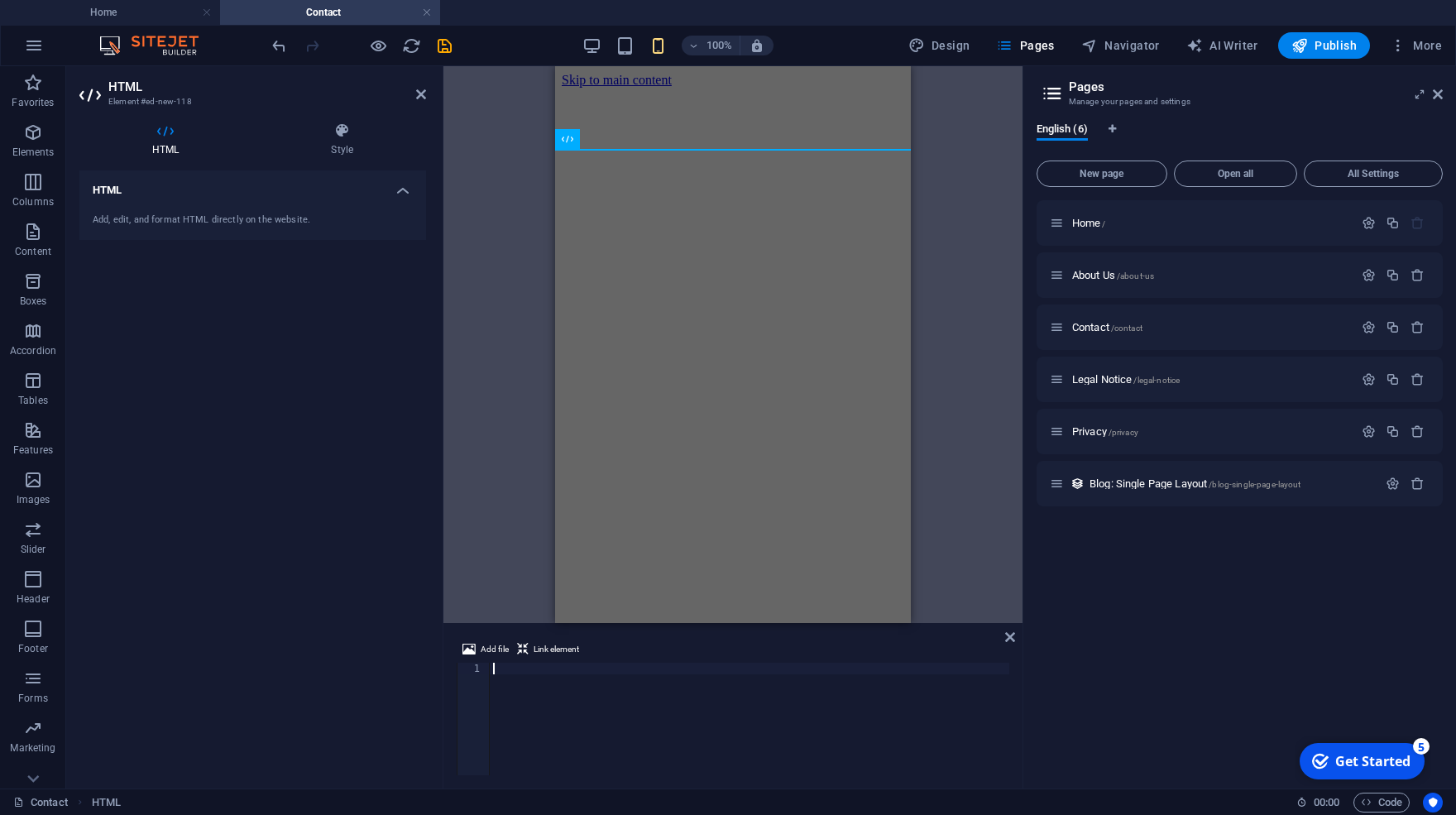
type textarea "</div>"
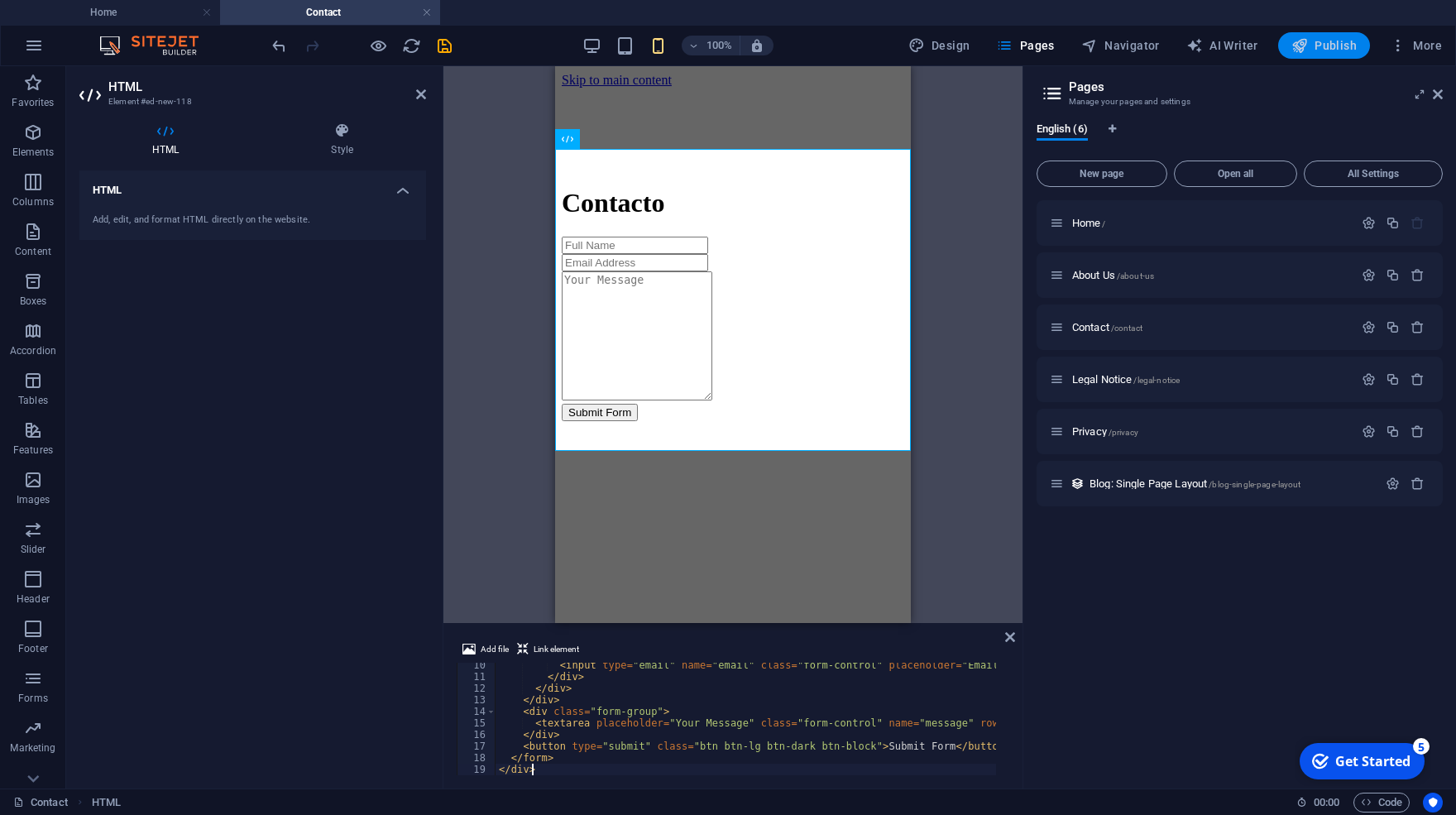
click at [1307, 50] on icon "button" at bounding box center [1299, 45] width 16 height 16
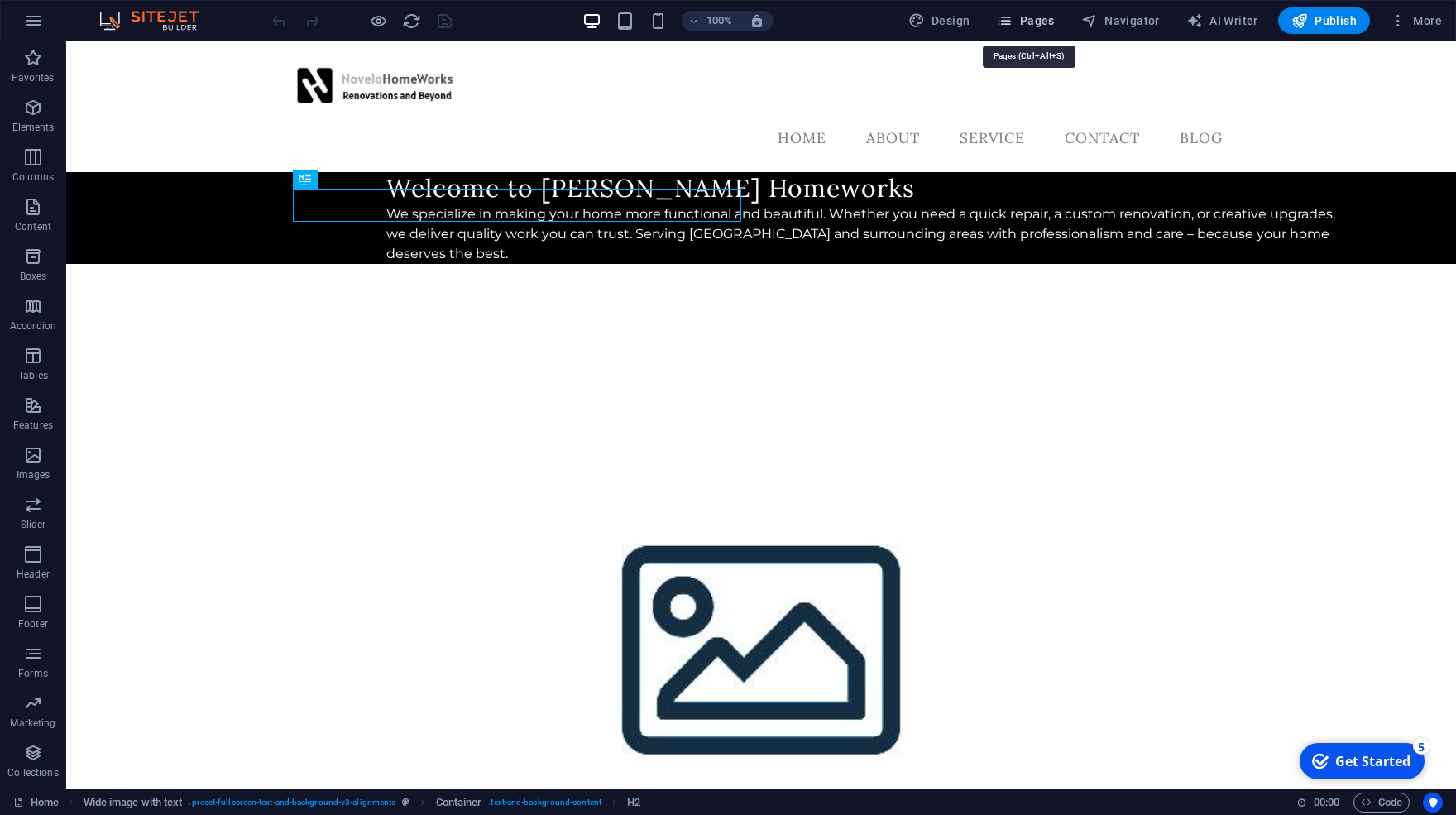
click at [1038, 15] on span "Pages" at bounding box center [1025, 21] width 58 height 16
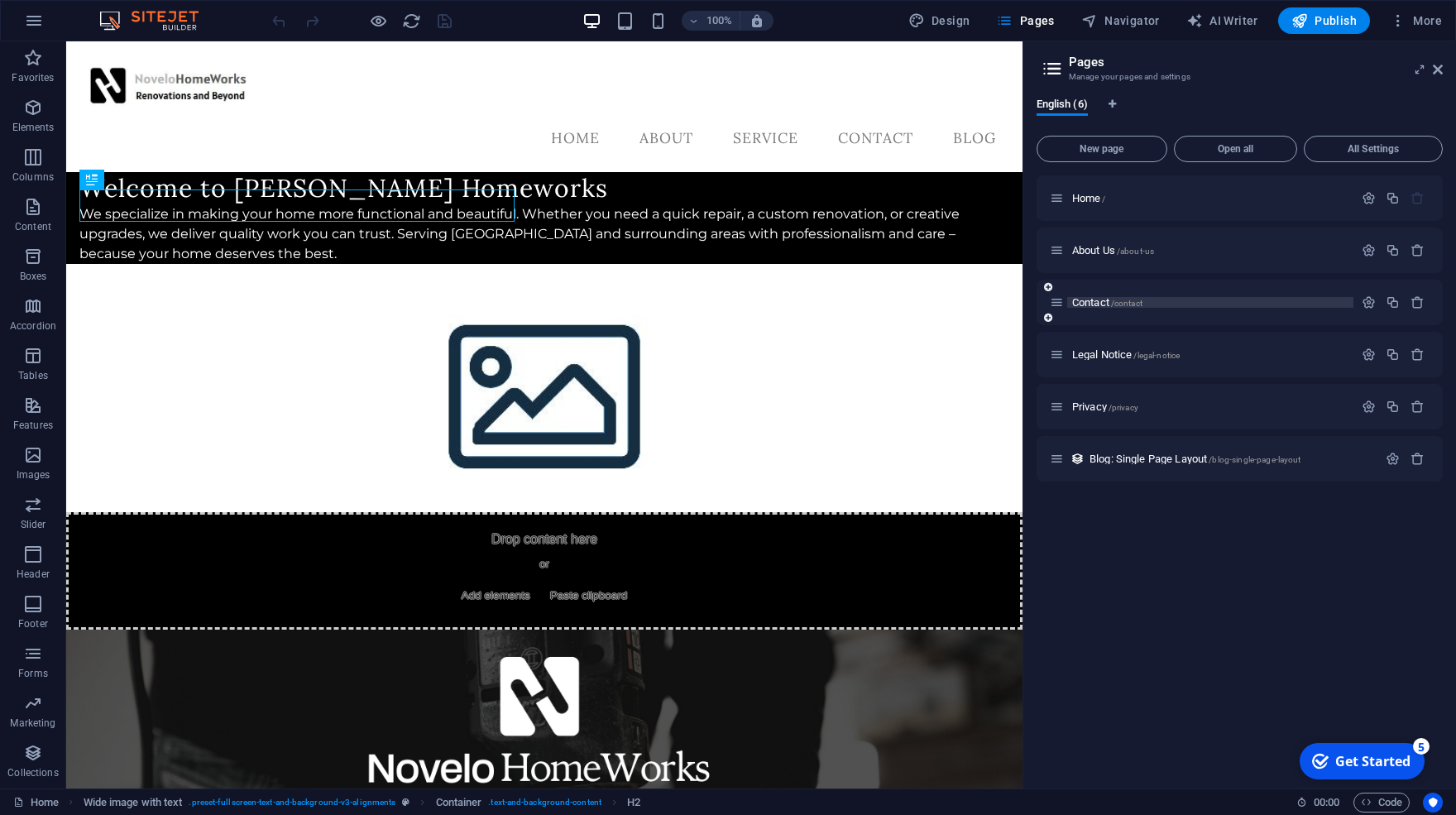
click at [1135, 299] on span "/contact" at bounding box center [1126, 303] width 32 height 9
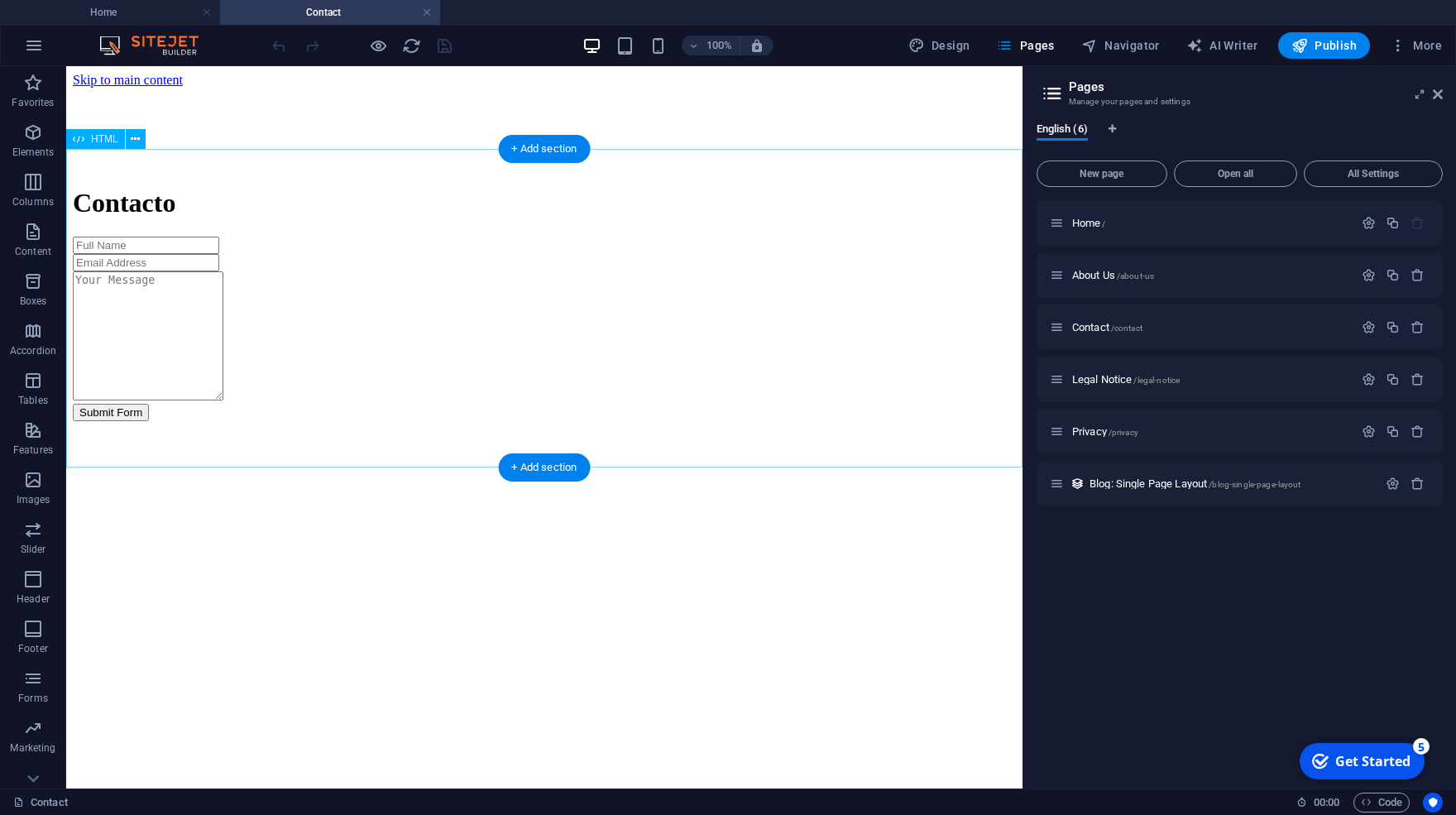
drag, startPoint x: 1091, startPoint y: 262, endPoint x: 469, endPoint y: 221, distance: 623.3
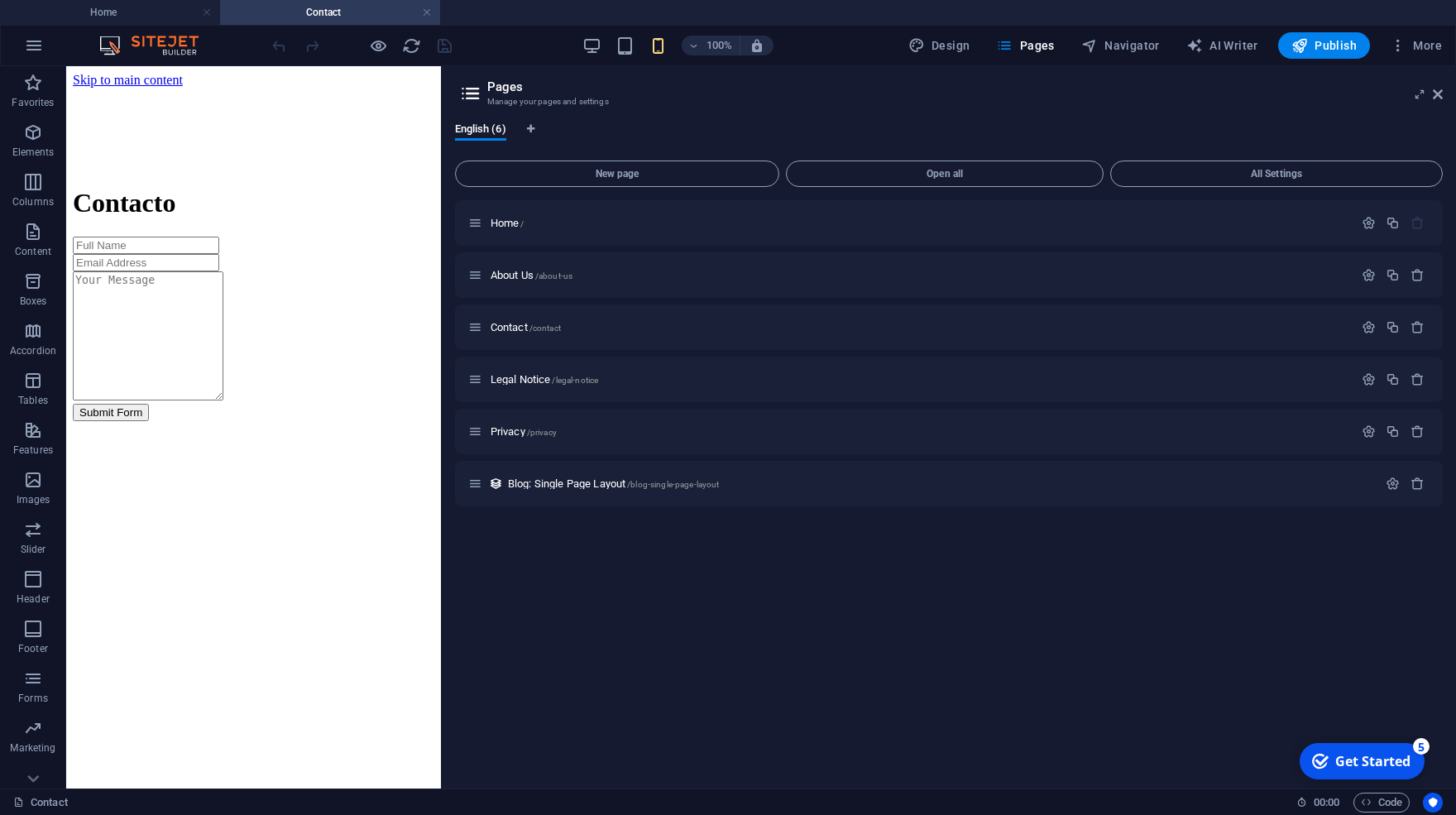
drag, startPoint x: 1022, startPoint y: 179, endPoint x: 318, endPoint y: 167, distance: 704.1
click at [394, 232] on div "Drag here to replace the existing content. Press “Ctrl” if you want to create a…" at bounding box center [253, 427] width 375 height 723
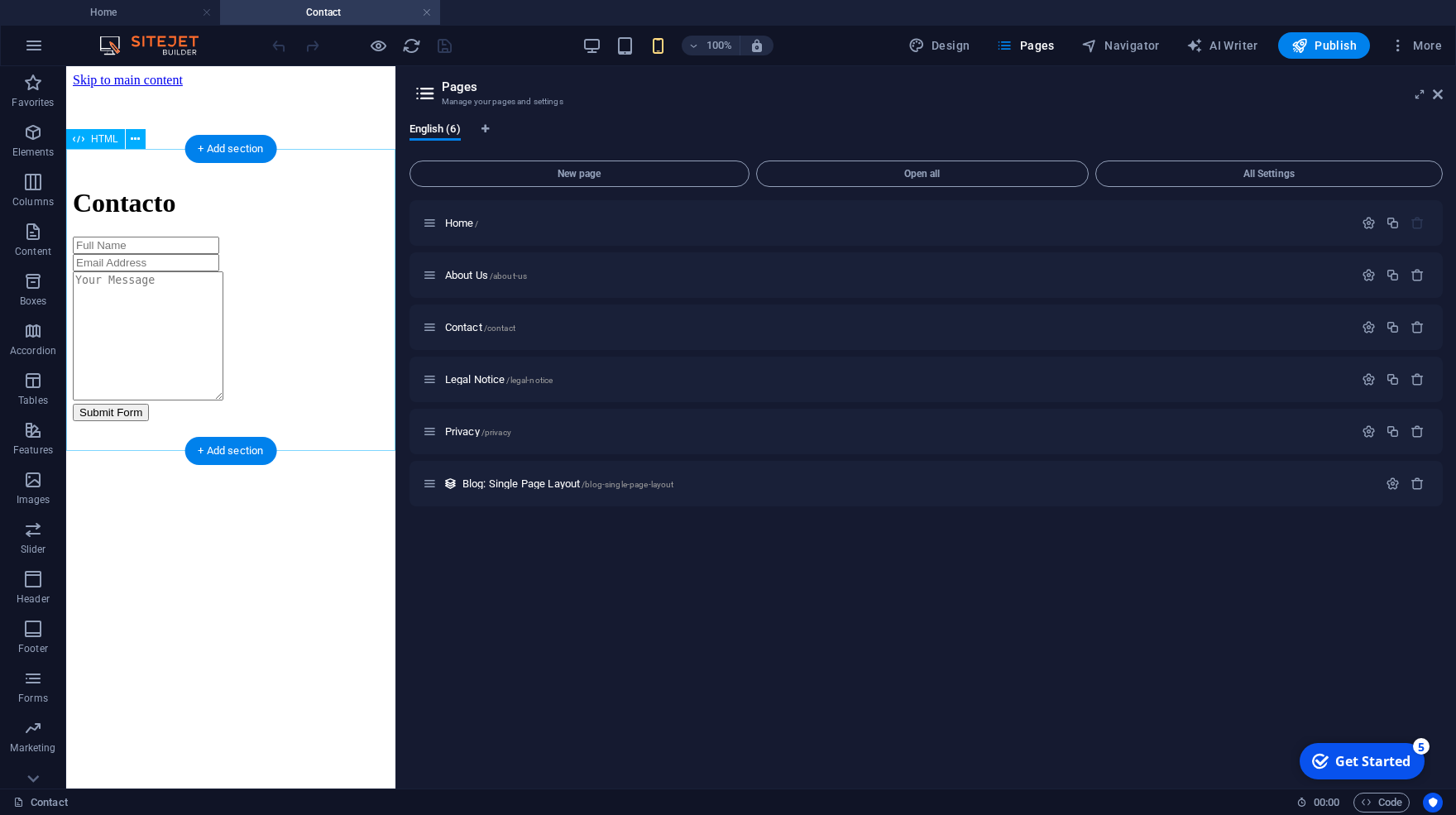
click at [363, 232] on div "Contacto Submit Form" at bounding box center [231, 304] width 316 height 232
click at [354, 232] on div "Contacto Submit Form" at bounding box center [231, 304] width 316 height 232
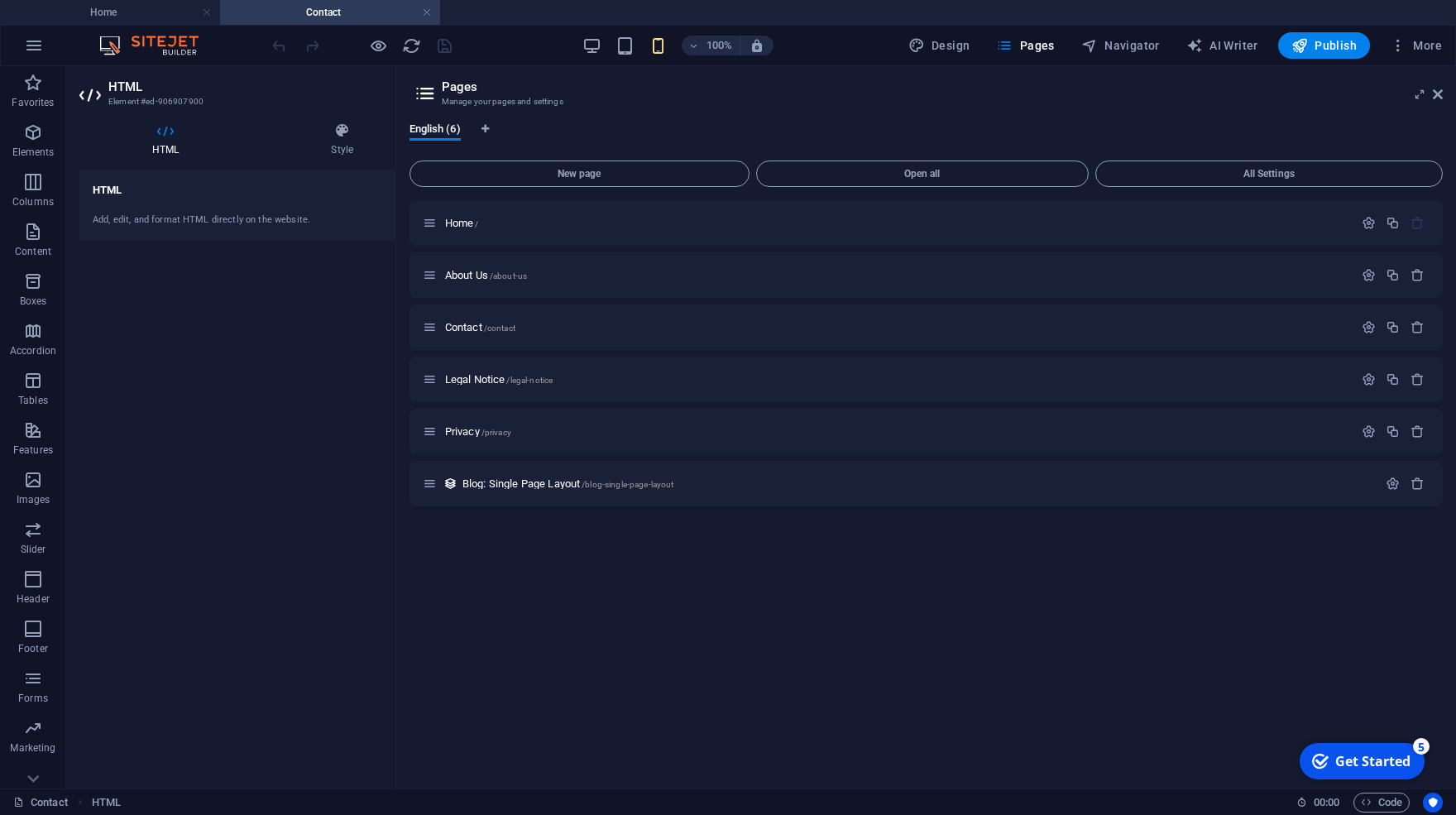
click at [354, 210] on div "Add, edit, and format HTML directly on the website." at bounding box center [253, 220] width 347 height 40
click at [156, 152] on h4 "HTML" at bounding box center [168, 139] width 178 height 35
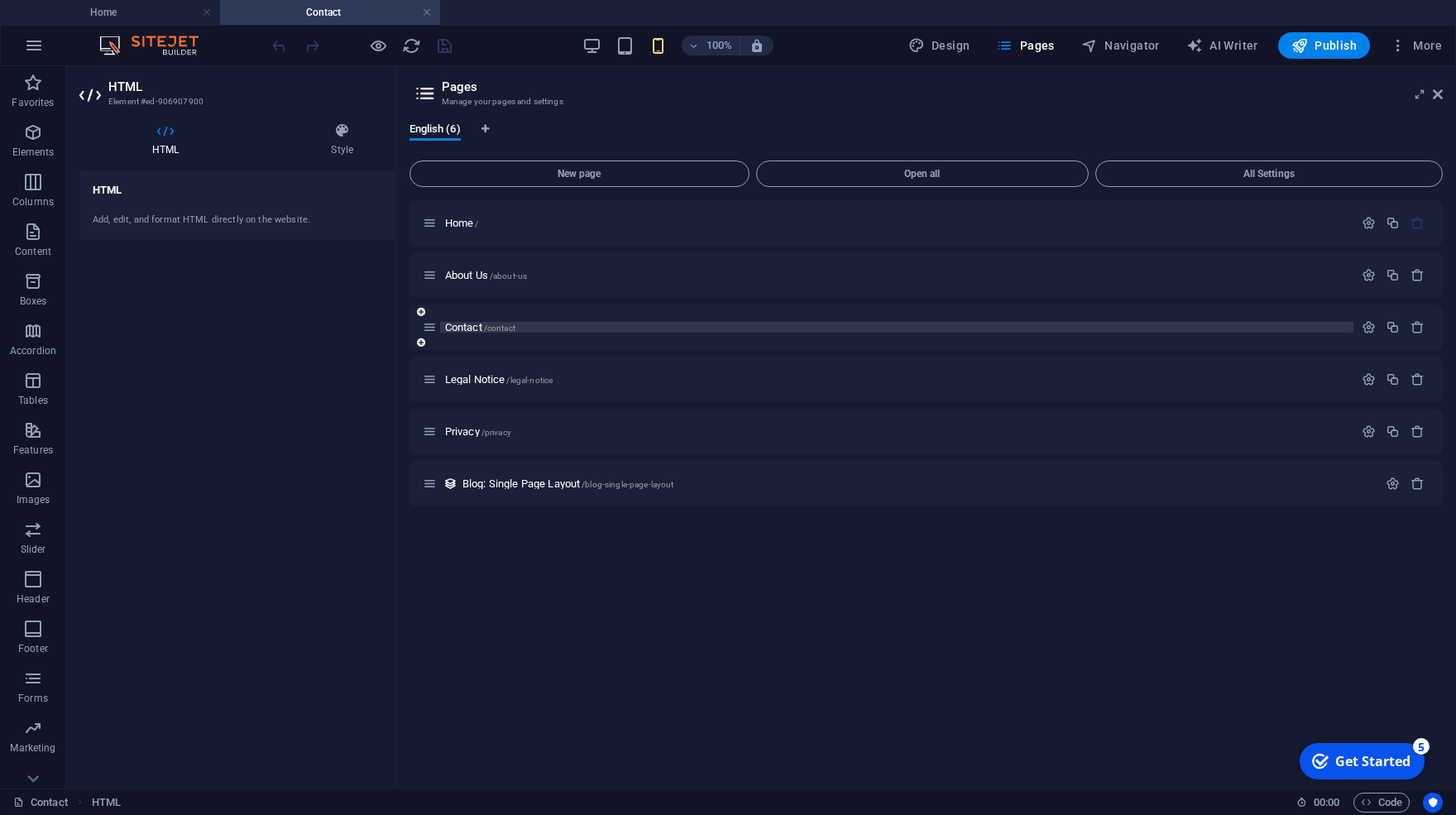
click at [478, 324] on span "Contact /contact" at bounding box center [480, 327] width 70 height 13
click at [451, 332] on span "Contact /contact" at bounding box center [480, 327] width 70 height 13
click at [520, 325] on p "Contact /contact" at bounding box center [897, 327] width 903 height 11
click at [143, 95] on h3 "Element #ed-906907900" at bounding box center [250, 101] width 284 height 15
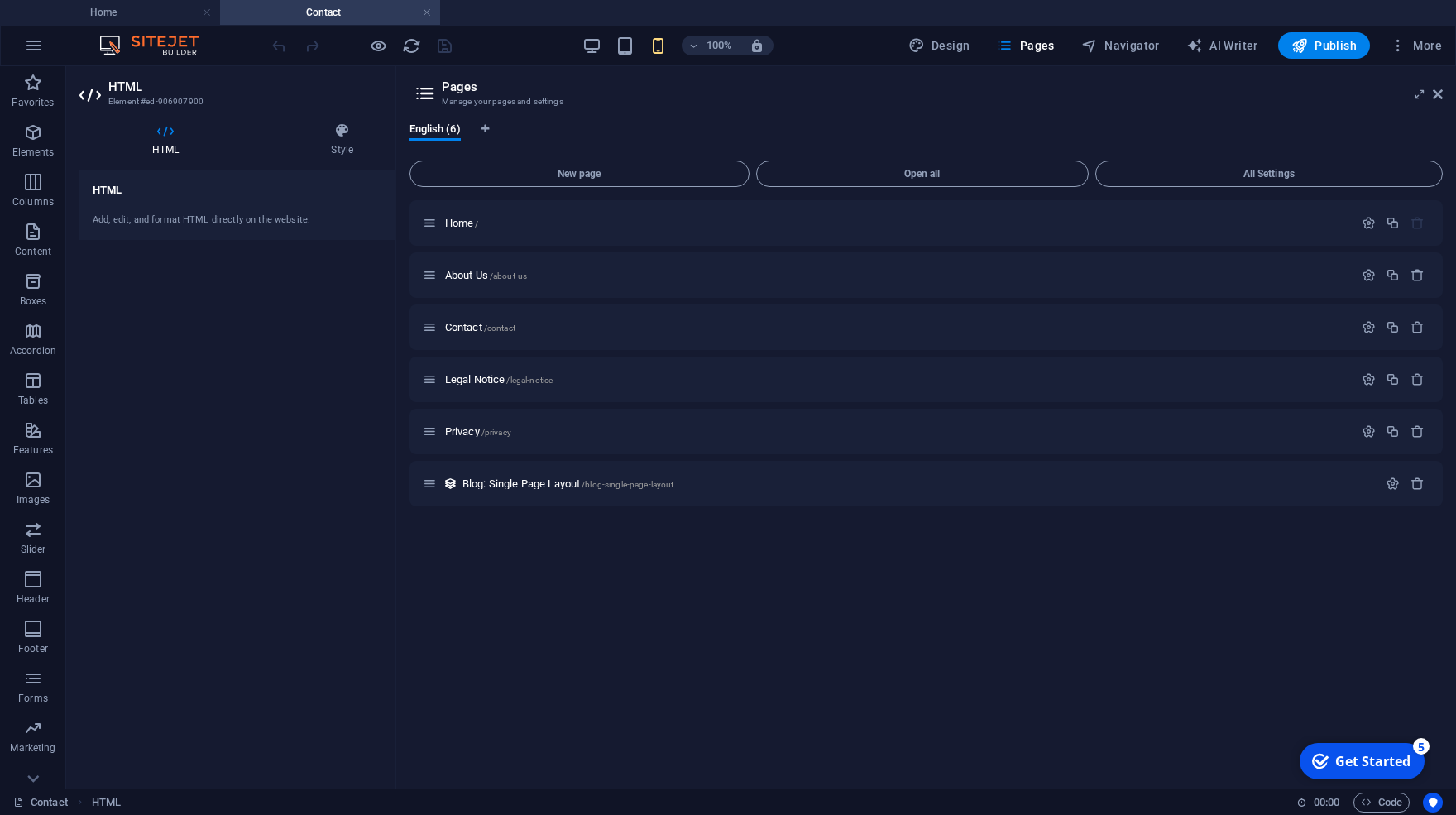
click at [143, 95] on h3 "Element #ed-906907900" at bounding box center [250, 101] width 284 height 15
click at [465, 95] on h3 "Manage your pages and settings" at bounding box center [925, 101] width 968 height 15
click at [106, 797] on span "HTML" at bounding box center [107, 802] width 29 height 20
click at [42, 798] on link "Contact" at bounding box center [40, 802] width 55 height 20
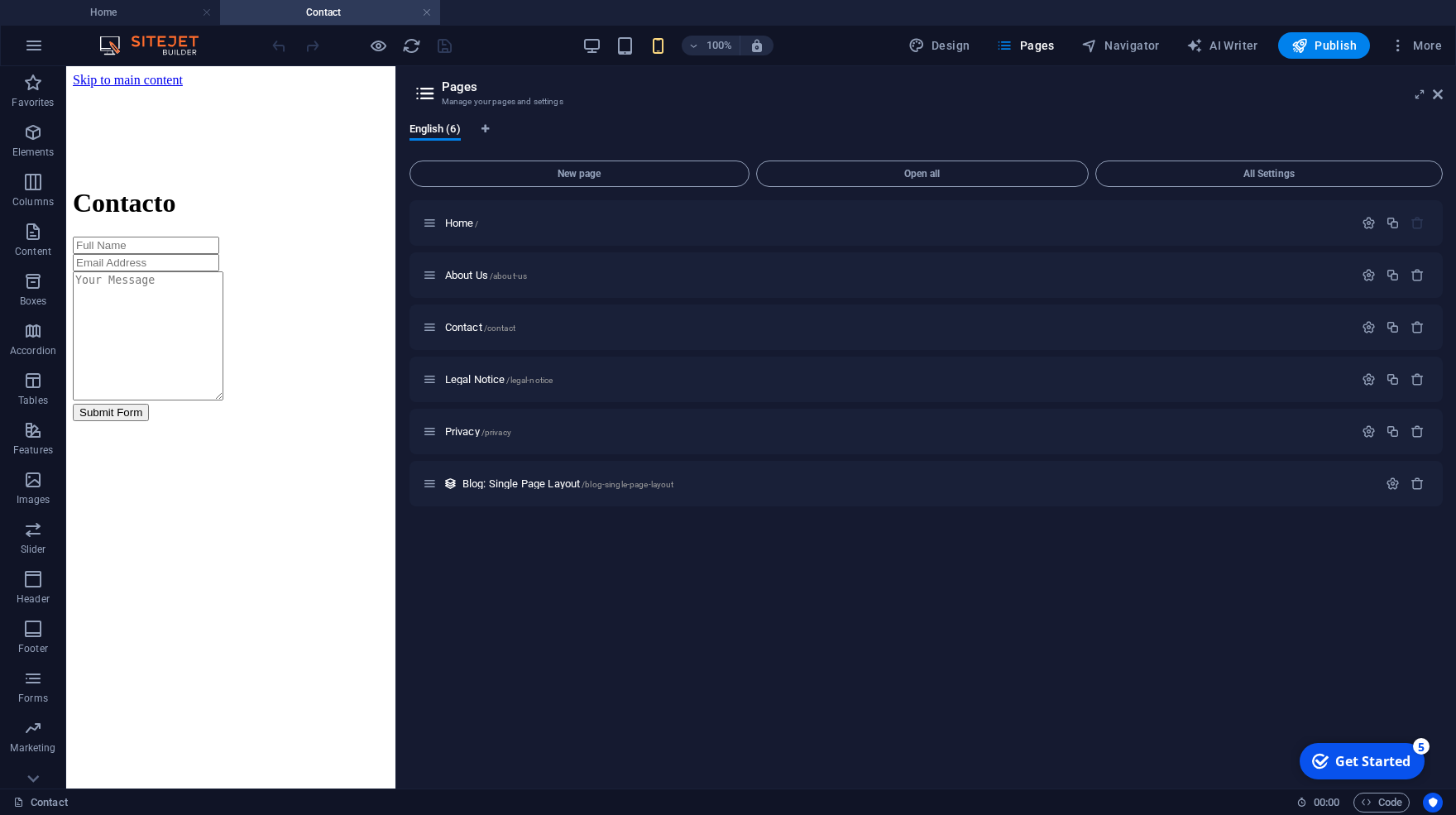
click at [183, 428] on html "Skip to main content Contacto Submit Form" at bounding box center [231, 246] width 330 height 361
click at [292, 390] on div "Contacto Submit Form" at bounding box center [231, 304] width 316 height 232
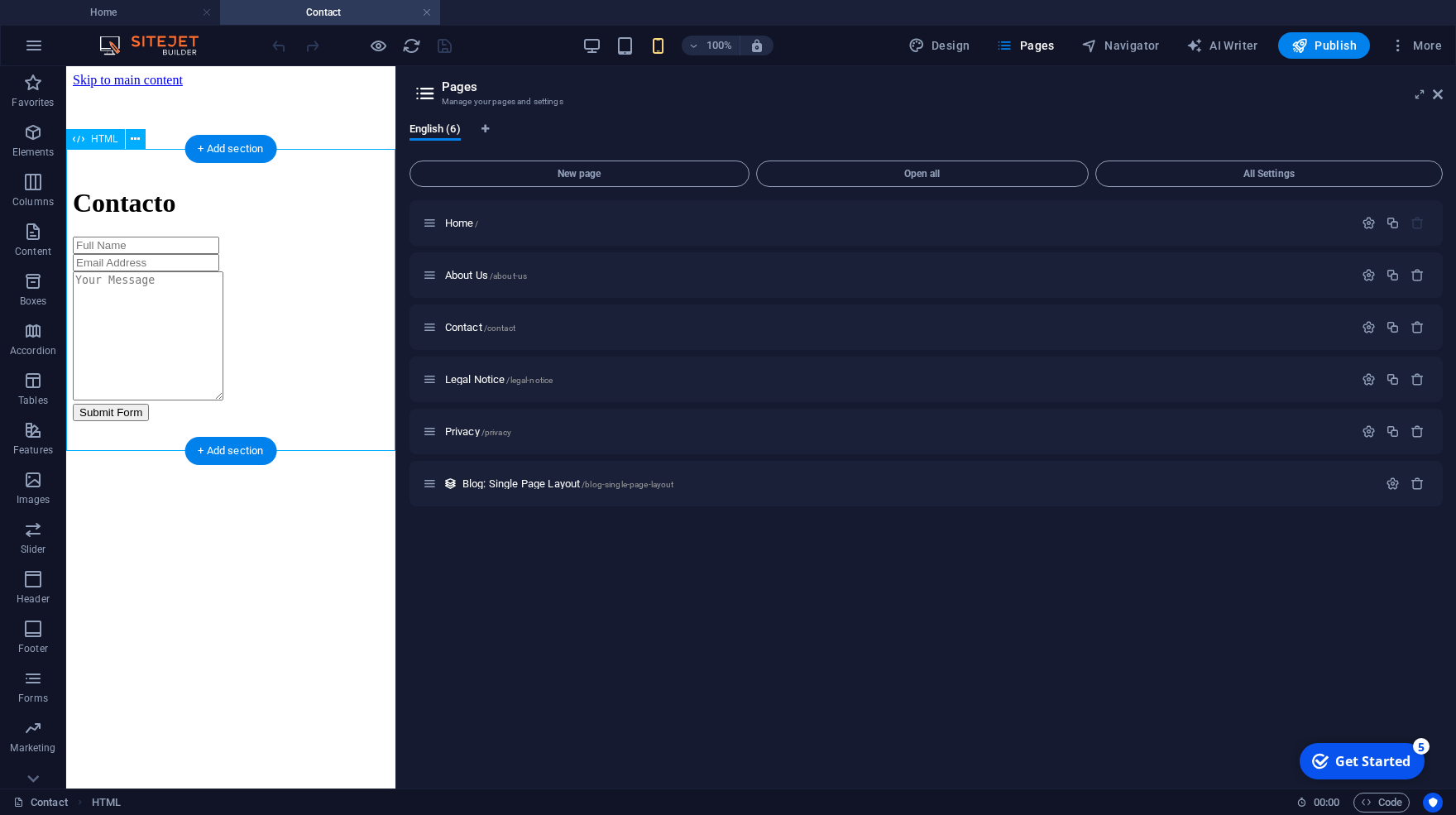
click at [338, 328] on div "Contacto Submit Form" at bounding box center [231, 304] width 316 height 232
click at [330, 188] on div "Contacto Submit Form" at bounding box center [231, 304] width 316 height 232
click at [203, 150] on div "+ Add section" at bounding box center [231, 149] width 92 height 28
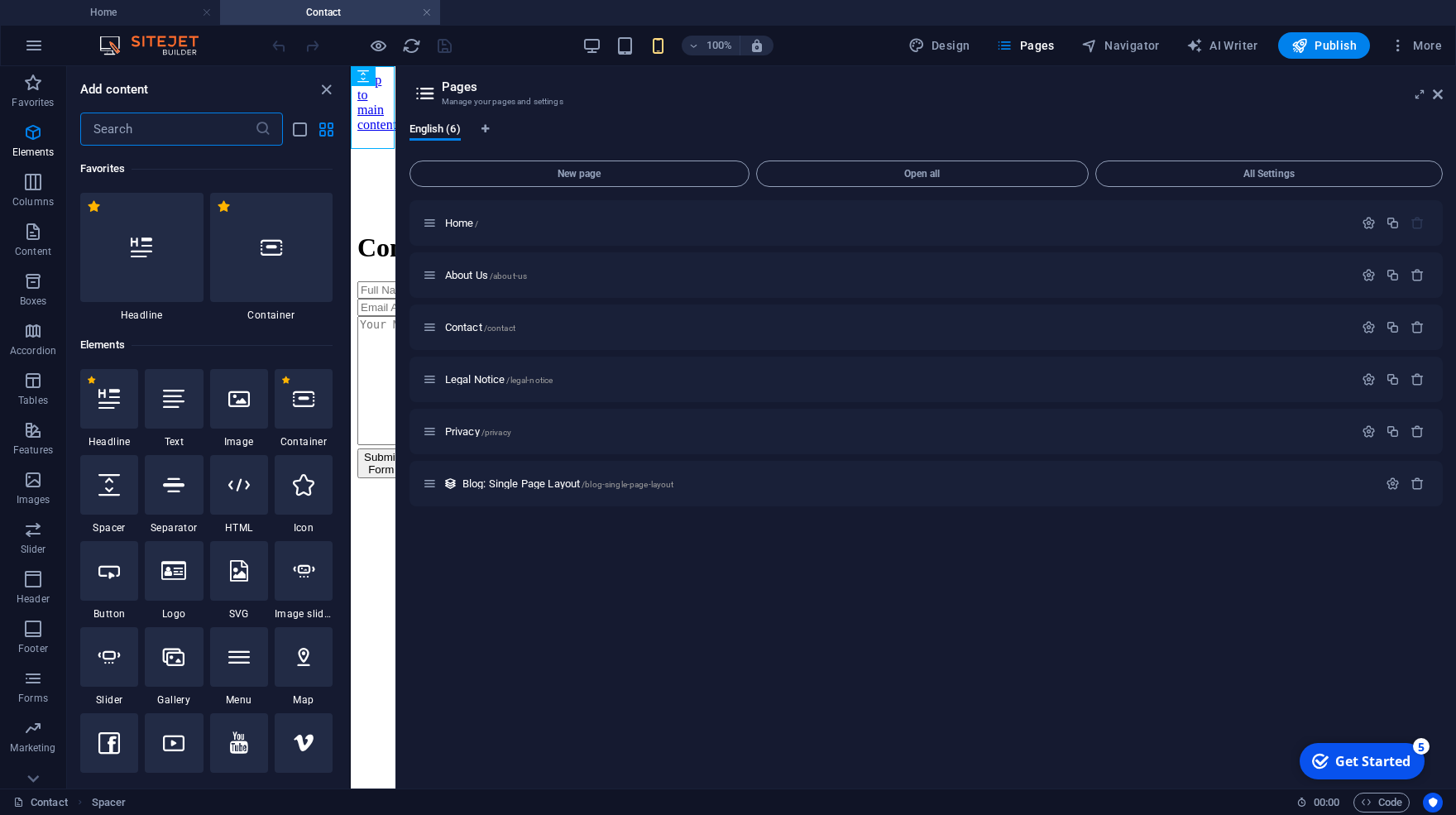
scroll to position [2894, 0]
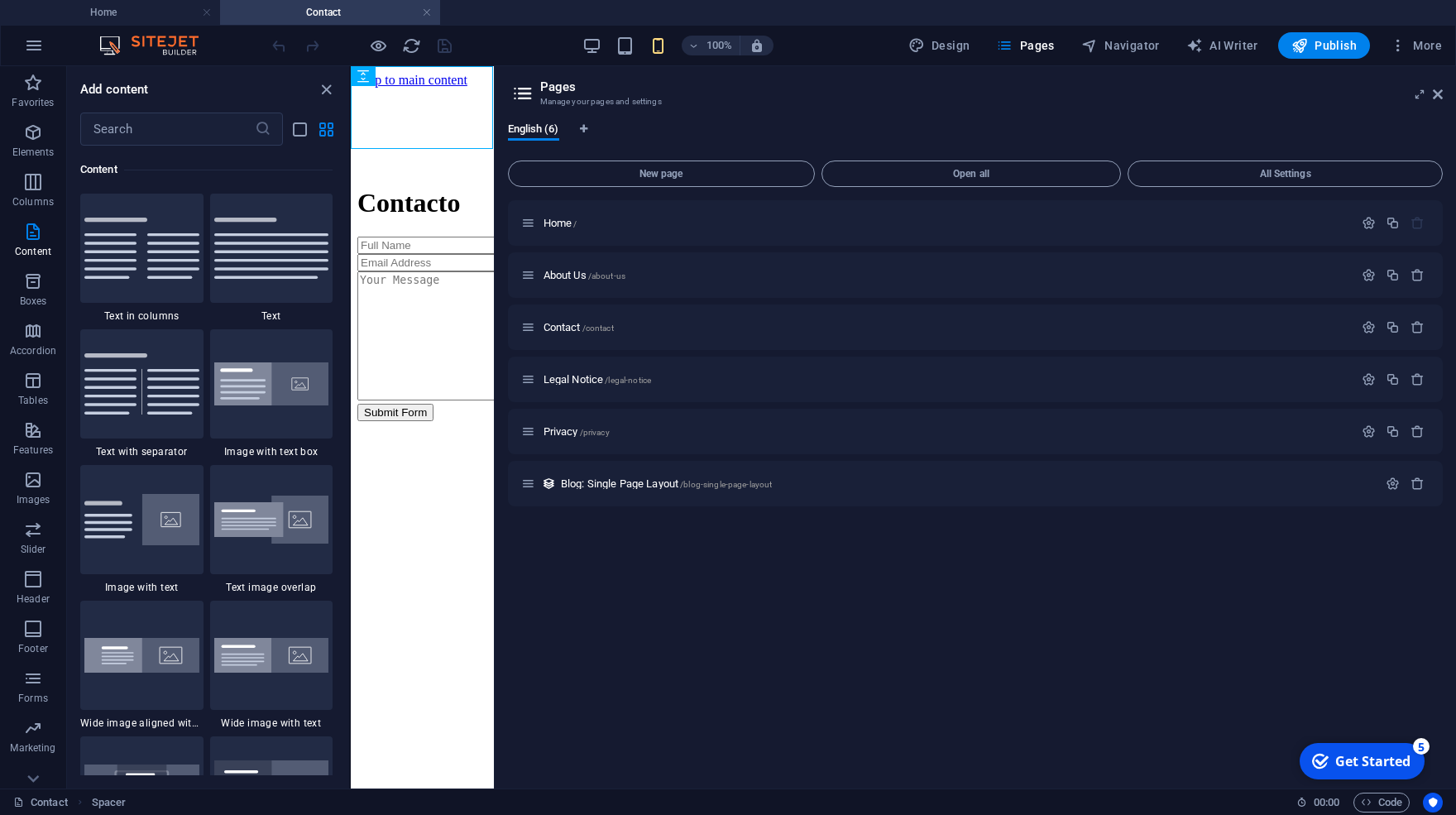
drag, startPoint x: 396, startPoint y: 285, endPoint x: 101, endPoint y: 162, distance: 319.6
click at [490, 287] on div "Home Contact Favorites Elements Columns Content Boxes Accordion Tables Features…" at bounding box center [728, 427] width 1456 height 723
click at [418, 138] on icon at bounding box center [419, 139] width 9 height 17
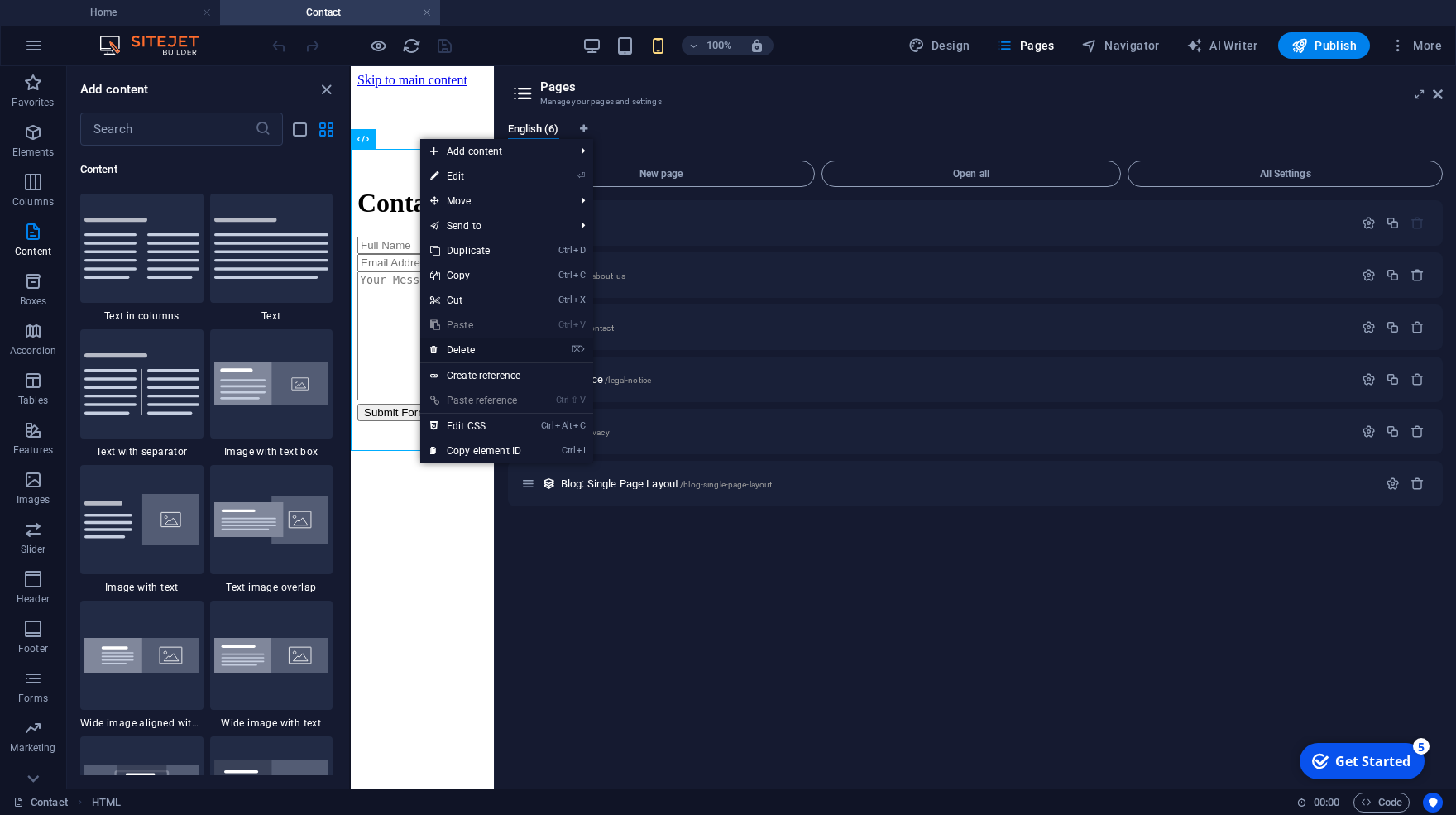
click at [479, 351] on link "⌦ Delete" at bounding box center [476, 349] width 111 height 25
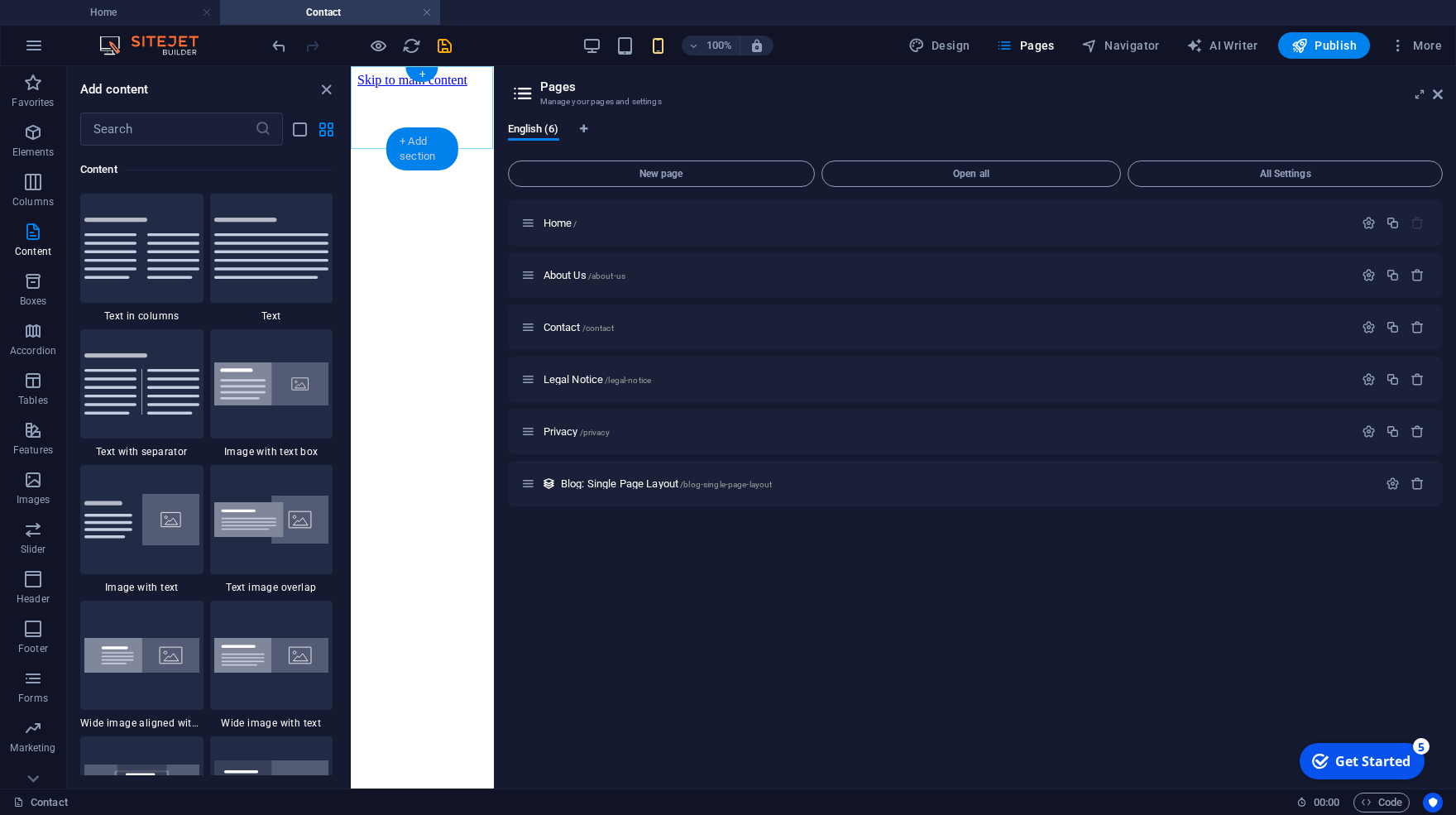
click at [418, 142] on div "+ Add section" at bounding box center [421, 149] width 71 height 43
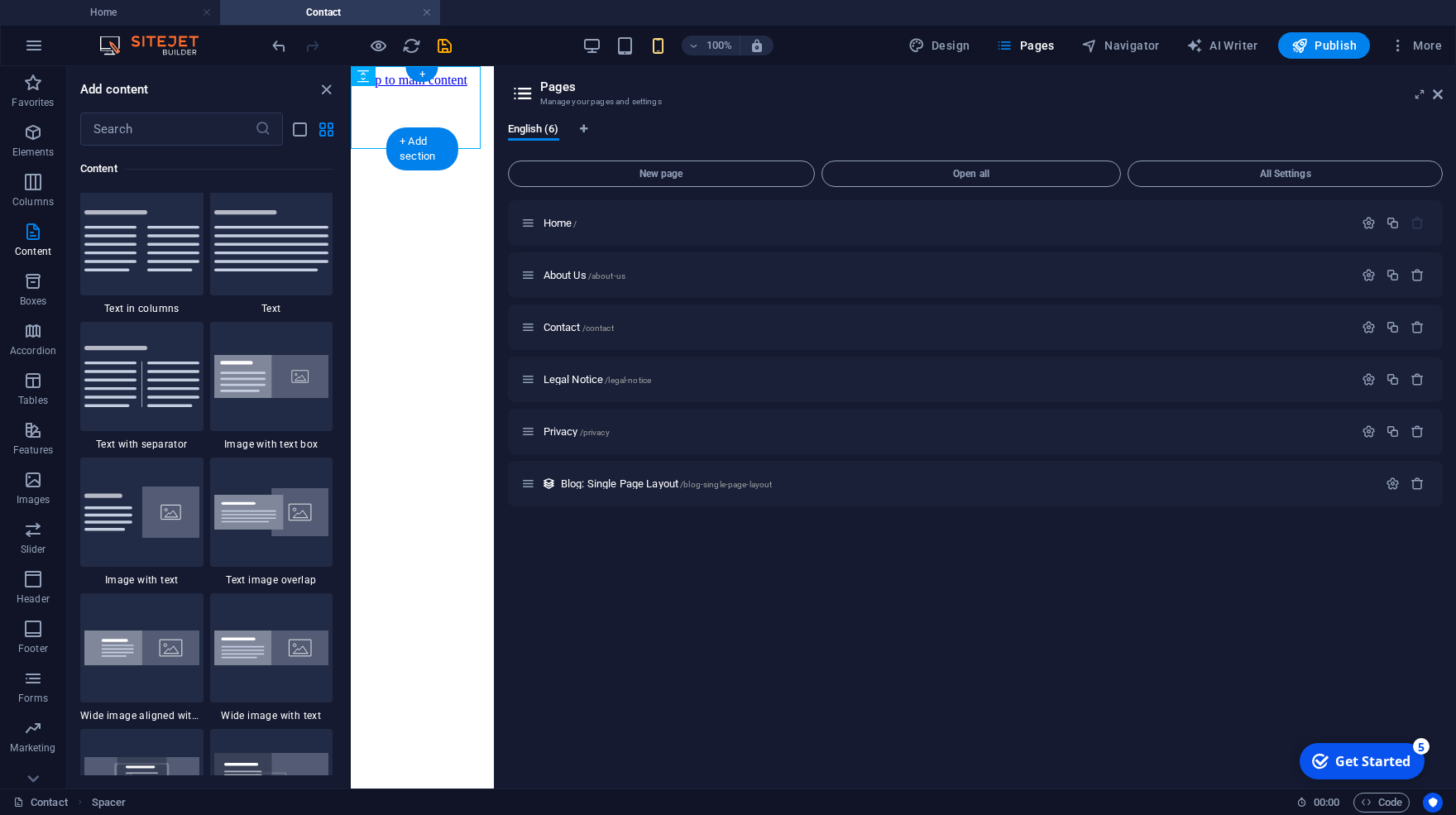
scroll to position [2904, 0]
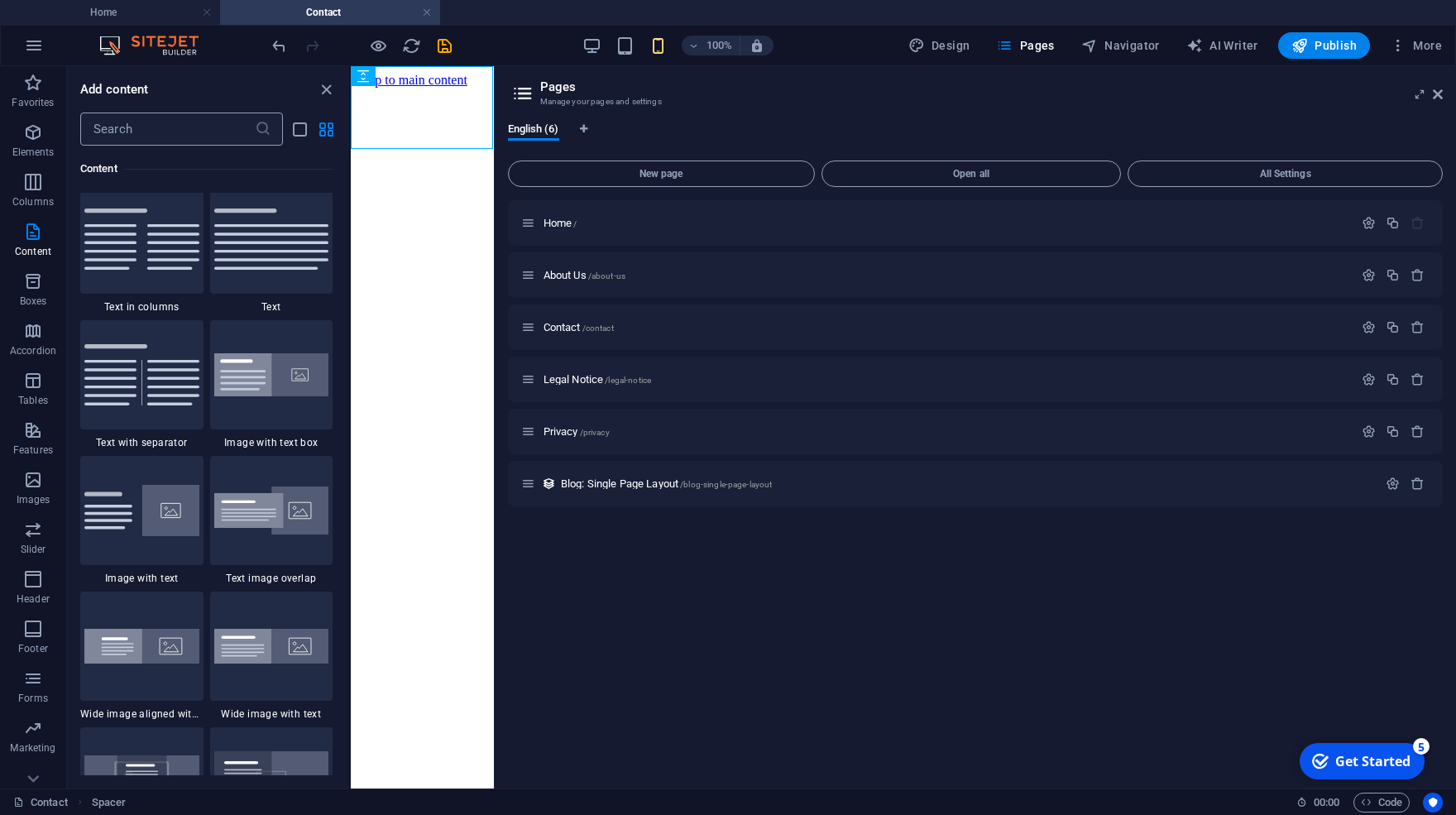
click at [179, 140] on input "text" at bounding box center [167, 129] width 174 height 33
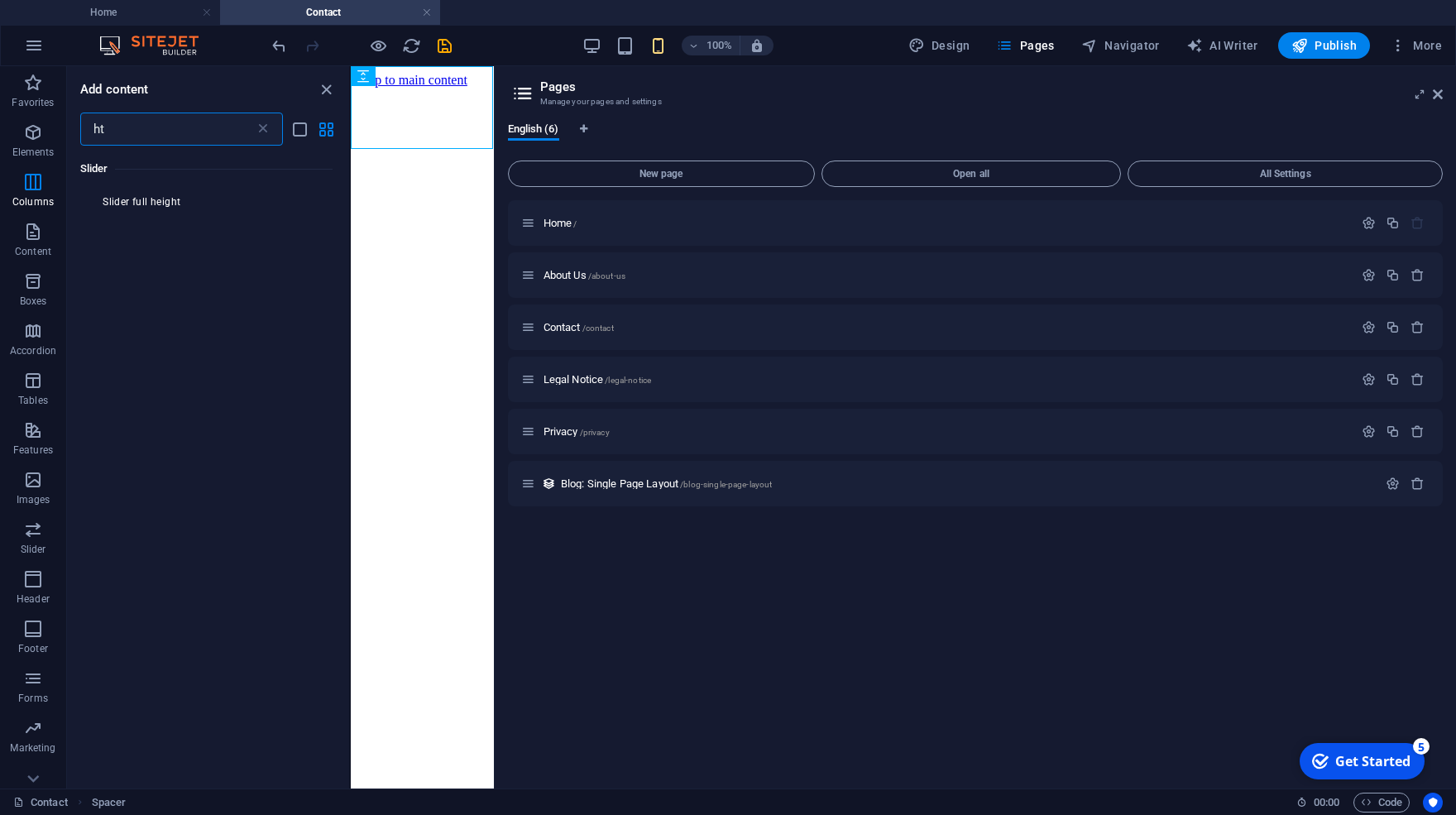
scroll to position [0, 0]
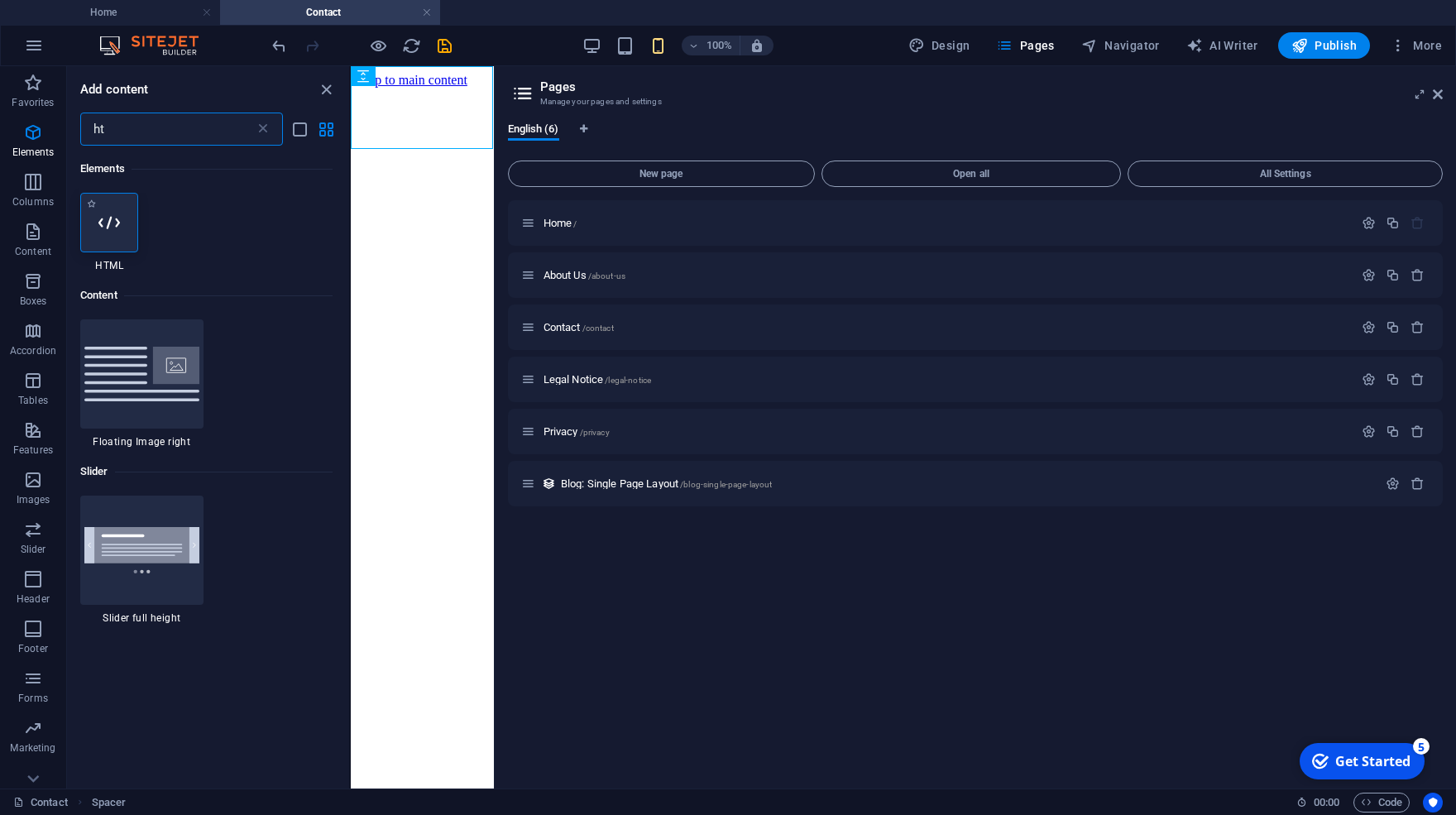
type input "ht"
click at [108, 229] on icon at bounding box center [108, 222] width 21 height 21
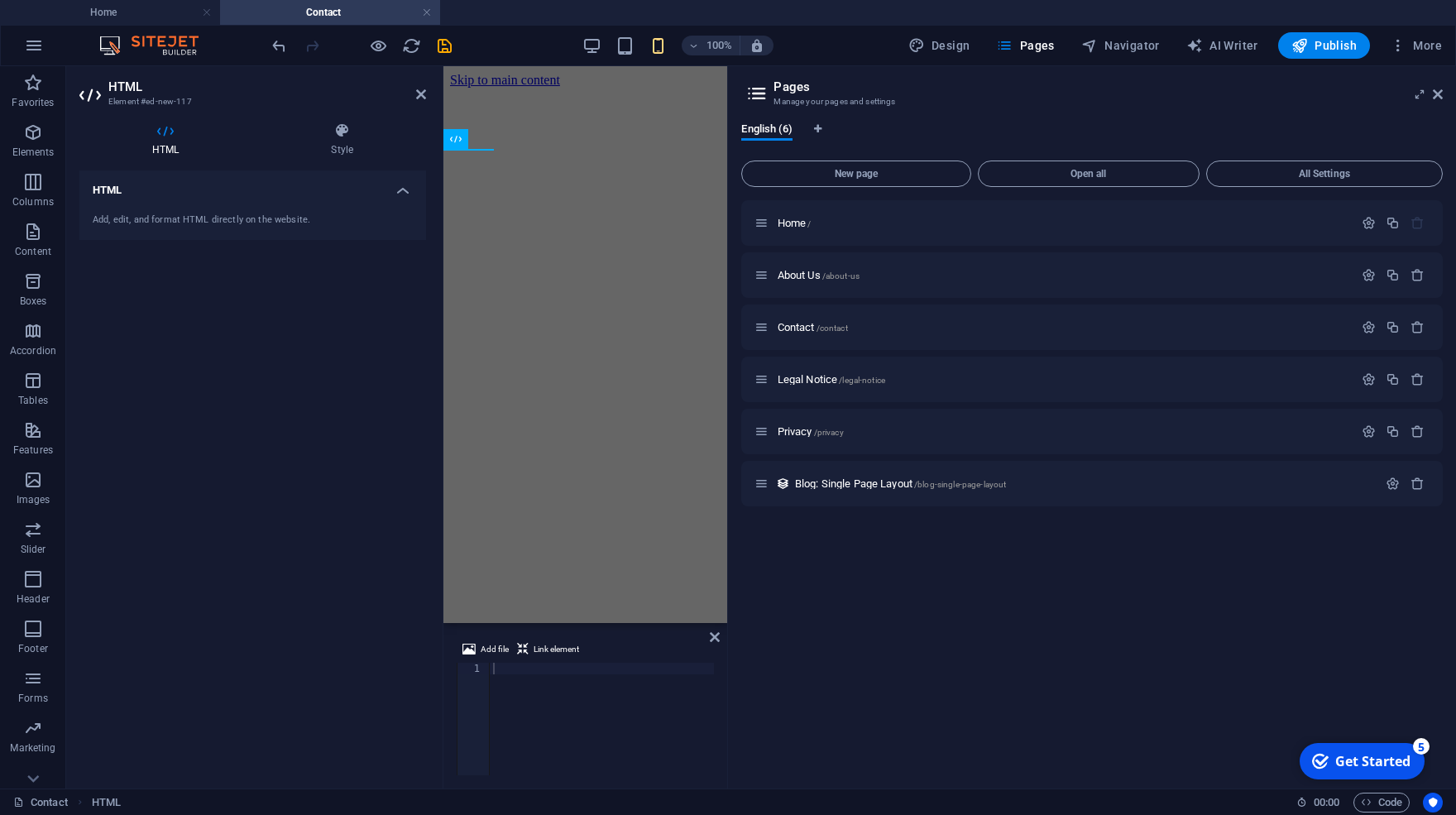
drag, startPoint x: 496, startPoint y: 649, endPoint x: 773, endPoint y: 647, distance: 277.0
click at [781, 647] on div "Home Contact Favorites Elements Columns Content Boxes Accordion Tables Features…" at bounding box center [728, 427] width 1456 height 723
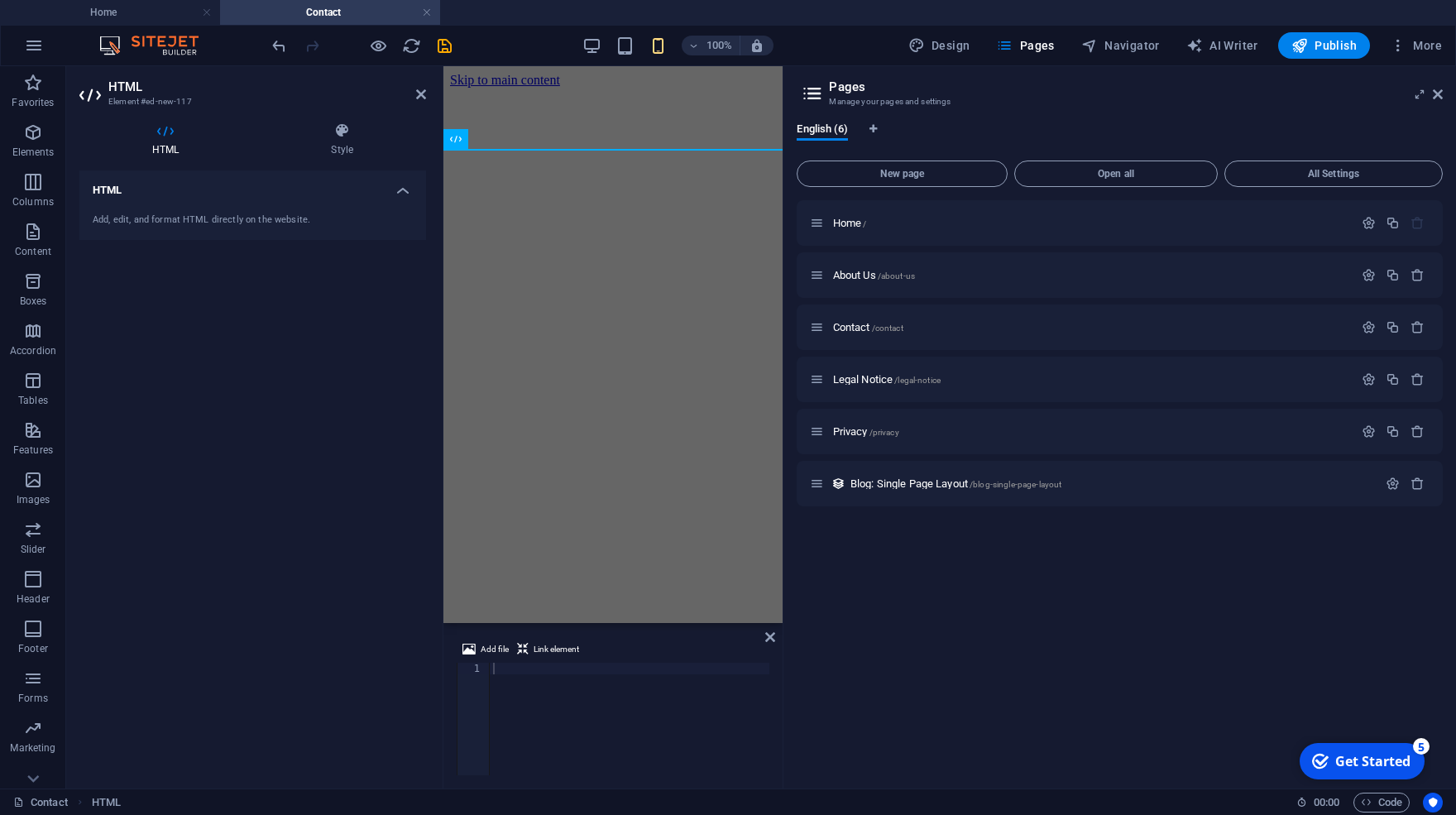
click at [514, 669] on div at bounding box center [629, 718] width 280 height 109
click at [515, 672] on div at bounding box center [629, 718] width 280 height 109
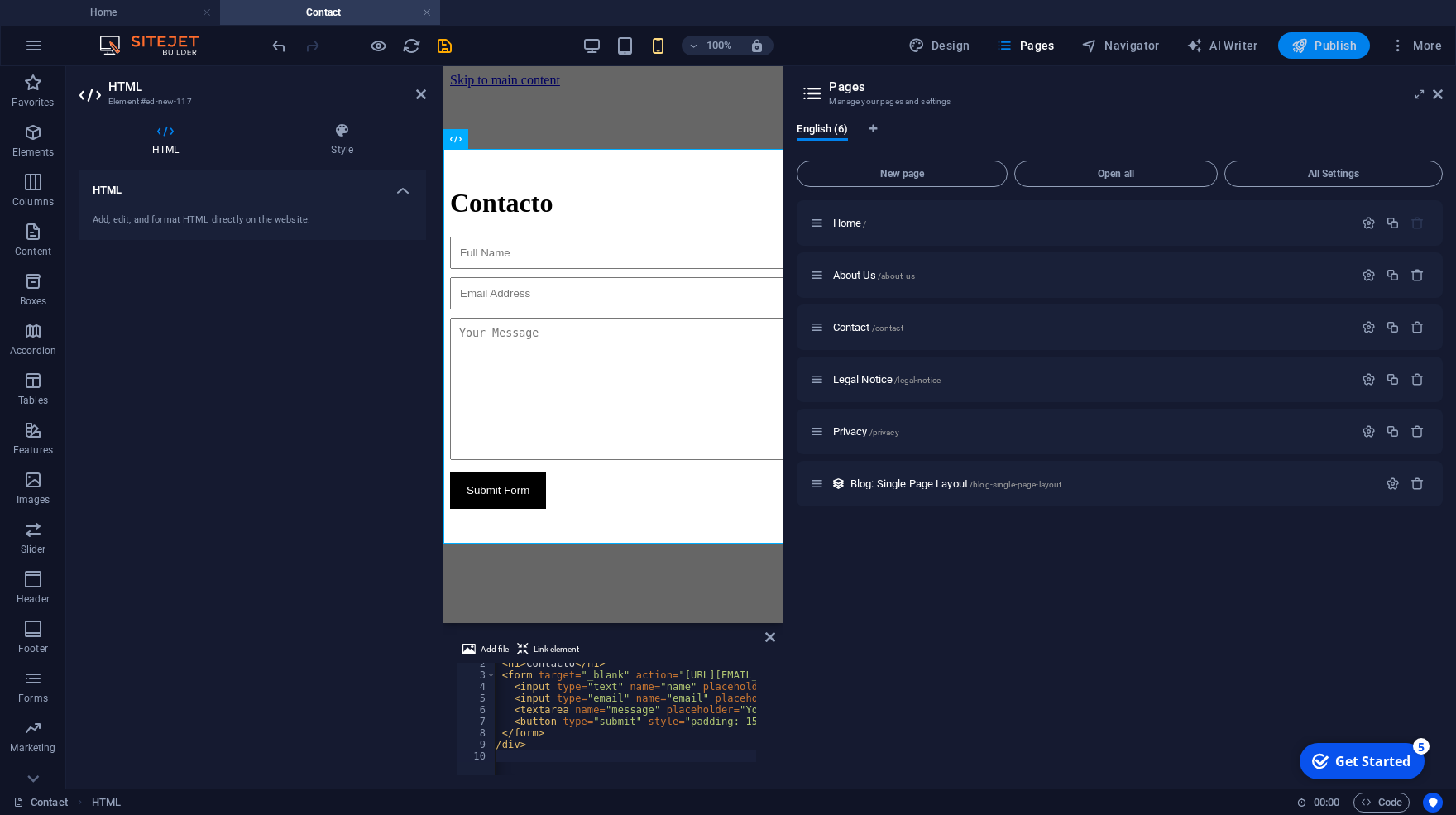
click at [1334, 52] on span "Publish" at bounding box center [1324, 45] width 66 height 16
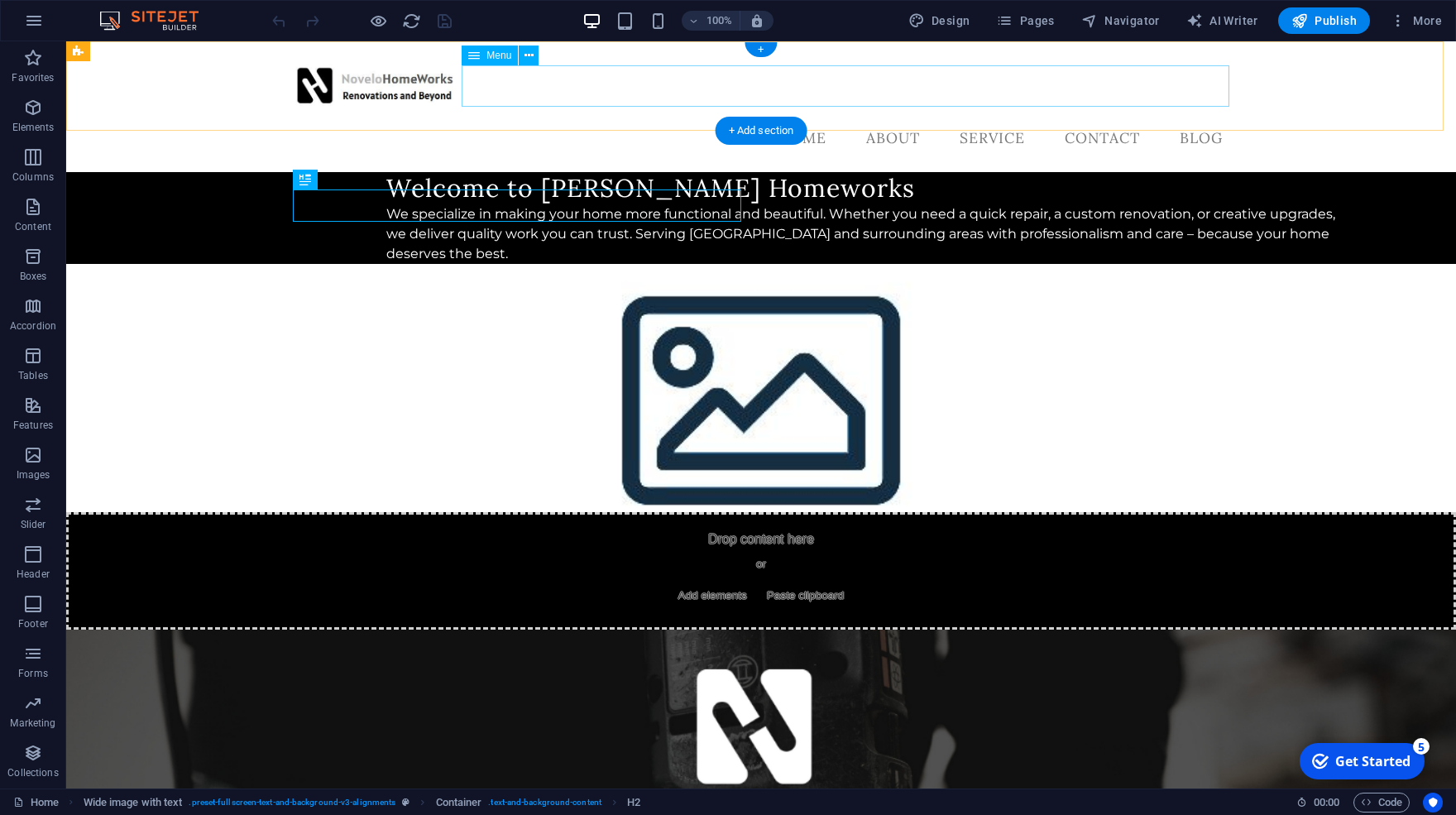
click at [629, 118] on nav "Home About Service Contact Blog" at bounding box center [761, 138] width 950 height 41
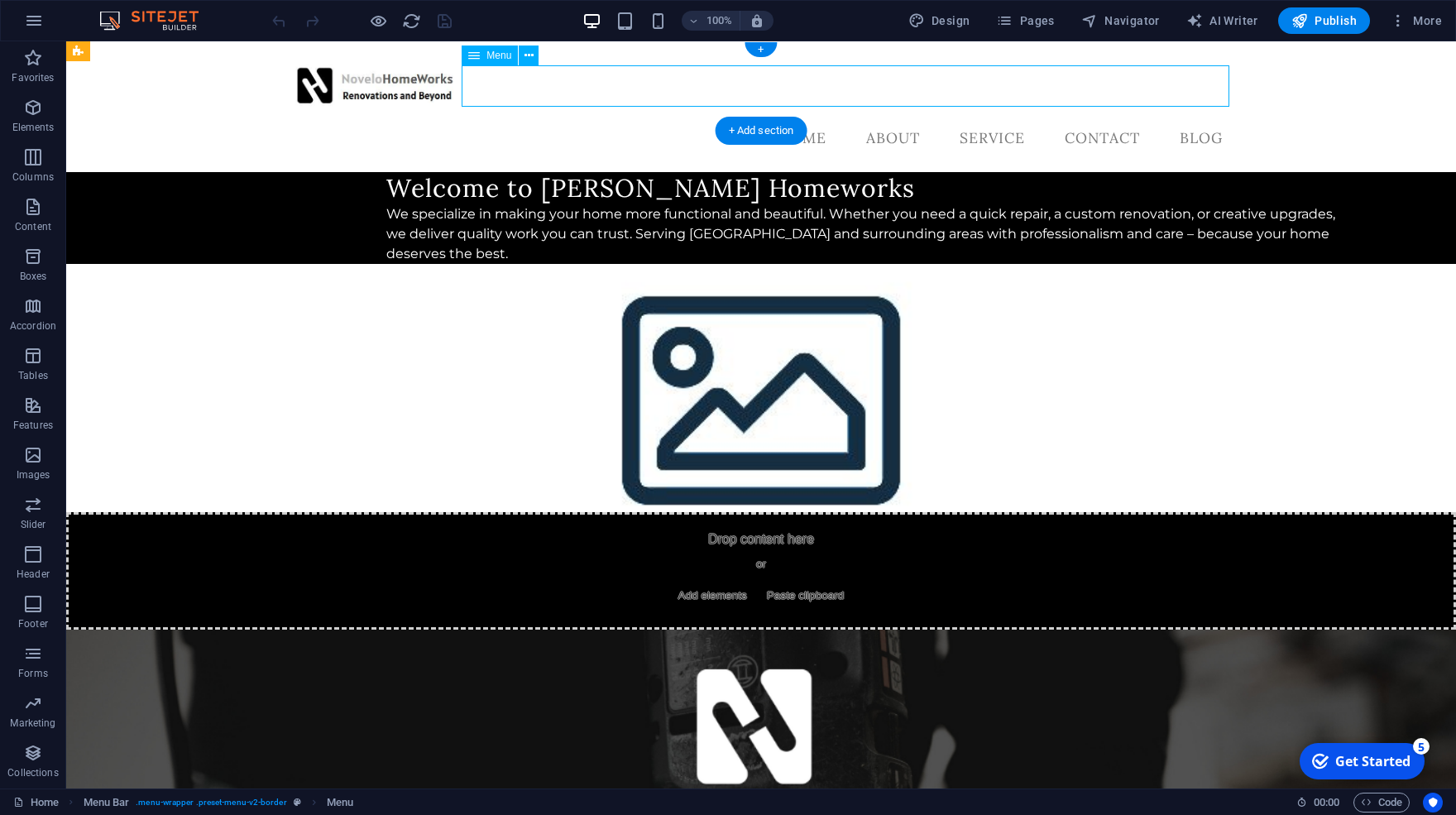
click at [551, 118] on nav "Home About Service Contact Blog" at bounding box center [761, 138] width 950 height 41
select select
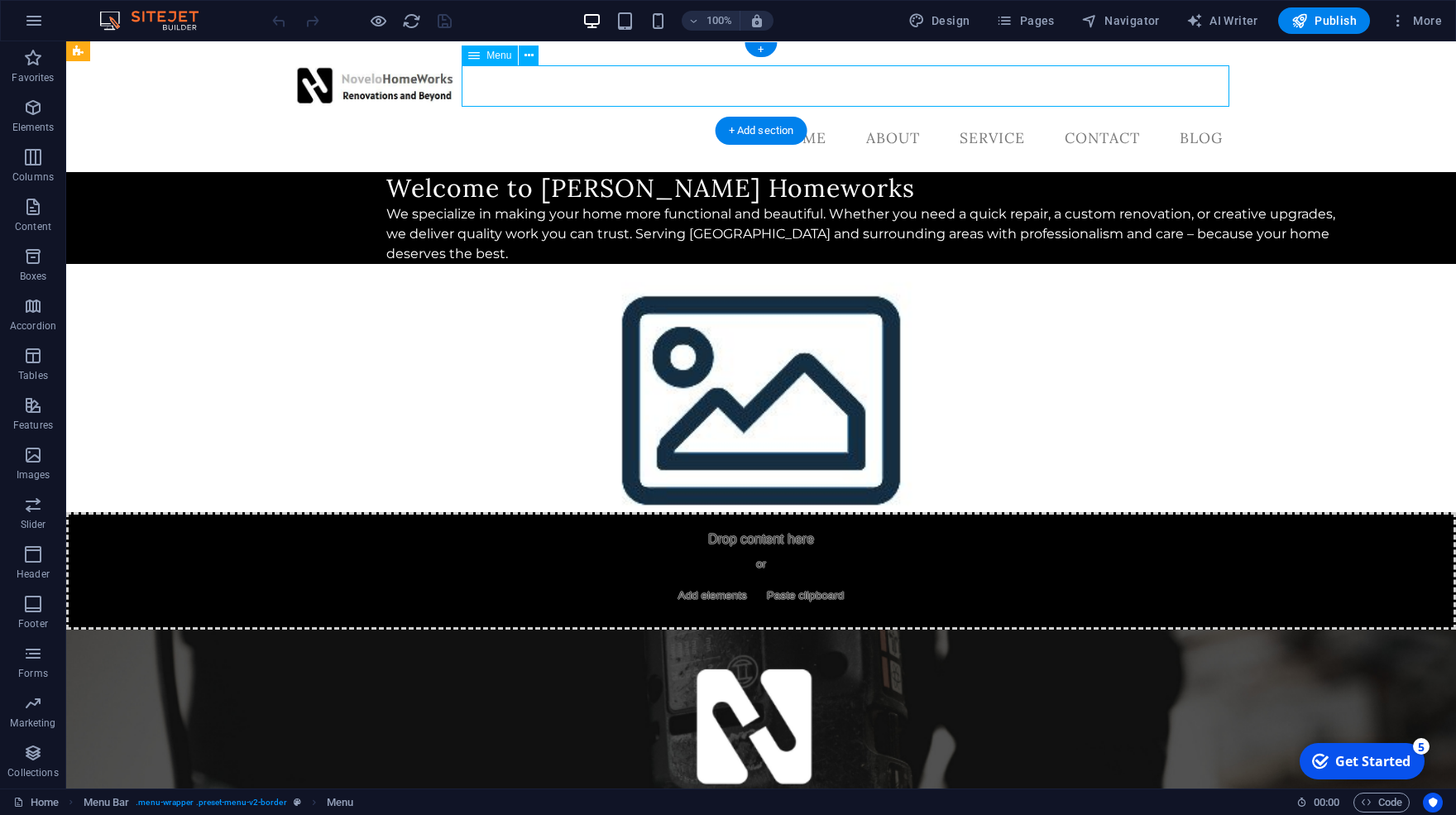
select select
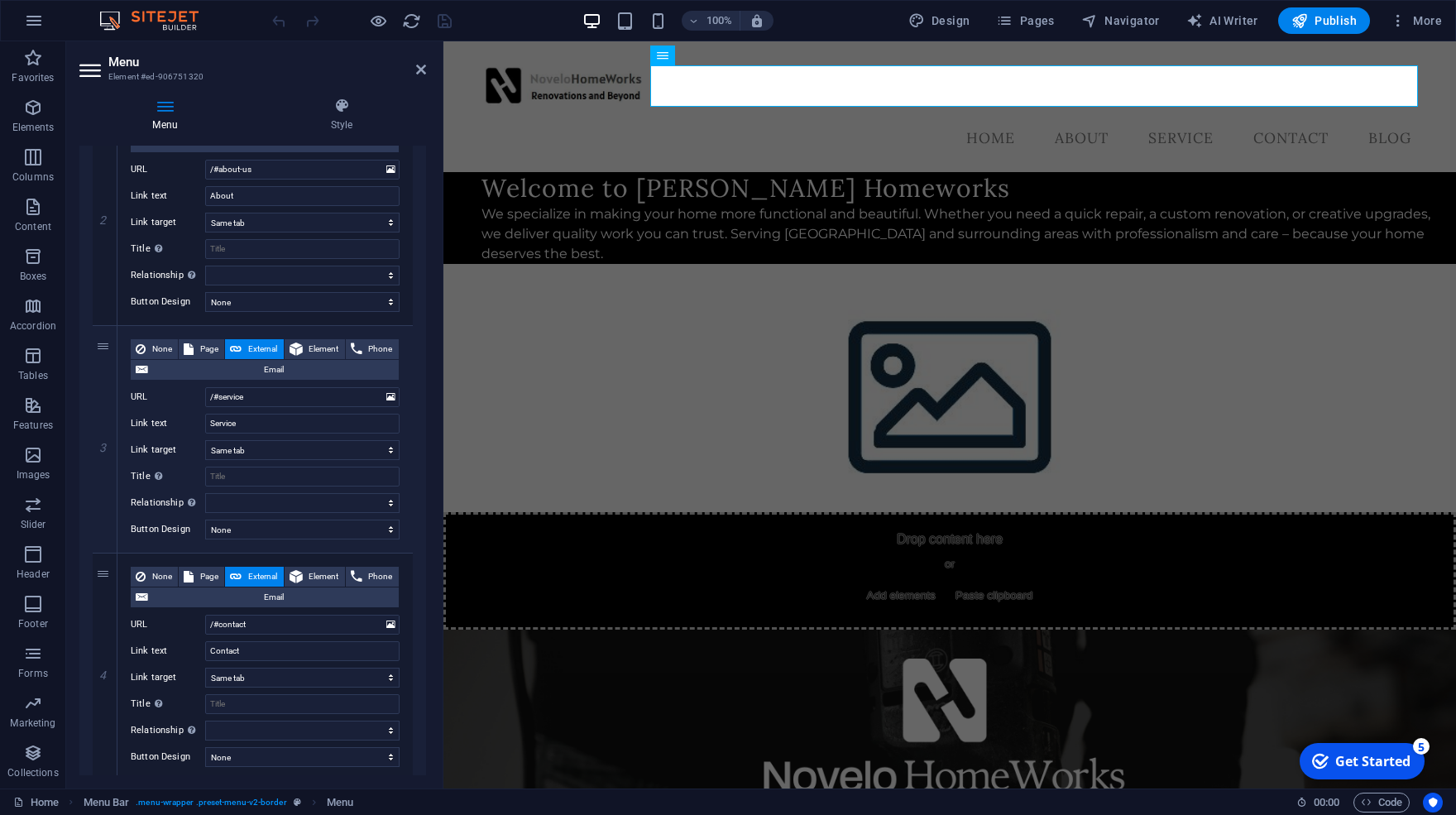
scroll to position [506, 0]
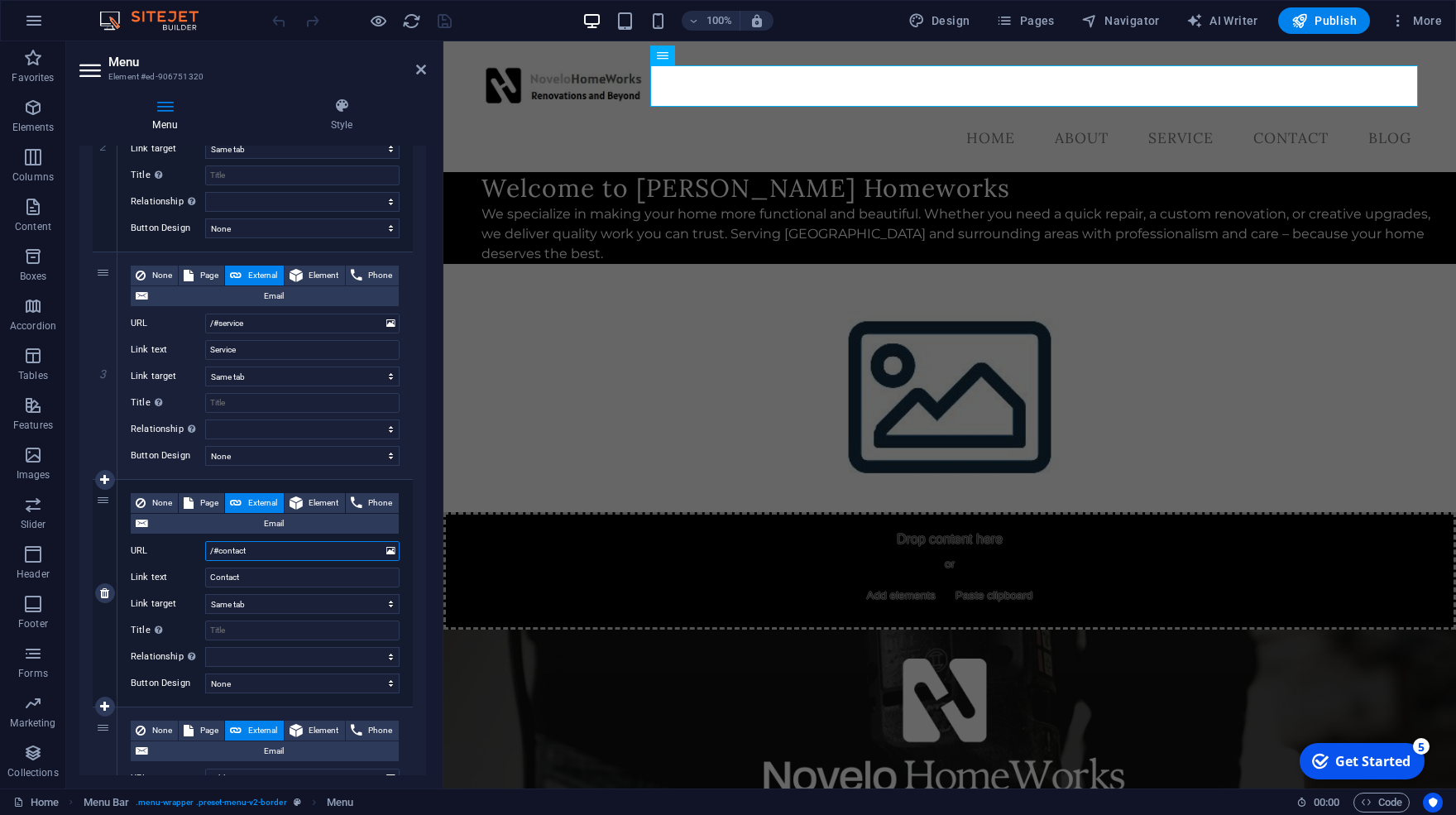
click at [217, 550] on input "/#contact" at bounding box center [302, 551] width 195 height 20
type input "/contact"
select select
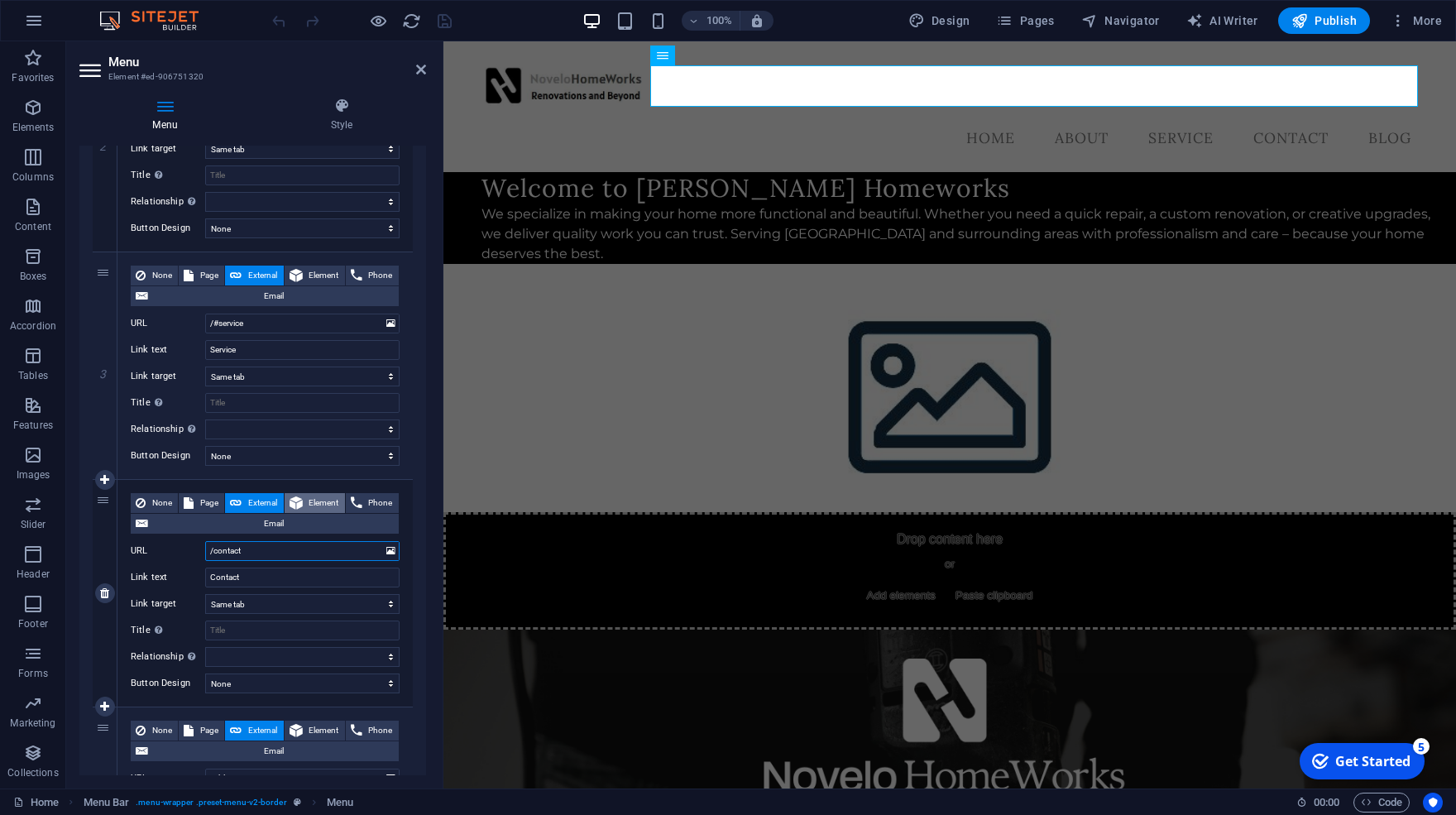
select select
type input "/ontact"
select select
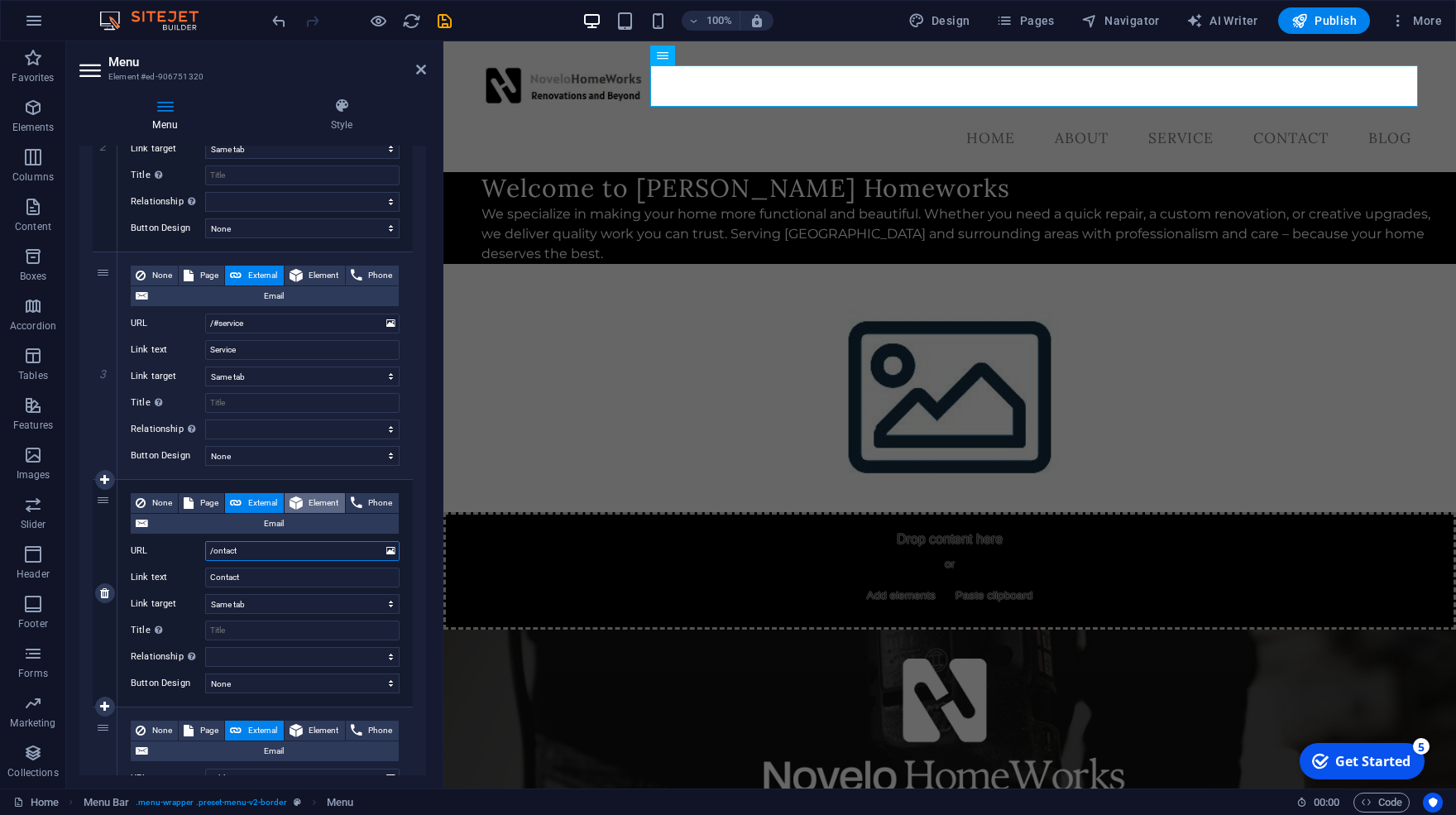
select select
type input "/contact"
select select
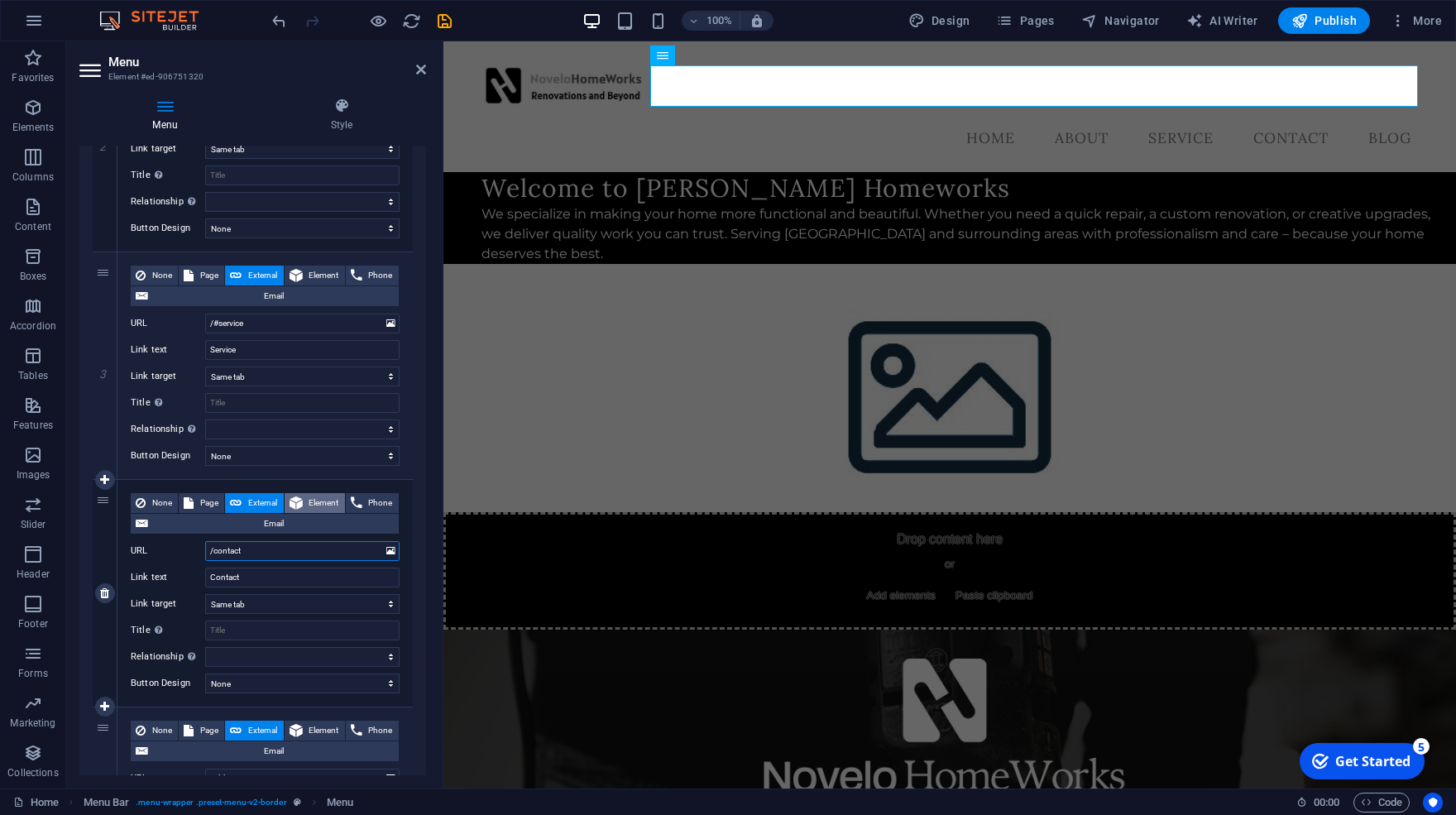
select select
type input "/contact"
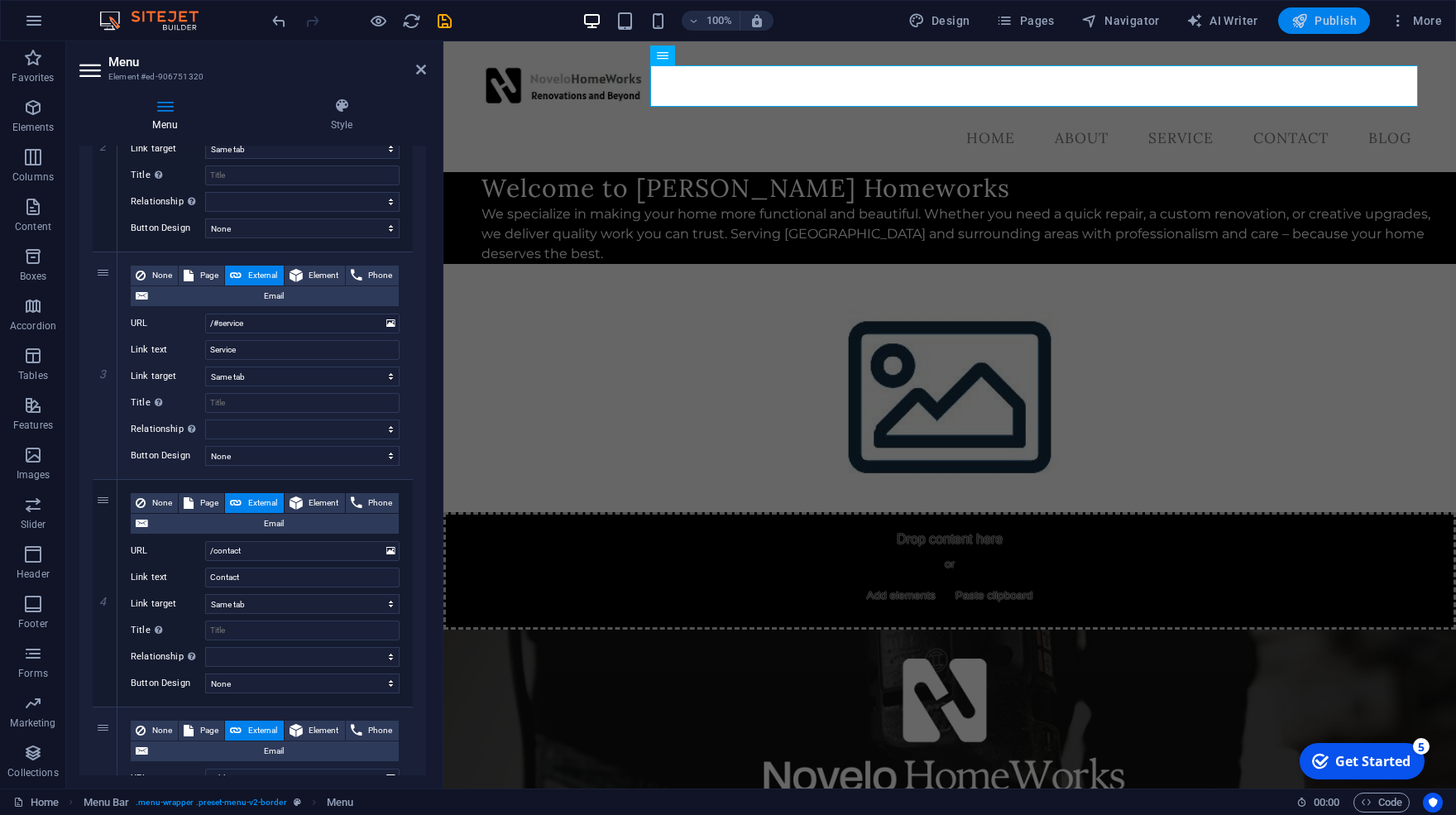
click at [1348, 14] on span "Publish" at bounding box center [1324, 21] width 66 height 16
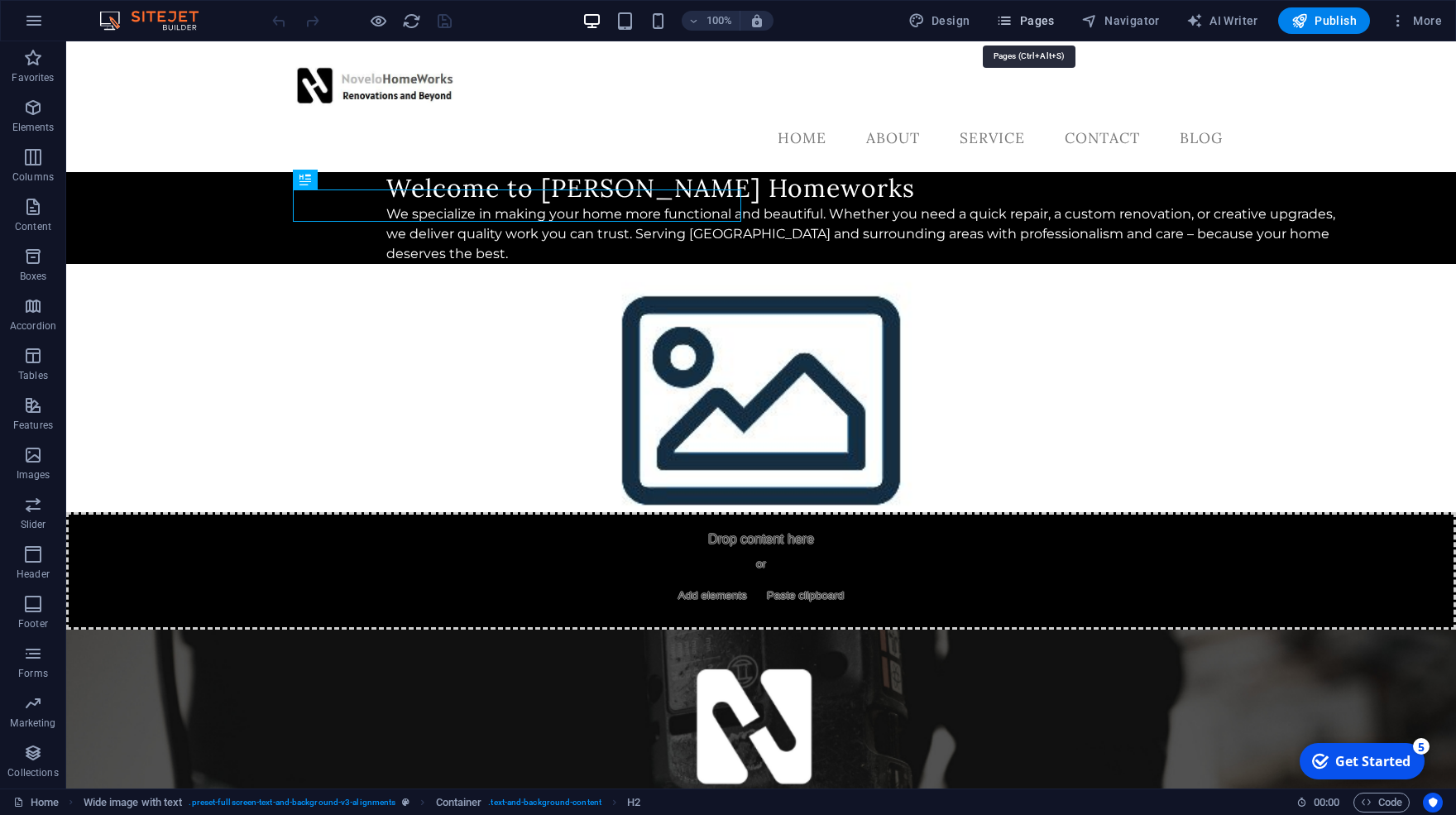
click at [1050, 25] on span "Pages" at bounding box center [1025, 21] width 58 height 16
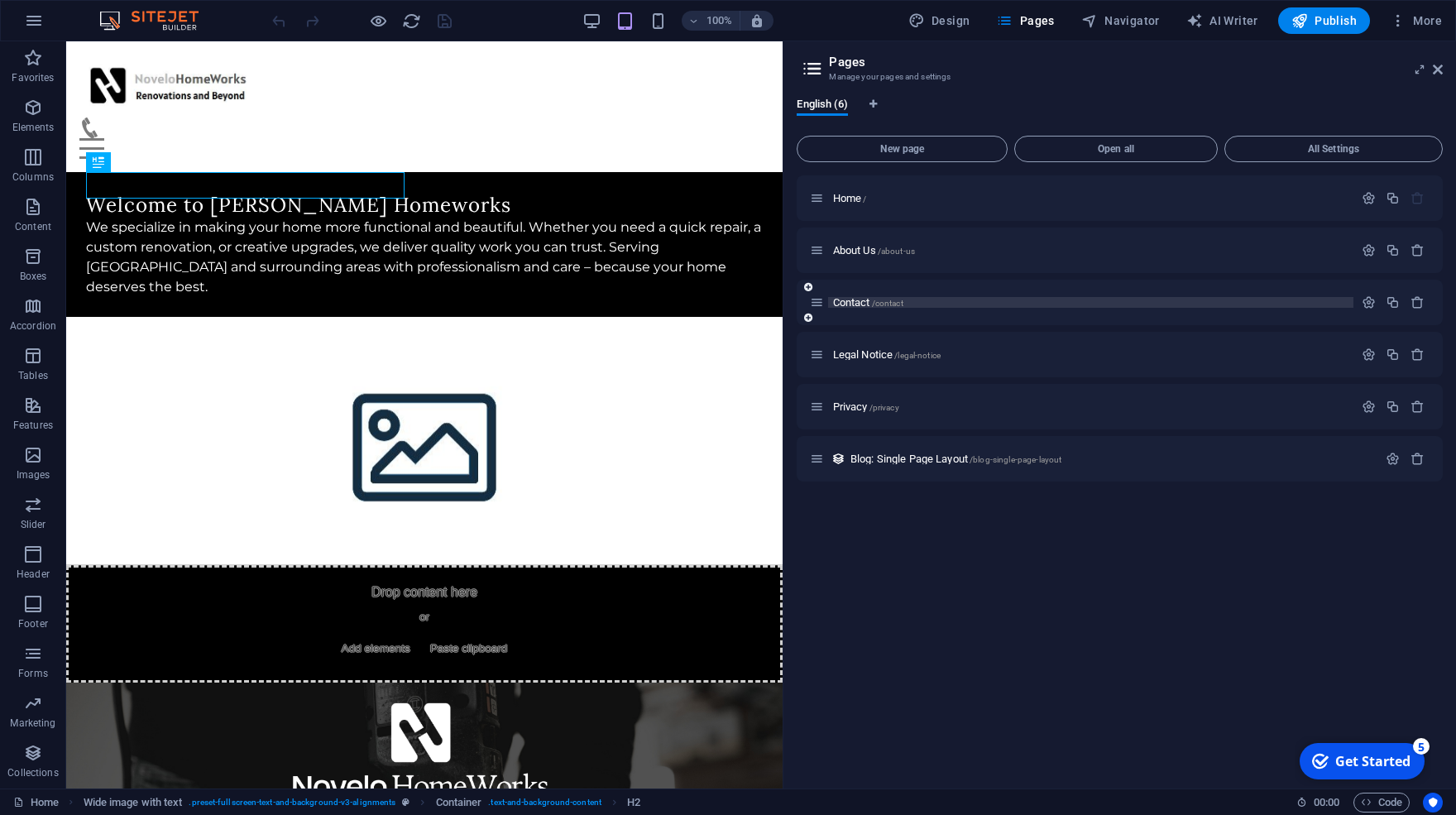
click at [914, 298] on p "Contact /contact" at bounding box center [1090, 302] width 515 height 11
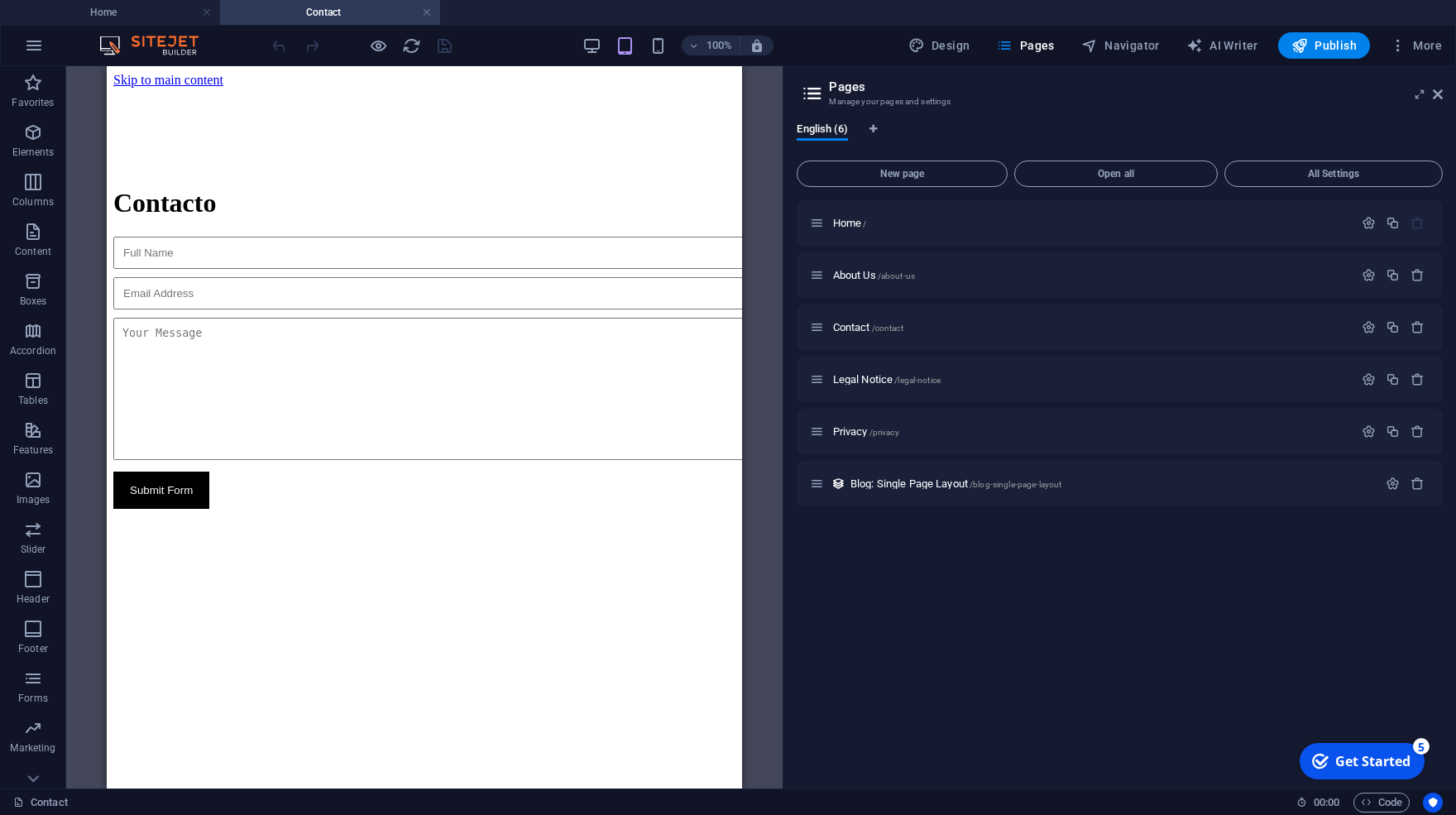
click at [284, 515] on html "Skip to main content Contacto Submit Form" at bounding box center [424, 290] width 635 height 449
click at [150, 508] on div "Contacto Submit Form" at bounding box center [424, 348] width 622 height 320
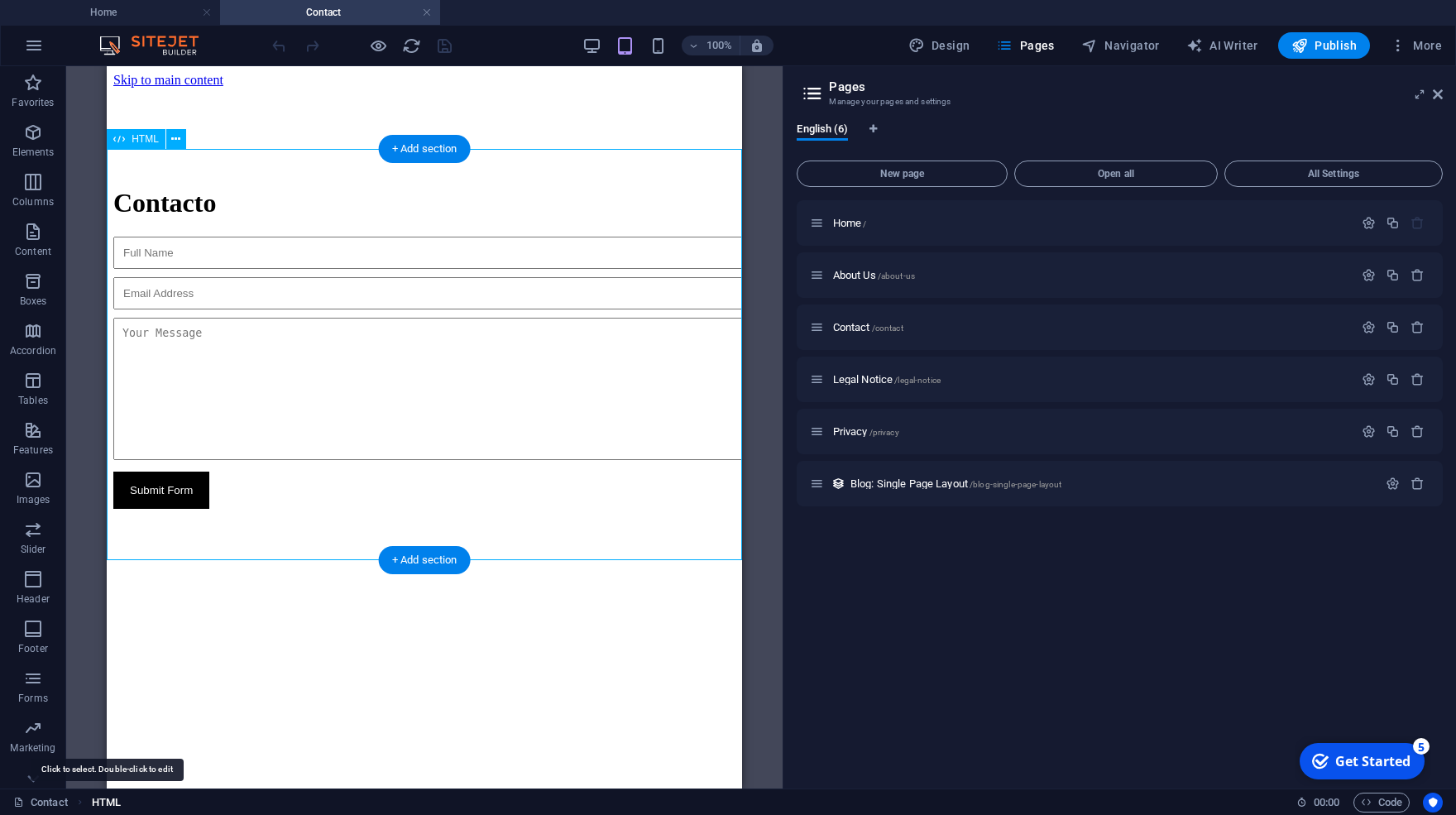
click at [105, 804] on span "HTML" at bounding box center [107, 802] width 29 height 20
click at [97, 800] on span "HTML" at bounding box center [107, 802] width 29 height 20
click at [99, 800] on span "HTML" at bounding box center [107, 802] width 29 height 20
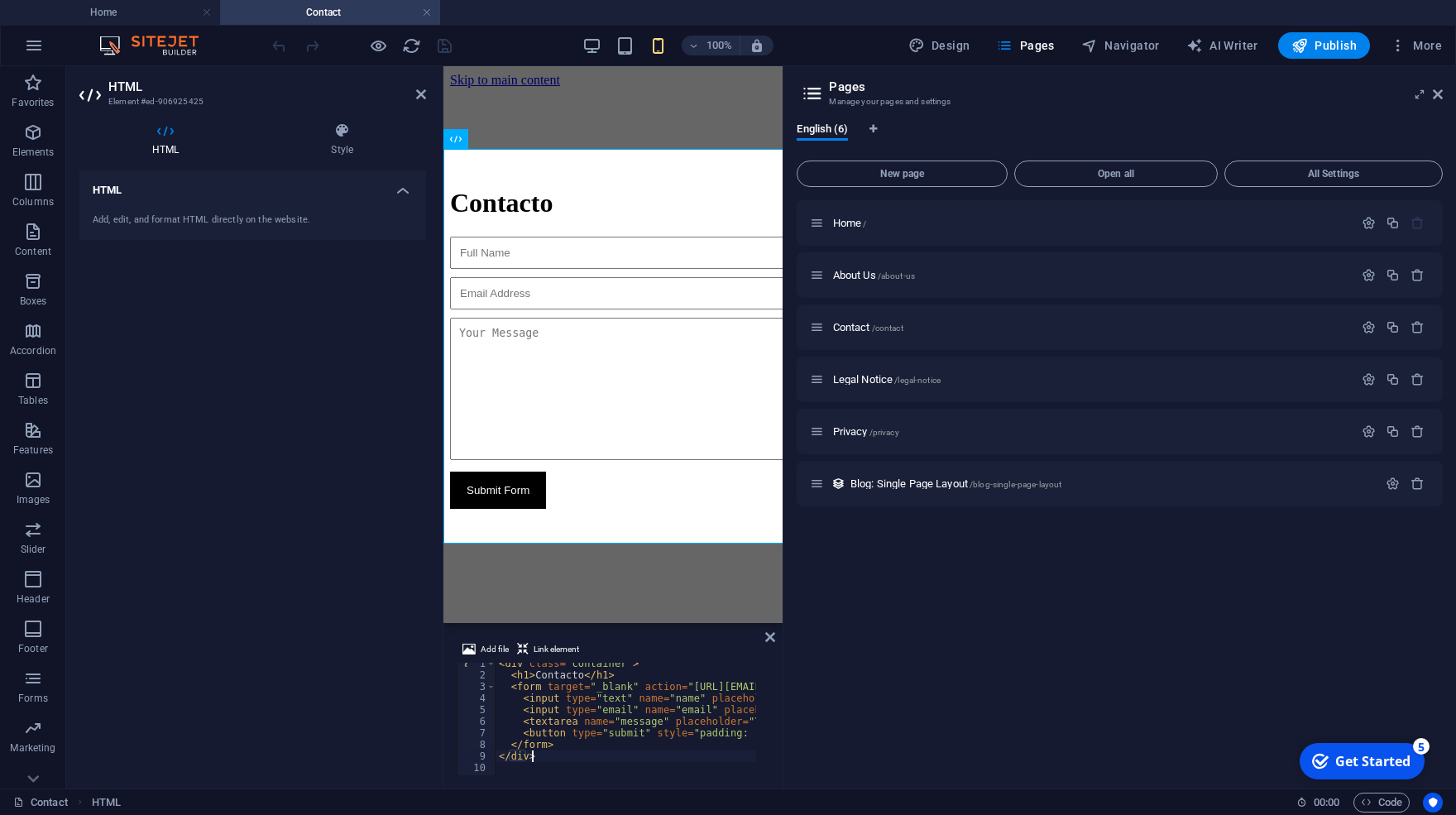
click at [600, 759] on div "<div class="container"> 1 2 3 4 5 6 7 8 9 10 < div class = "container" > < h1 >…" at bounding box center [613, 719] width 313 height 113
click at [600, 759] on div "</div> 1 2 3 4 5 6 7 8 9 10 < div class = "container" > < h1 > Contacto </ h1 >…" at bounding box center [613, 719] width 313 height 113
type textarea "</div>"
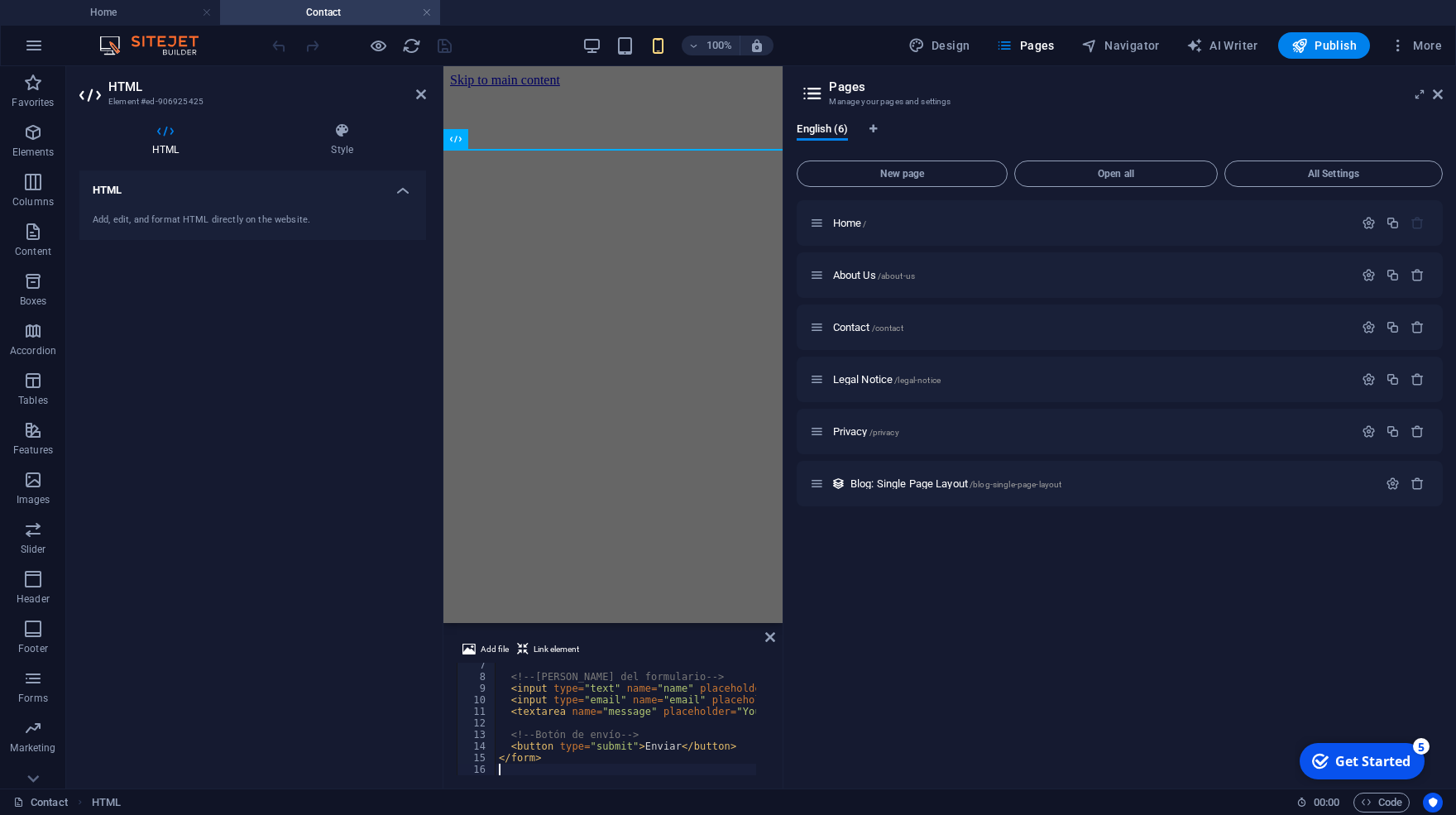
scroll to position [73, 0]
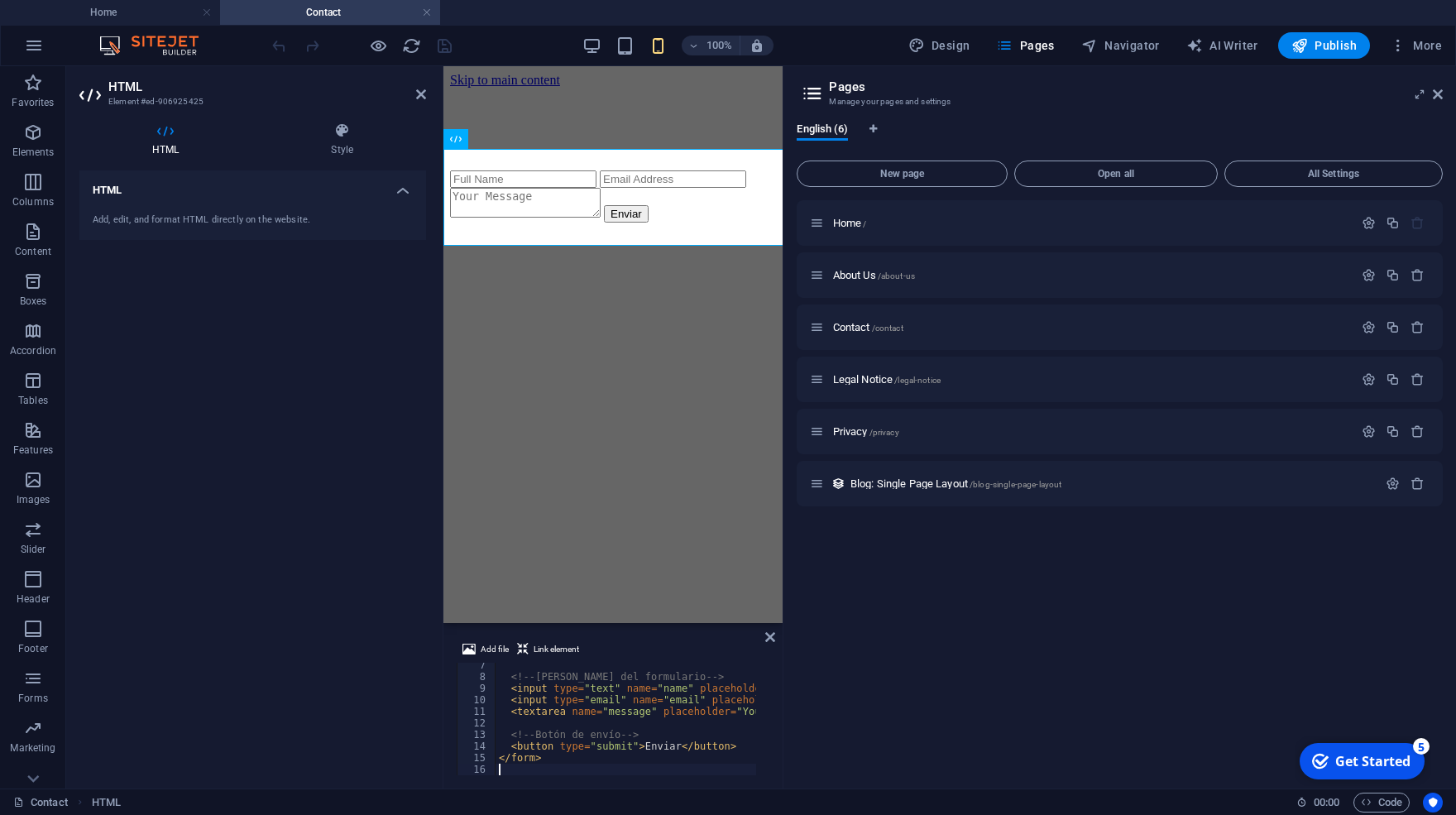
click at [962, 643] on div "Home / About Us /about-us Contact /contact Legal Notice /legal-notice Privacy /…" at bounding box center [1120, 487] width 646 height 575
type textarea "<input type="email" name="email" placeholder="Email Address" required>"
click at [564, 696] on div "<!-- [PERSON_NAME] del formulario --> < input type = "text" name = "name" place…" at bounding box center [757, 720] width 524 height 122
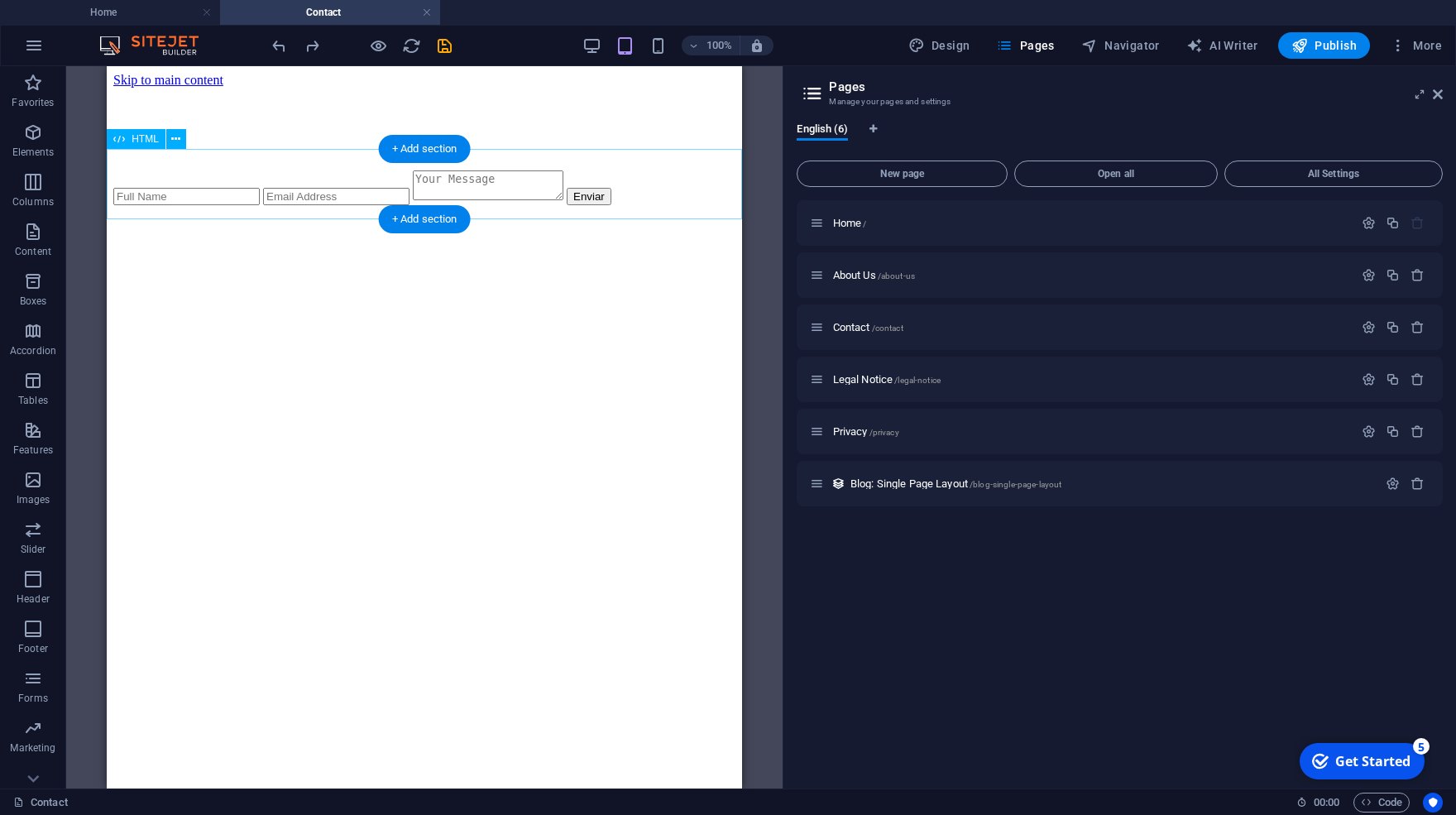
click at [159, 205] on div "Enviar" at bounding box center [424, 188] width 622 height 35
click at [107, 801] on span "HTML" at bounding box center [107, 802] width 29 height 20
click at [97, 803] on span "HTML" at bounding box center [107, 802] width 29 height 20
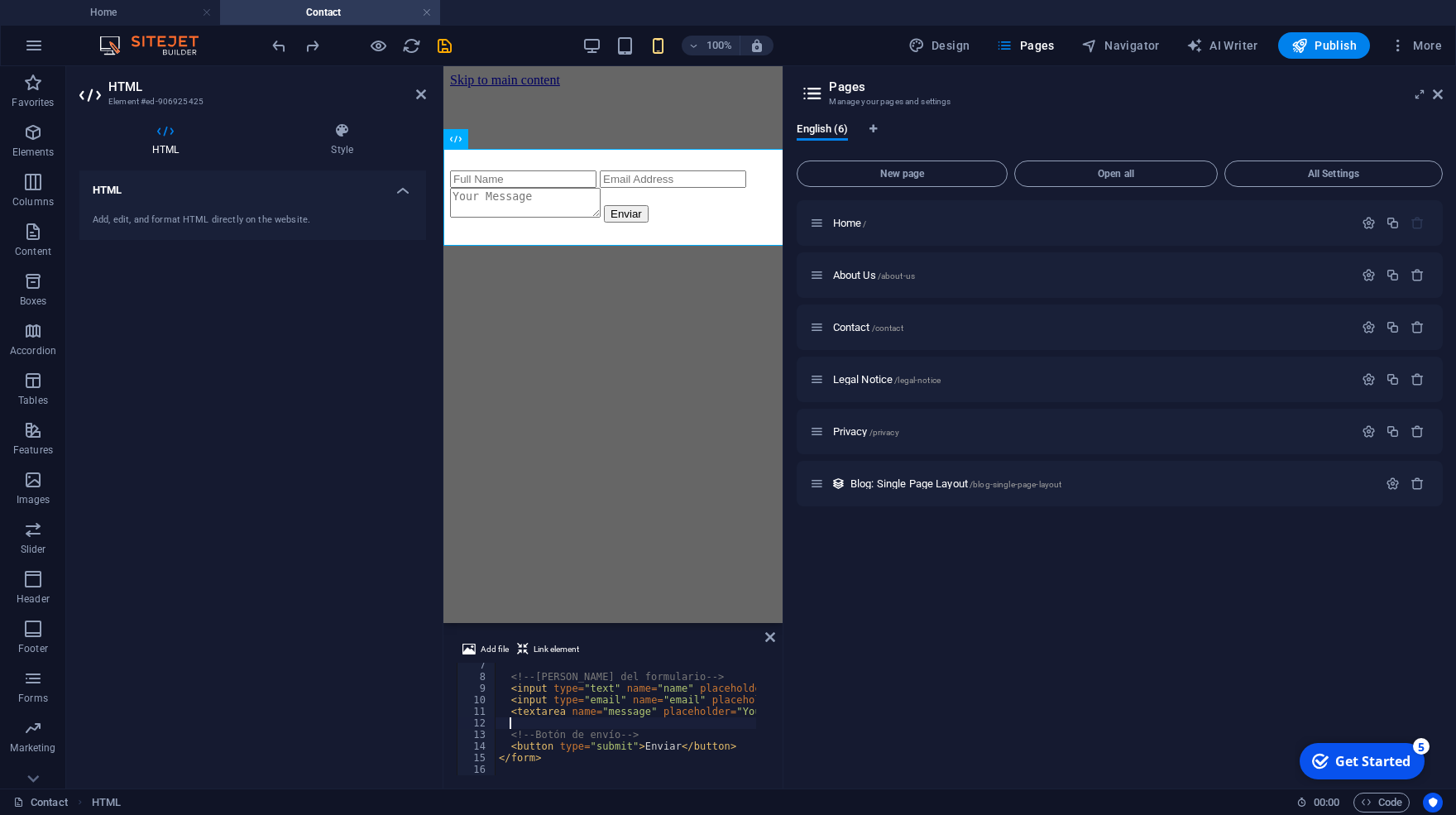
click at [547, 724] on div "<!-- [PERSON_NAME] del formulario --> < input type = "text" name = "name" place…" at bounding box center [757, 720] width 524 height 122
type textarea "</form>"
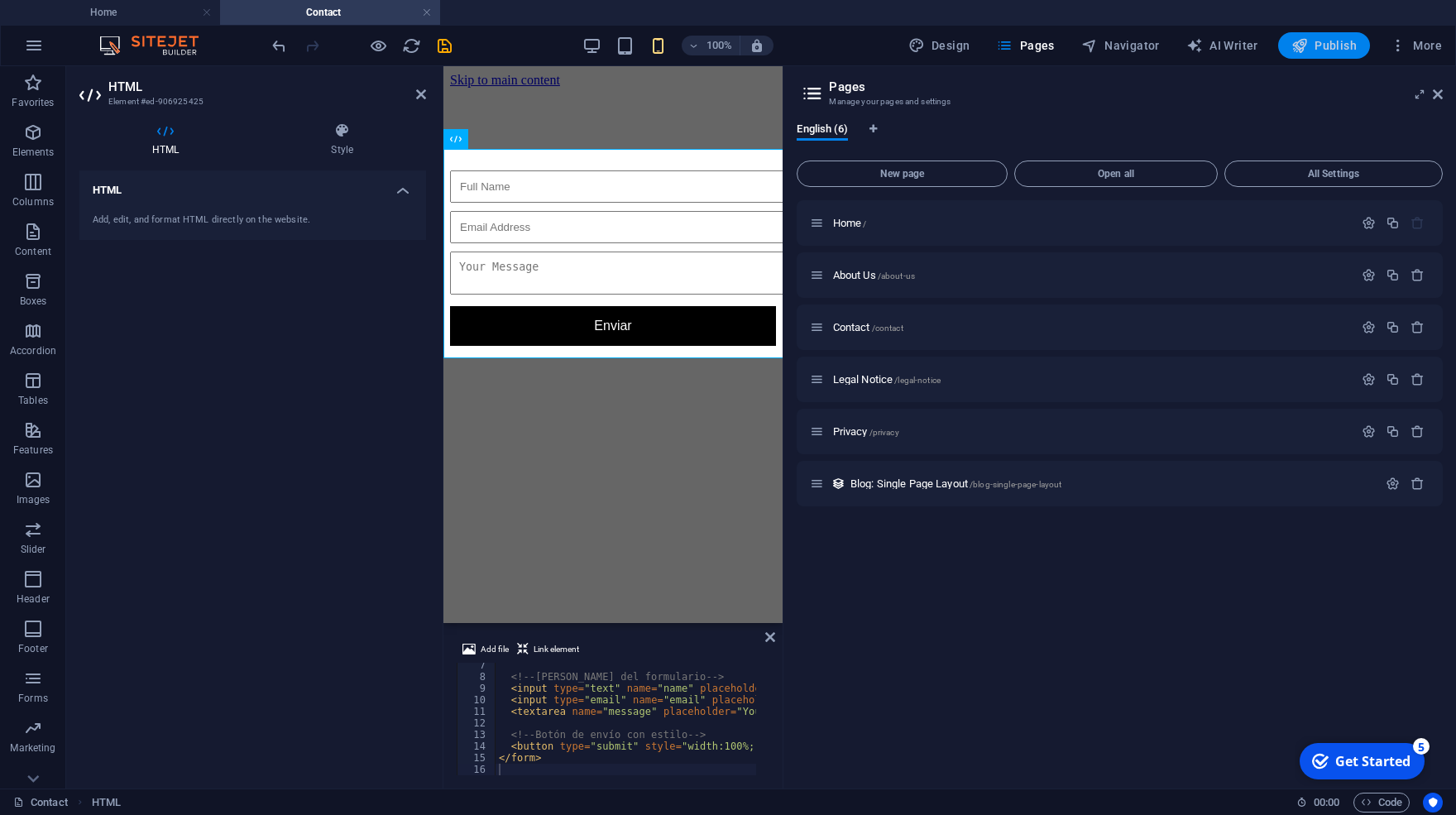
click at [1316, 45] on span "Publish" at bounding box center [1324, 45] width 66 height 16
